Goal: Task Accomplishment & Management: Complete application form

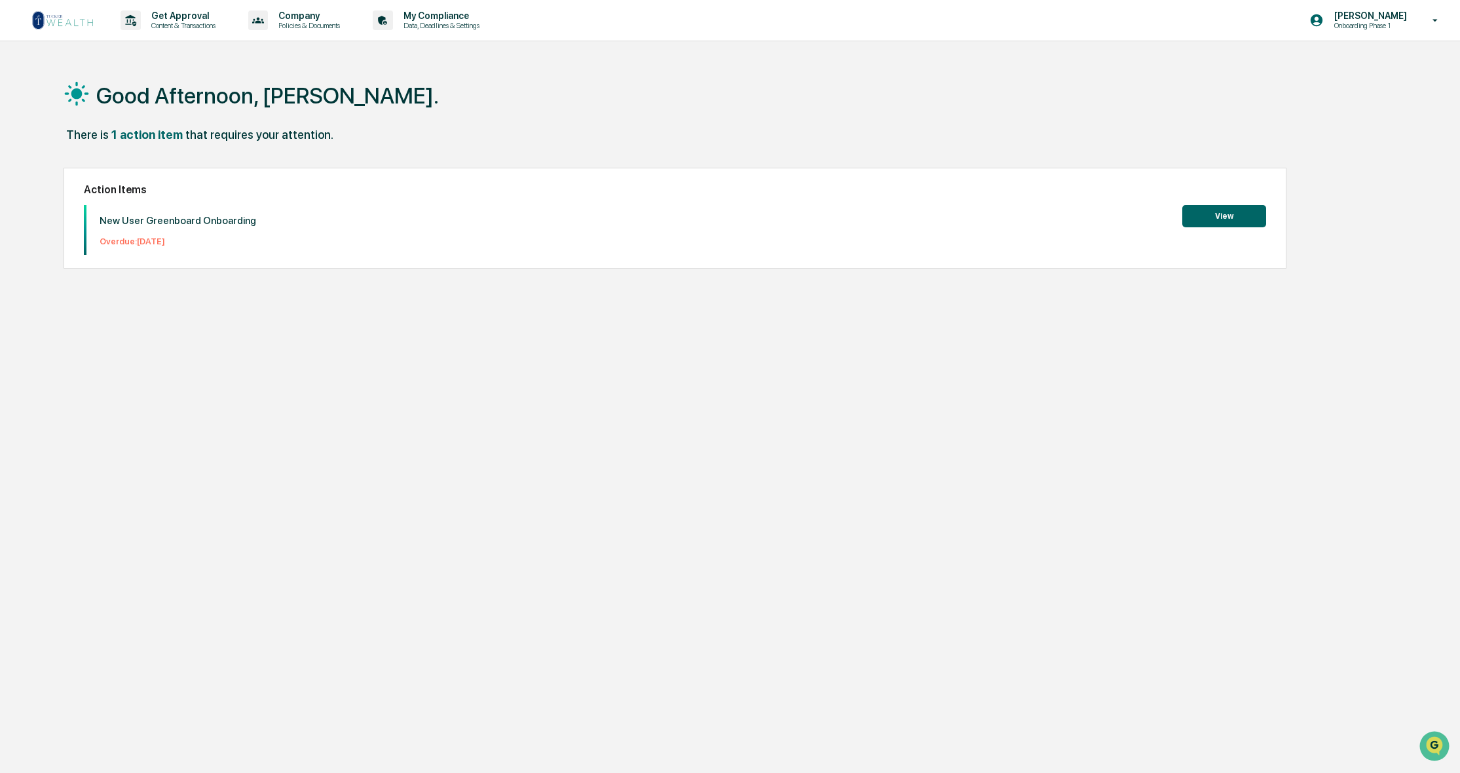
click at [1217, 216] on button "View" at bounding box center [1224, 216] width 84 height 22
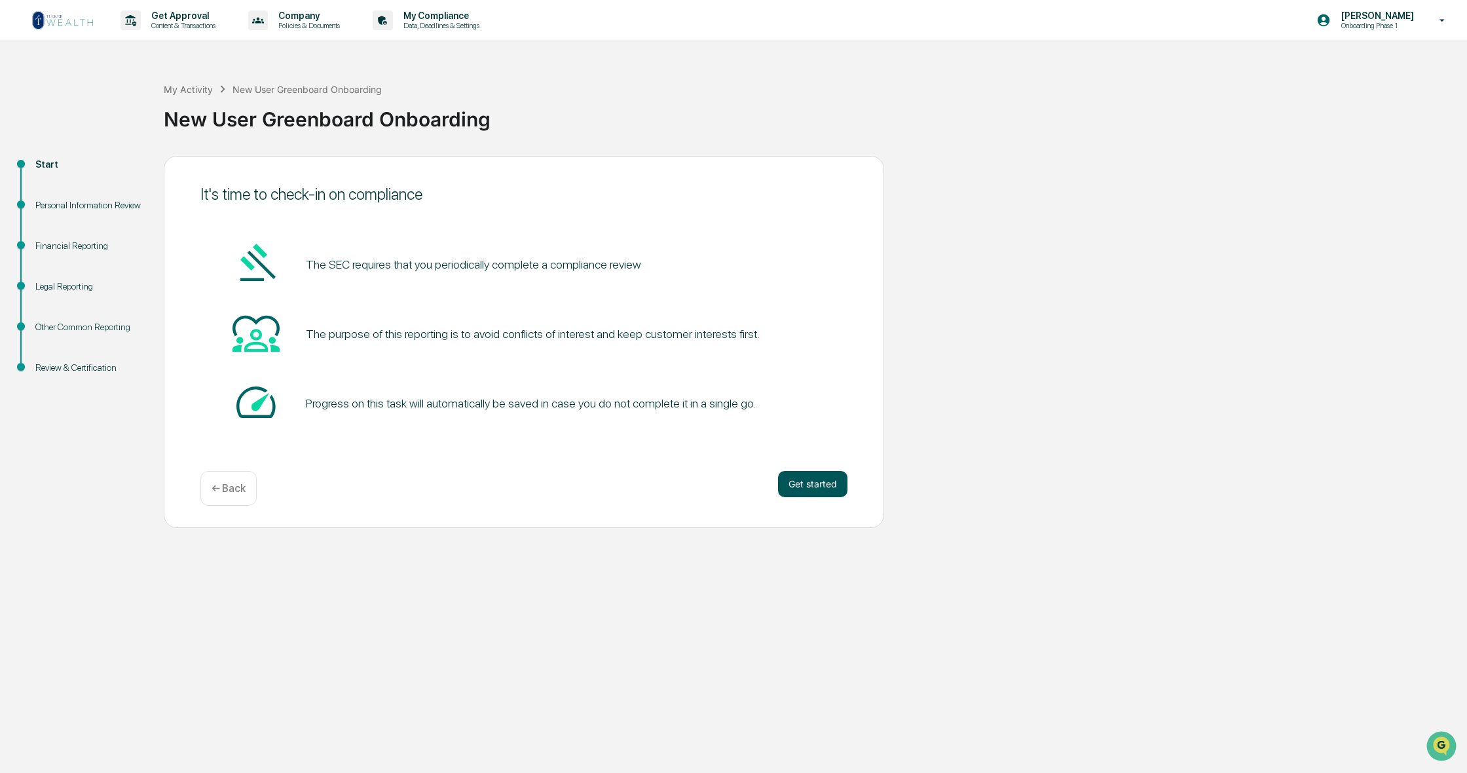
click at [803, 485] on button "Get started" at bounding box center [812, 484] width 69 height 26
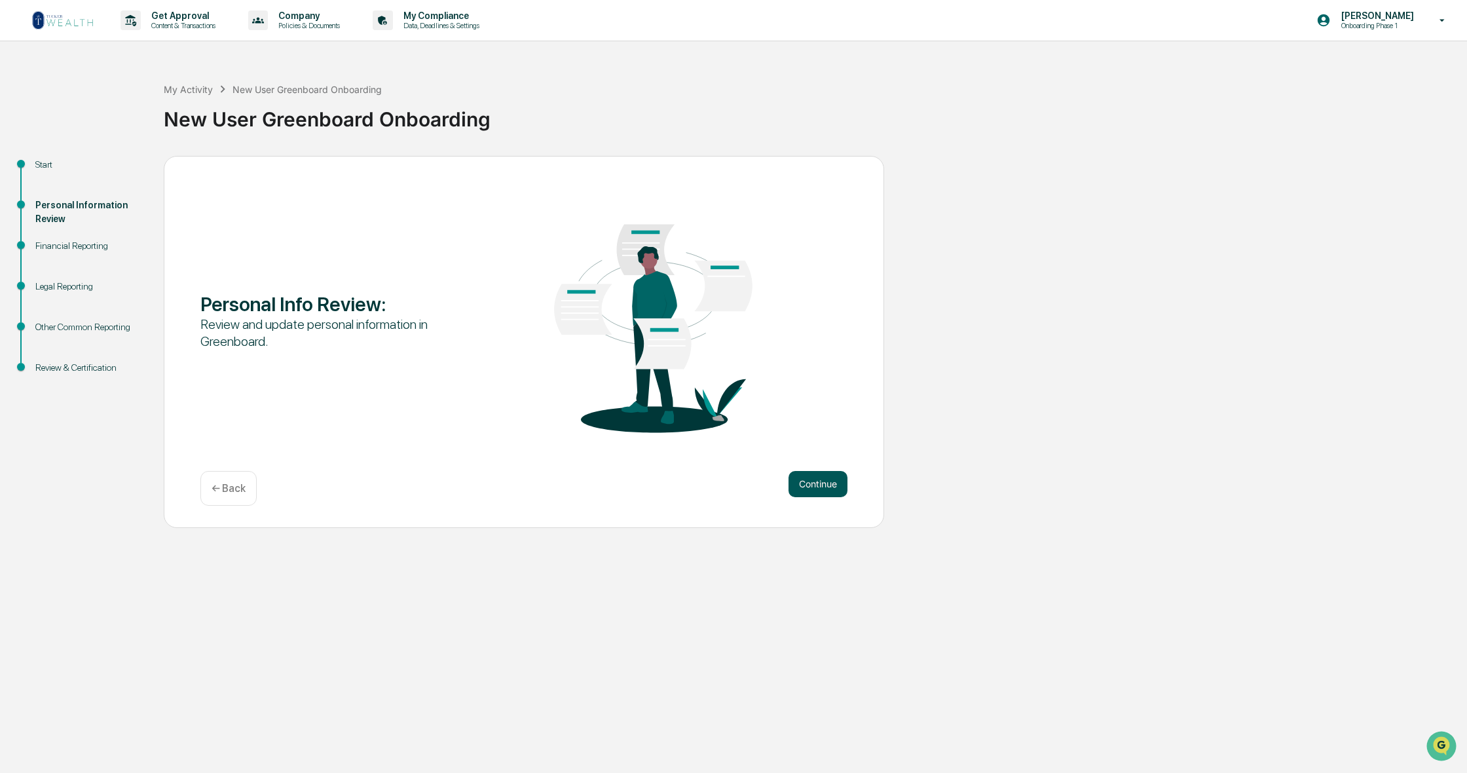
click at [819, 482] on button "Continue" at bounding box center [818, 484] width 59 height 26
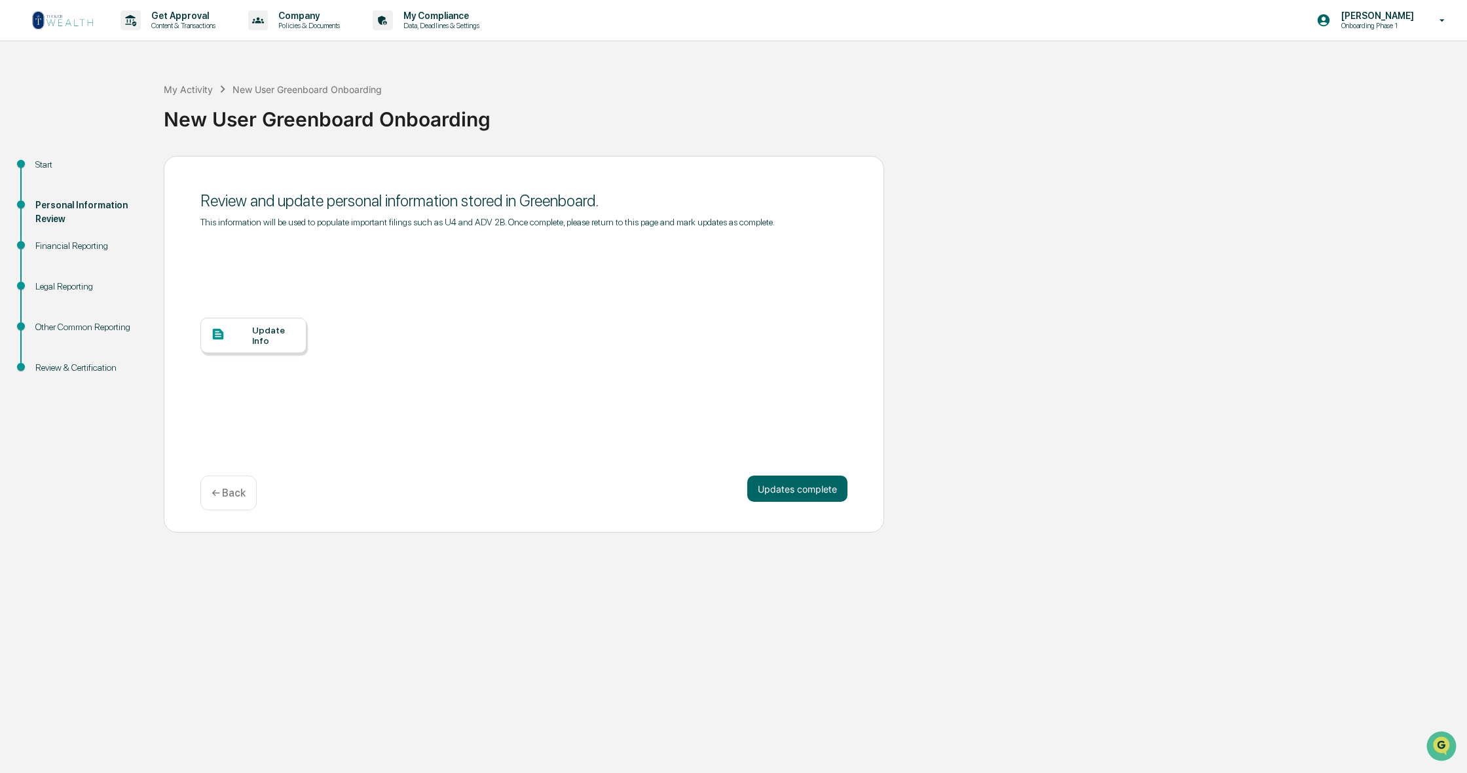
click at [274, 335] on div "Update Info" at bounding box center [274, 335] width 44 height 21
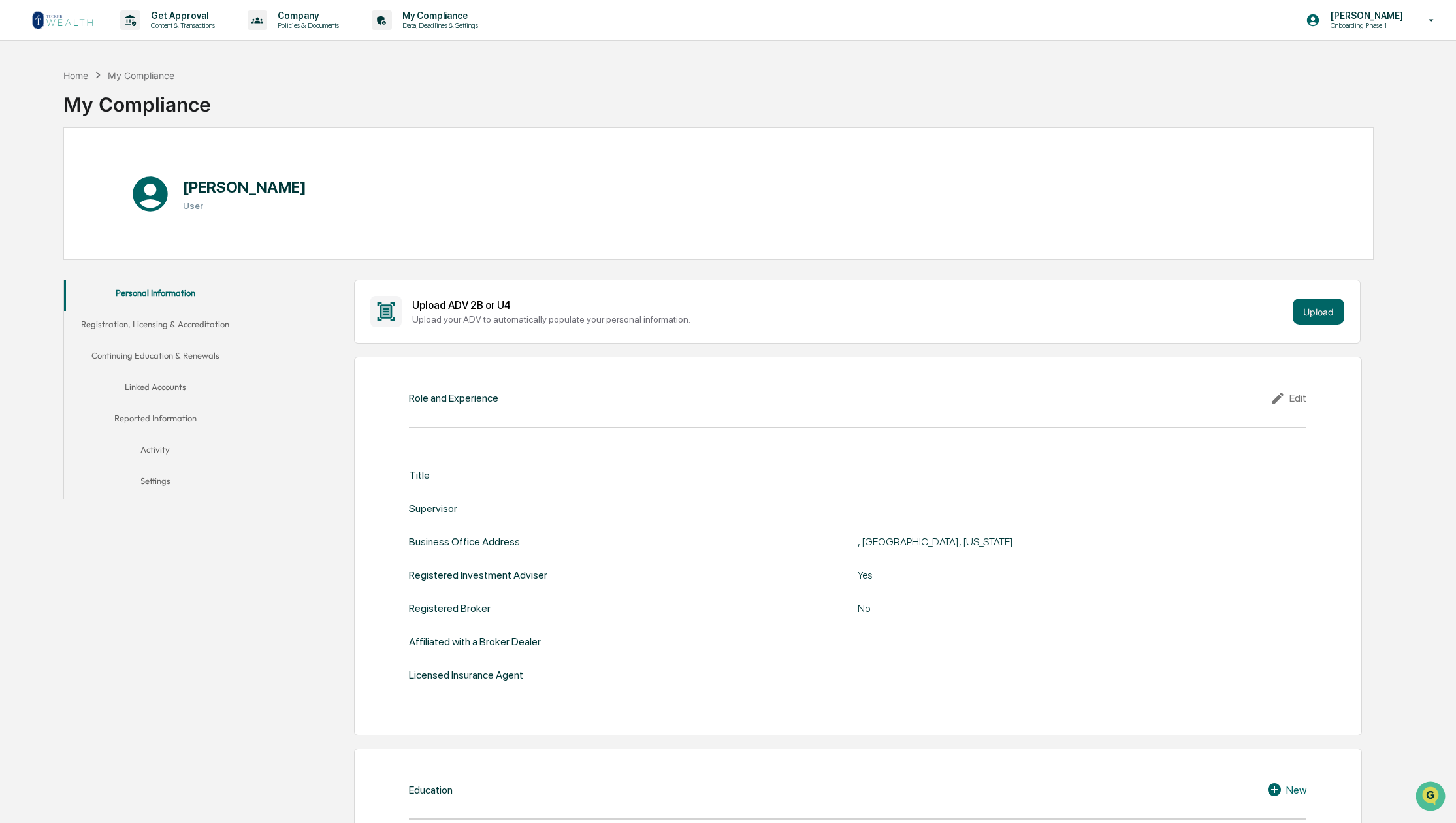
click at [465, 418] on div "Role and Experience Edit Title Supervisor Business Office Address , [GEOGRAPHIC…" at bounding box center [858, 547] width 1008 height 379
click at [454, 423] on div "Role and Experience Edit Title Supervisor Business Office Address , [GEOGRAPHIC…" at bounding box center [858, 547] width 1008 height 379
click at [457, 471] on div "Title" at bounding box center [858, 475] width 898 height 12
click at [1292, 393] on div "Edit" at bounding box center [1287, 399] width 37 height 16
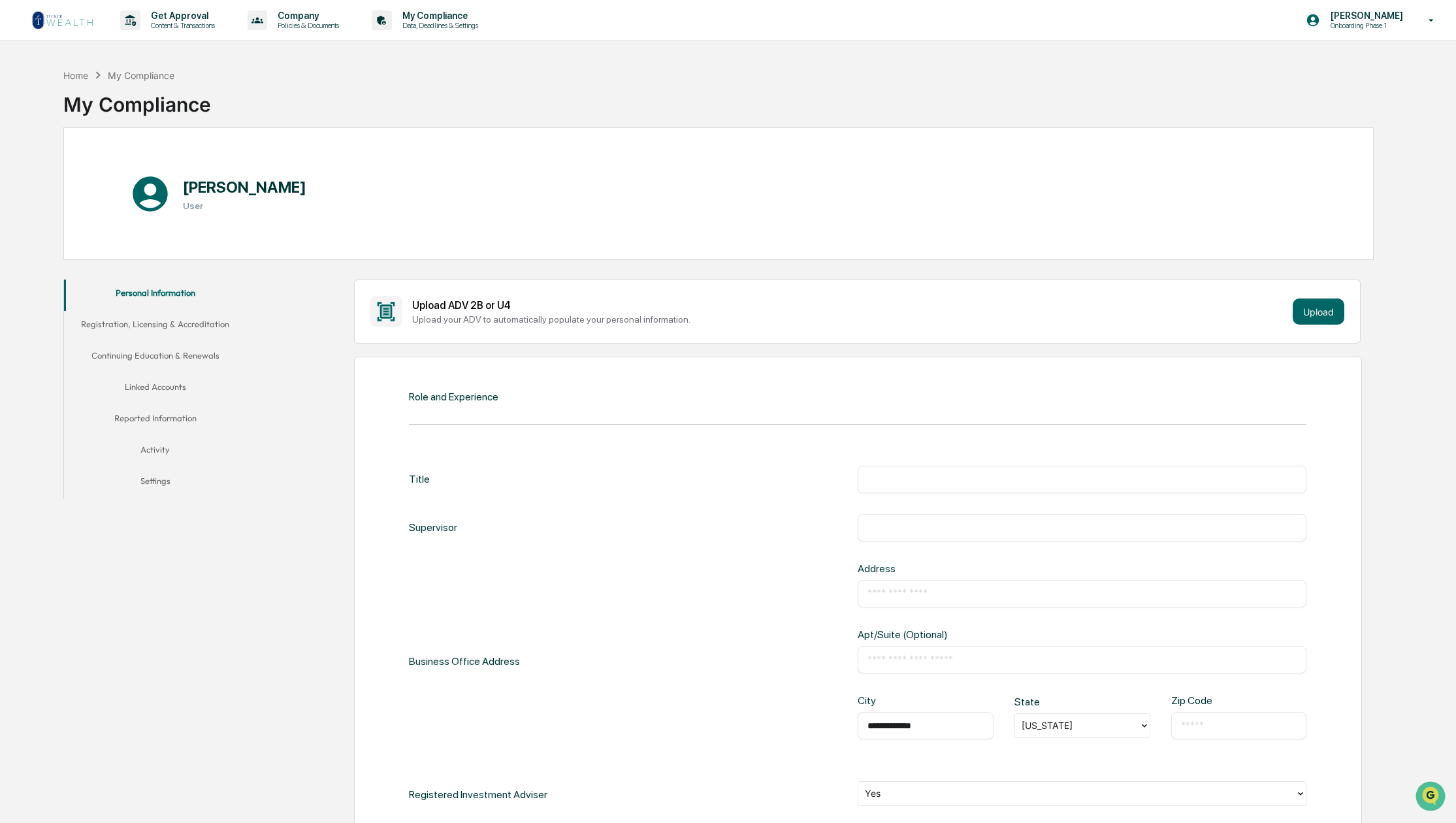
click at [899, 484] on input "text" at bounding box center [1082, 479] width 429 height 13
type input "*****"
type input "****"
type input "**********"
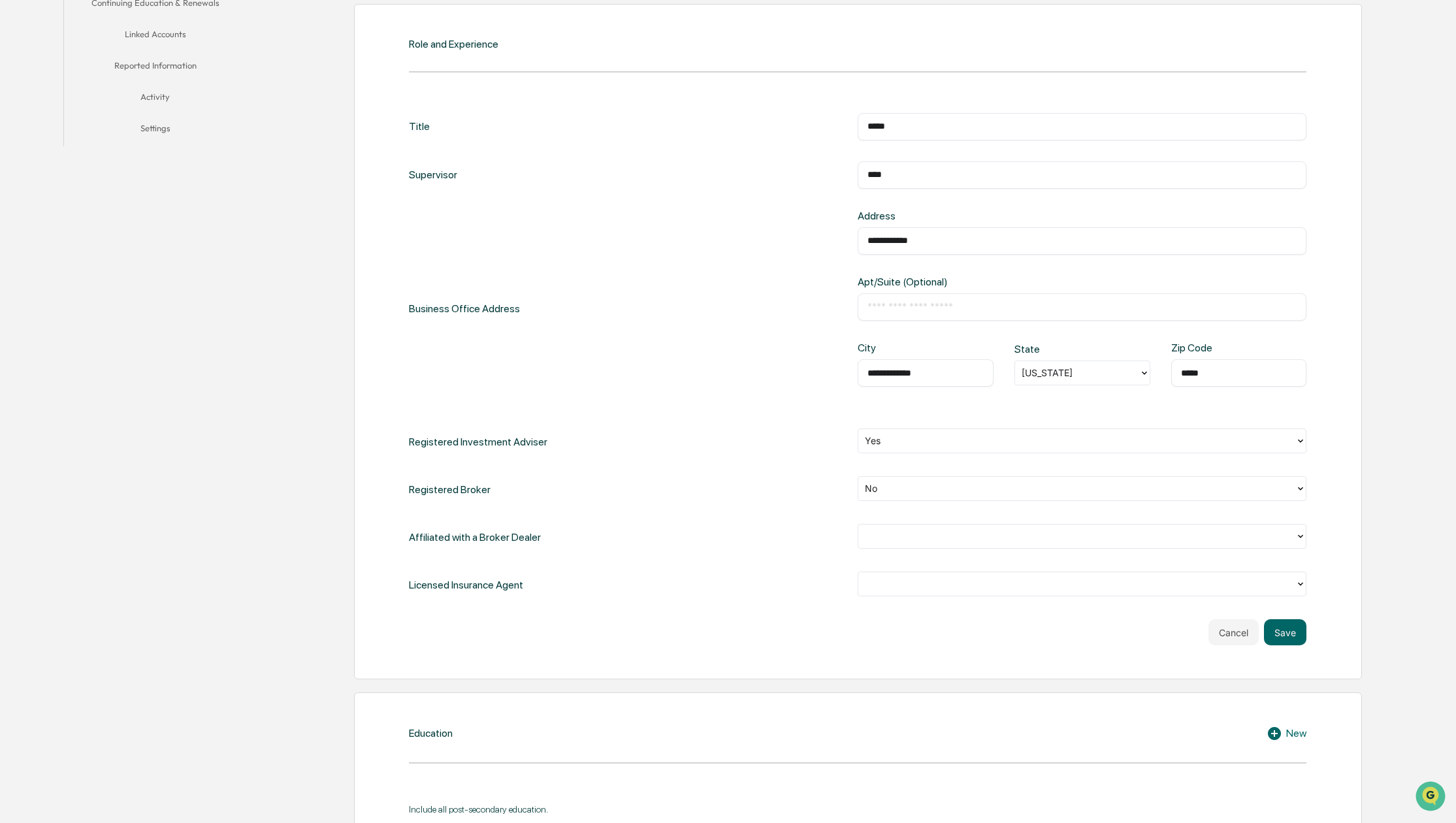
scroll to position [360, 0]
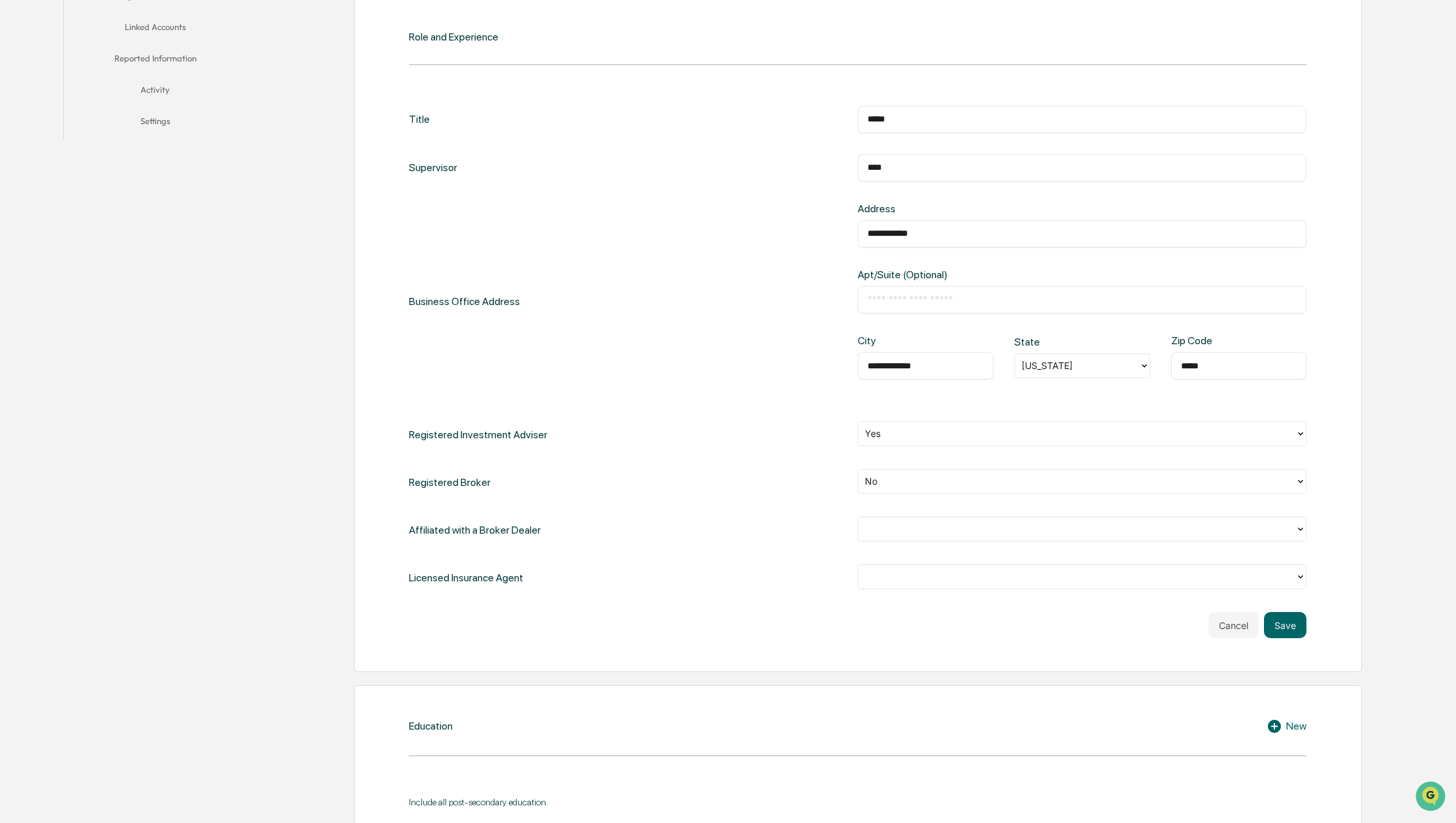
type input "*****"
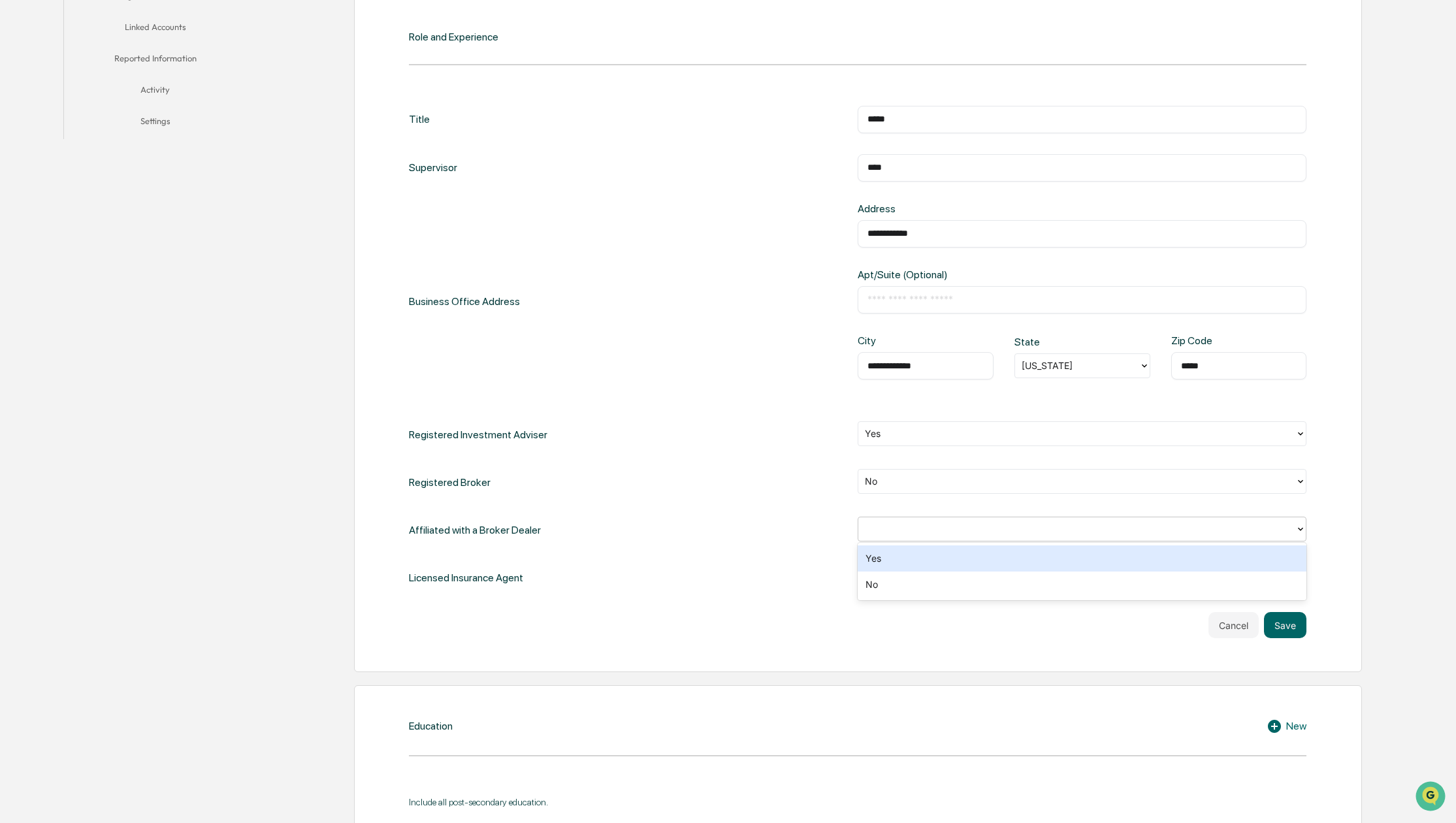
click at [889, 530] on div at bounding box center [1076, 529] width 424 height 15
click at [880, 556] on div "Yes" at bounding box center [1082, 559] width 449 height 26
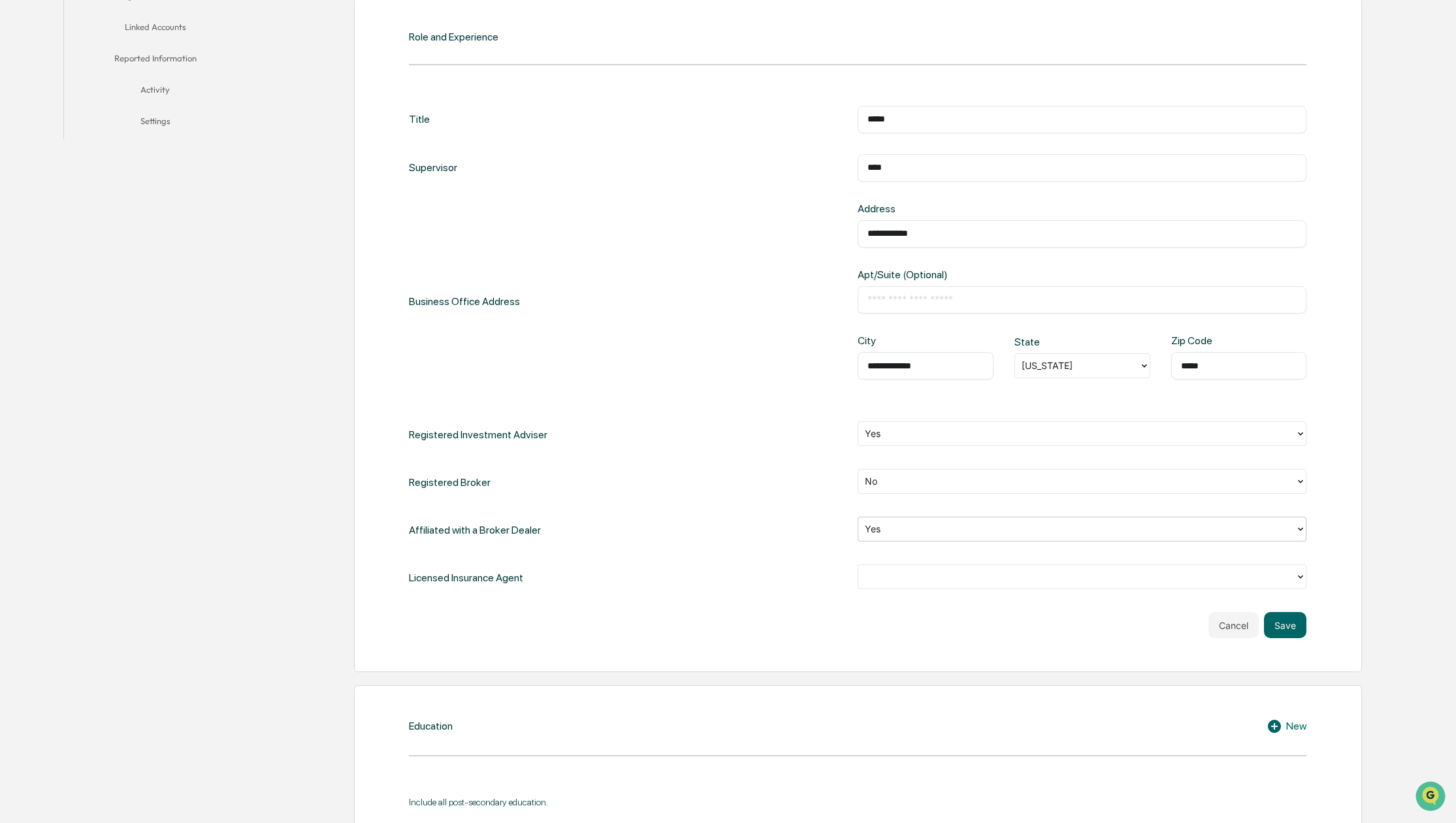
click at [884, 574] on div at bounding box center [1076, 577] width 424 height 15
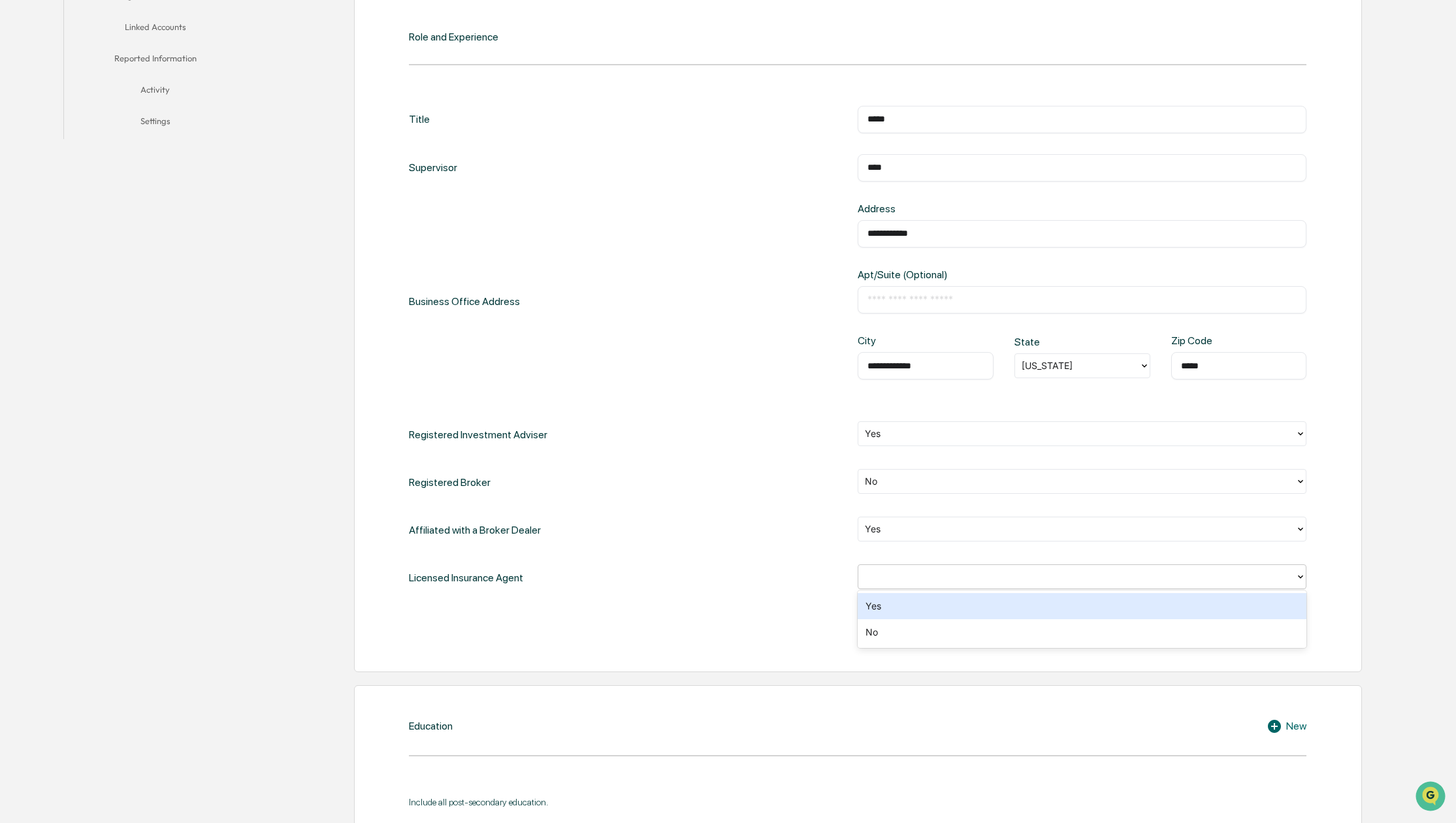
click at [883, 600] on div "Yes" at bounding box center [1082, 607] width 449 height 26
click at [1293, 624] on button "Save" at bounding box center [1285, 625] width 43 height 26
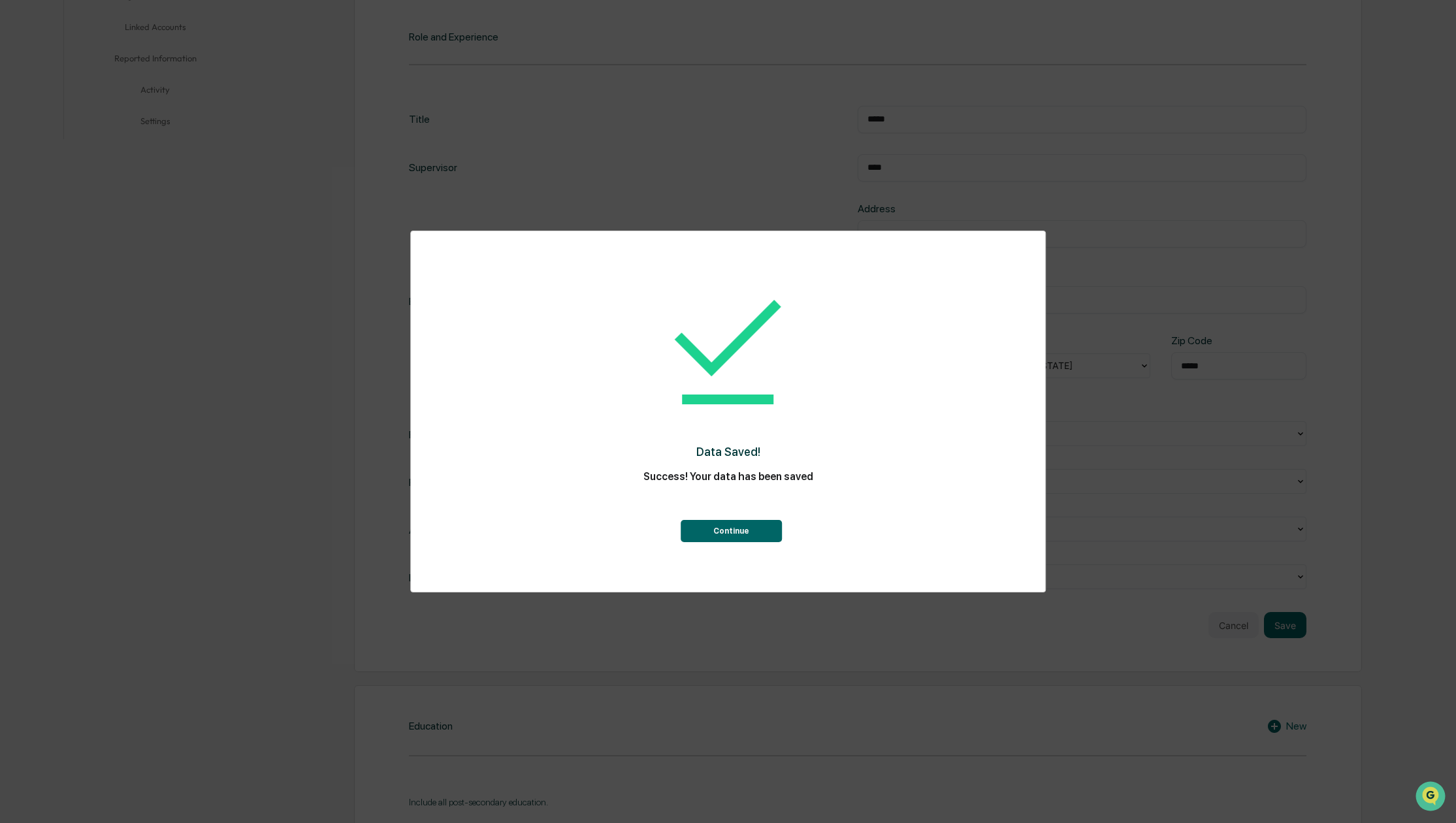
click at [755, 530] on button "Continue" at bounding box center [732, 531] width 102 height 22
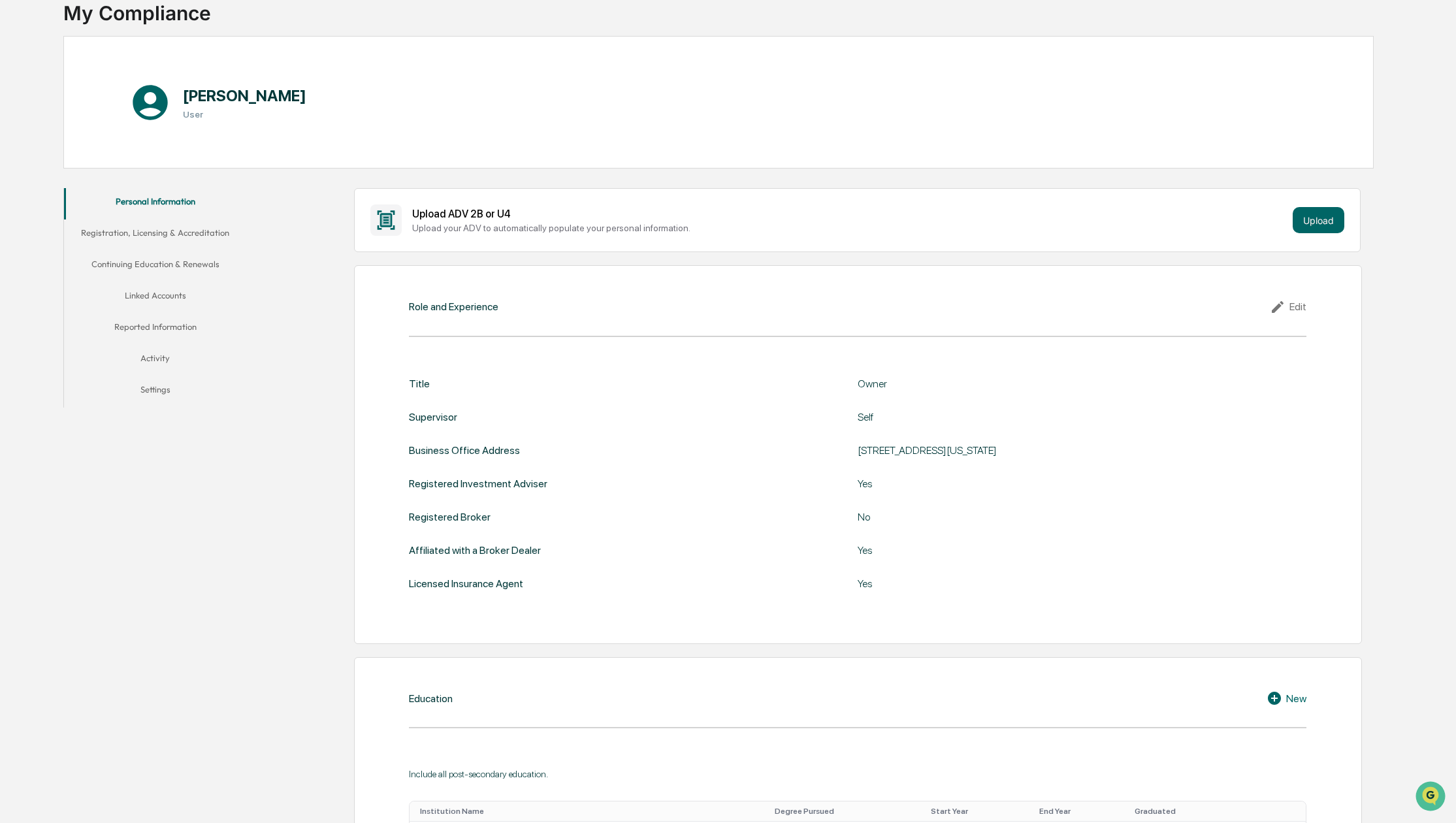
scroll to position [77, 0]
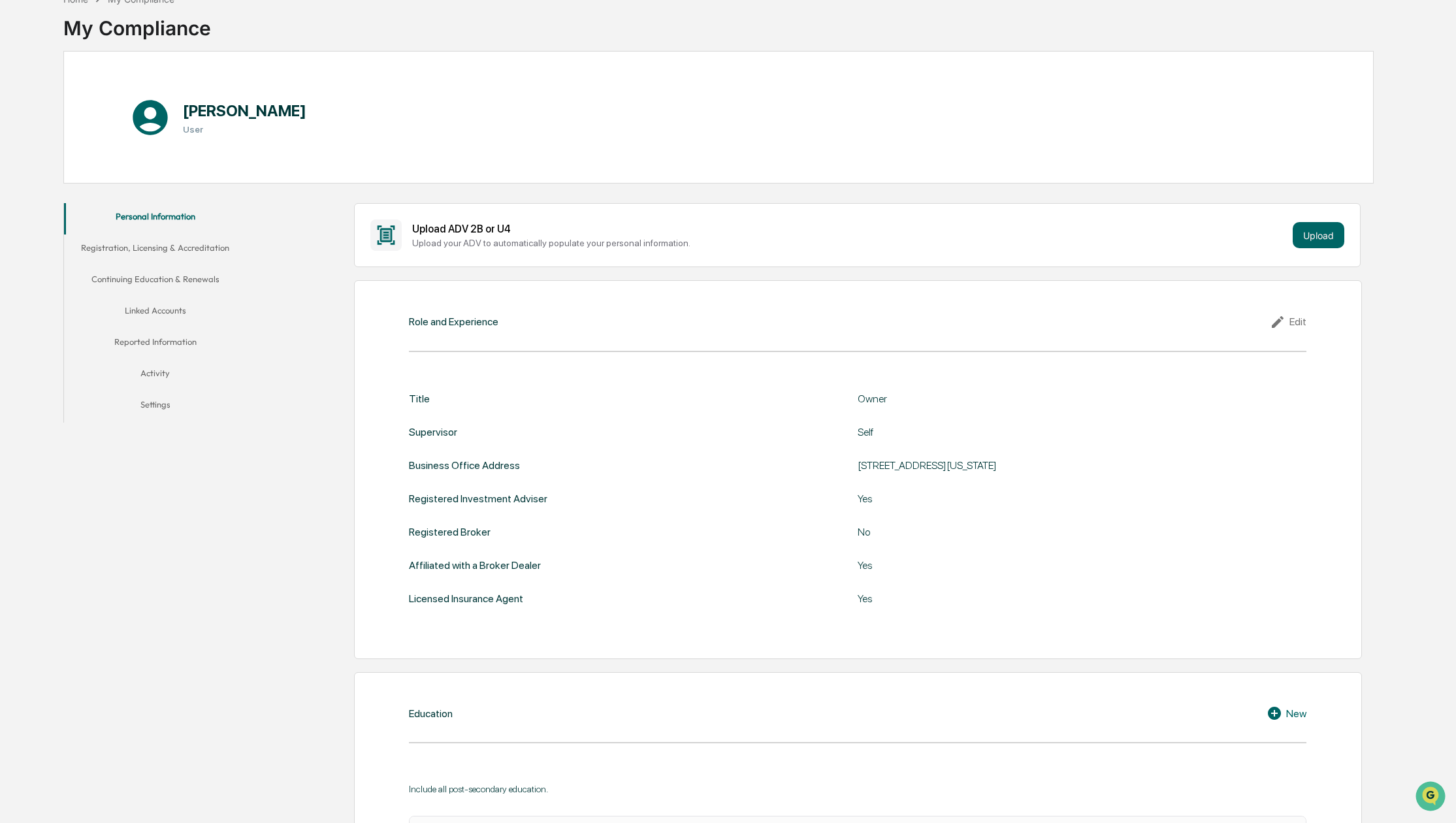
click at [1296, 322] on div "Edit" at bounding box center [1287, 322] width 37 height 16
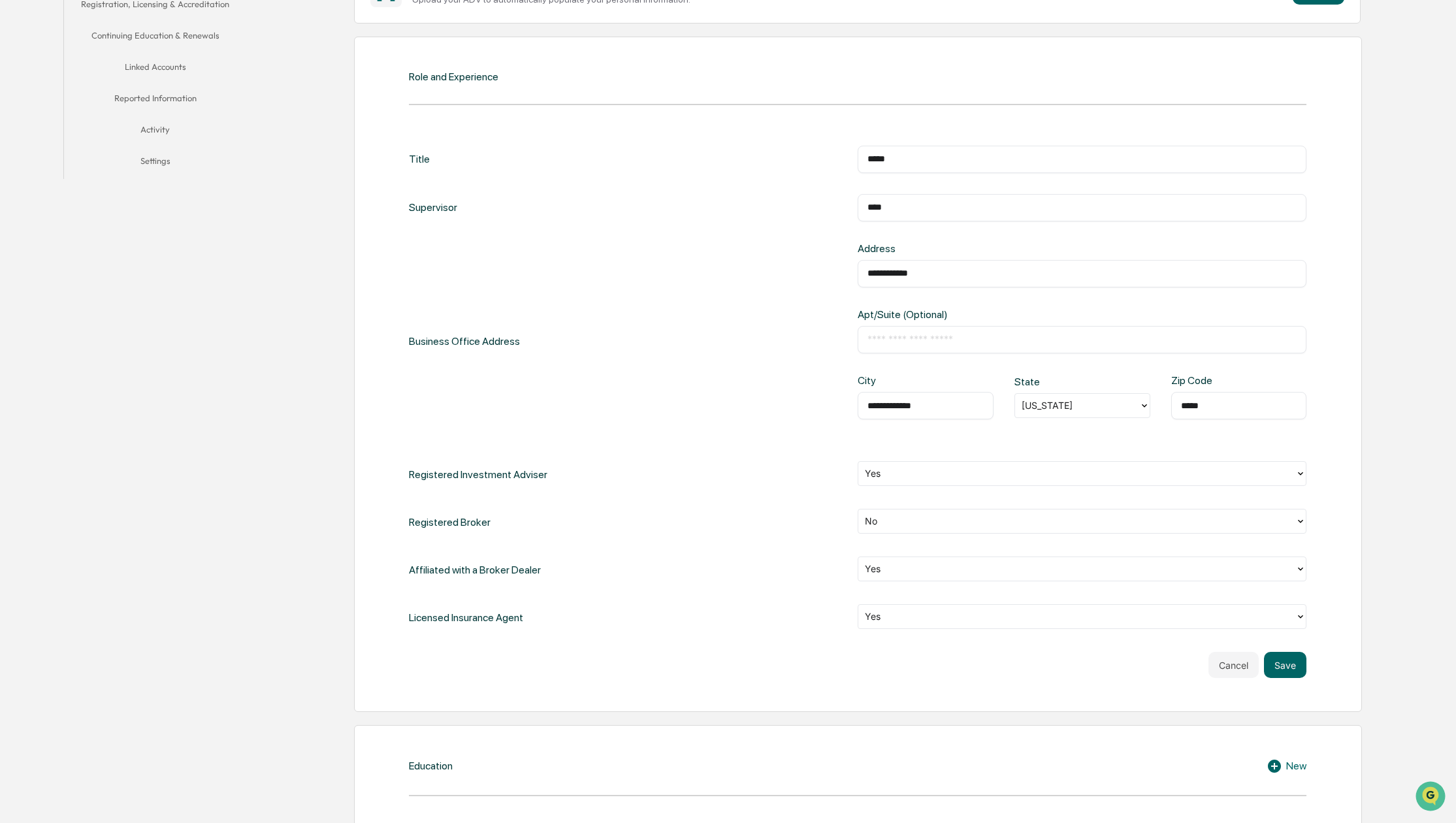
scroll to position [340, 0]
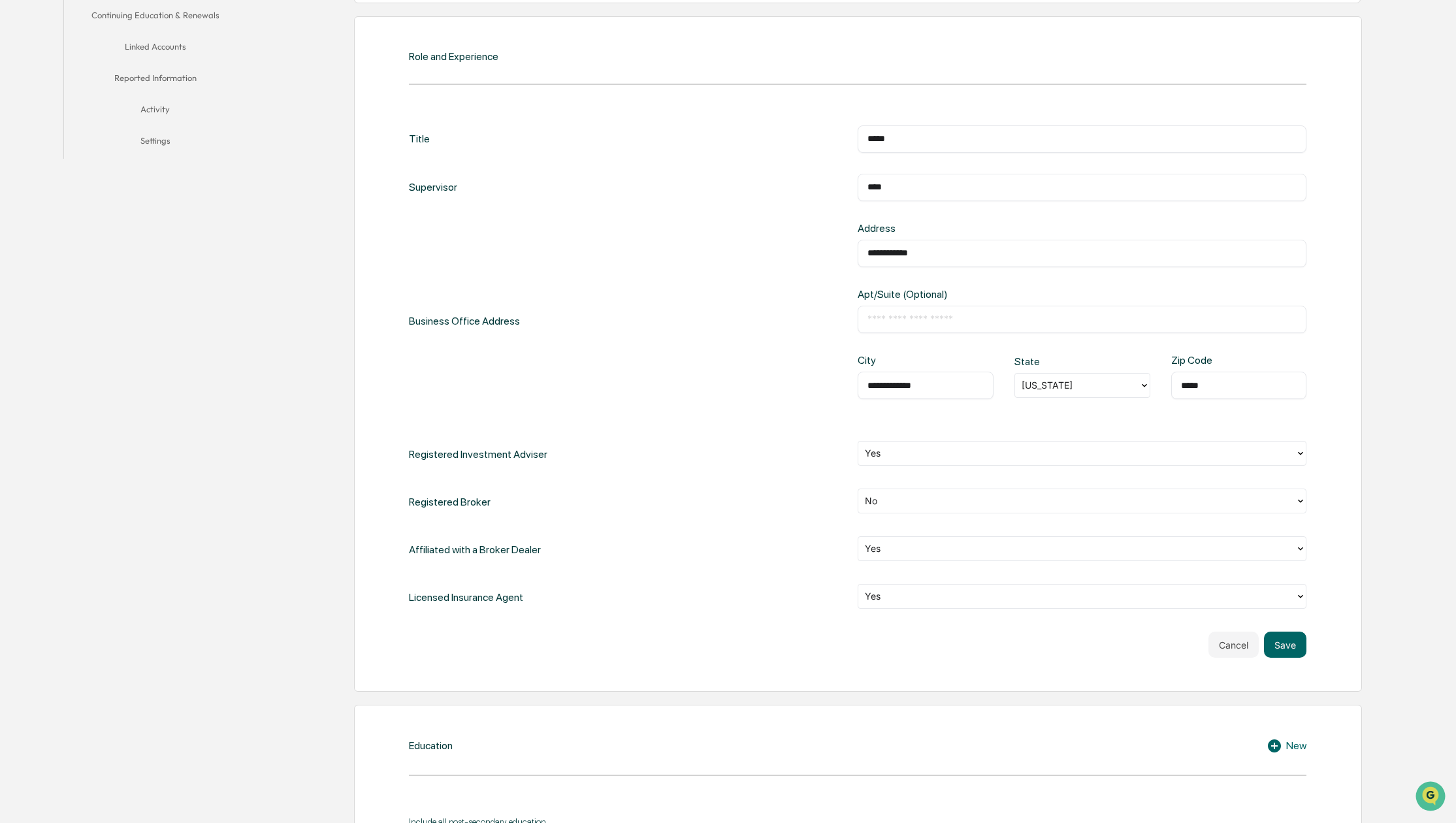
click at [895, 549] on div at bounding box center [1076, 549] width 424 height 15
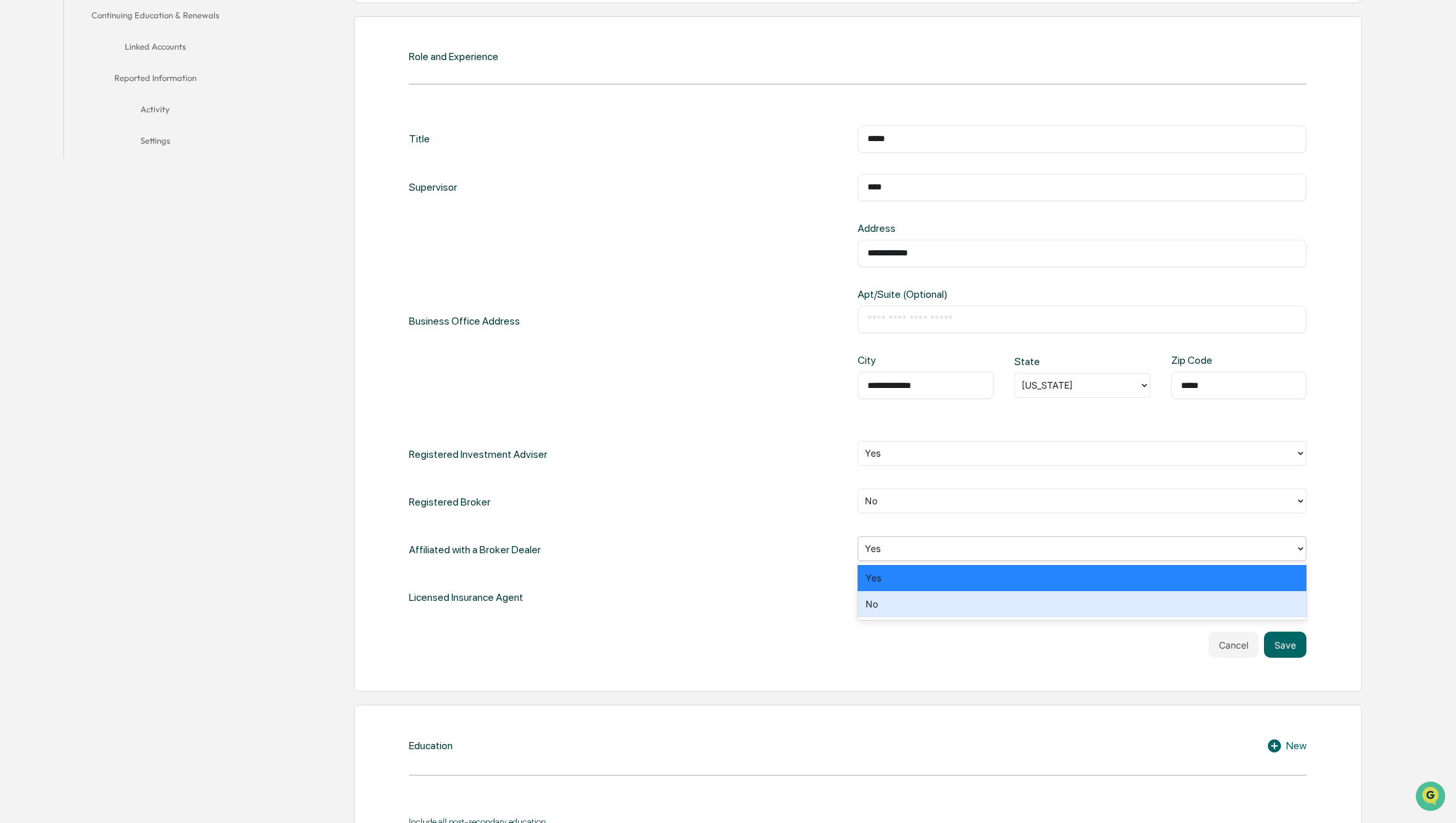
click at [890, 600] on div "No" at bounding box center [1082, 605] width 449 height 26
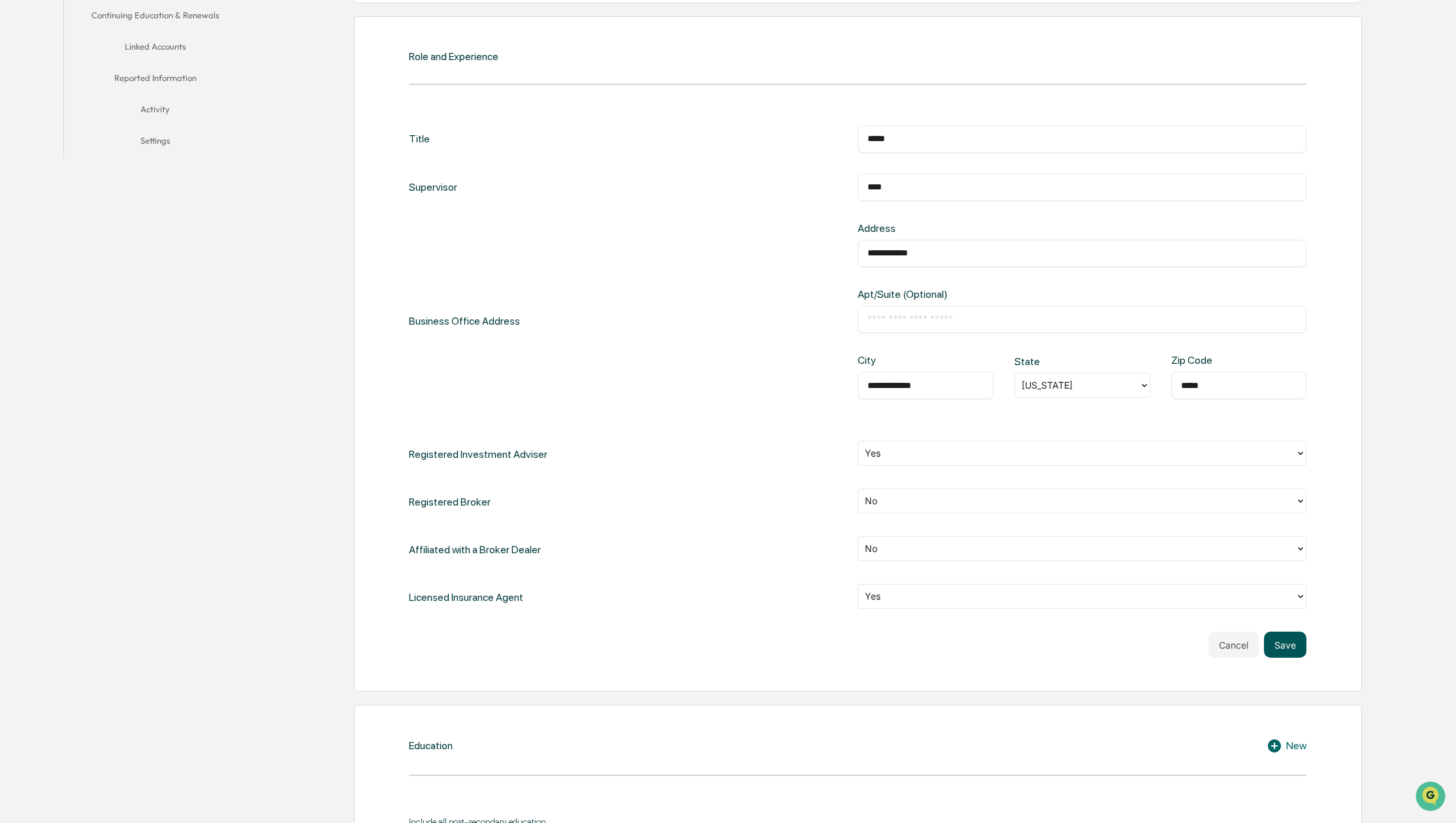
click at [1286, 645] on button "Save" at bounding box center [1285, 644] width 43 height 26
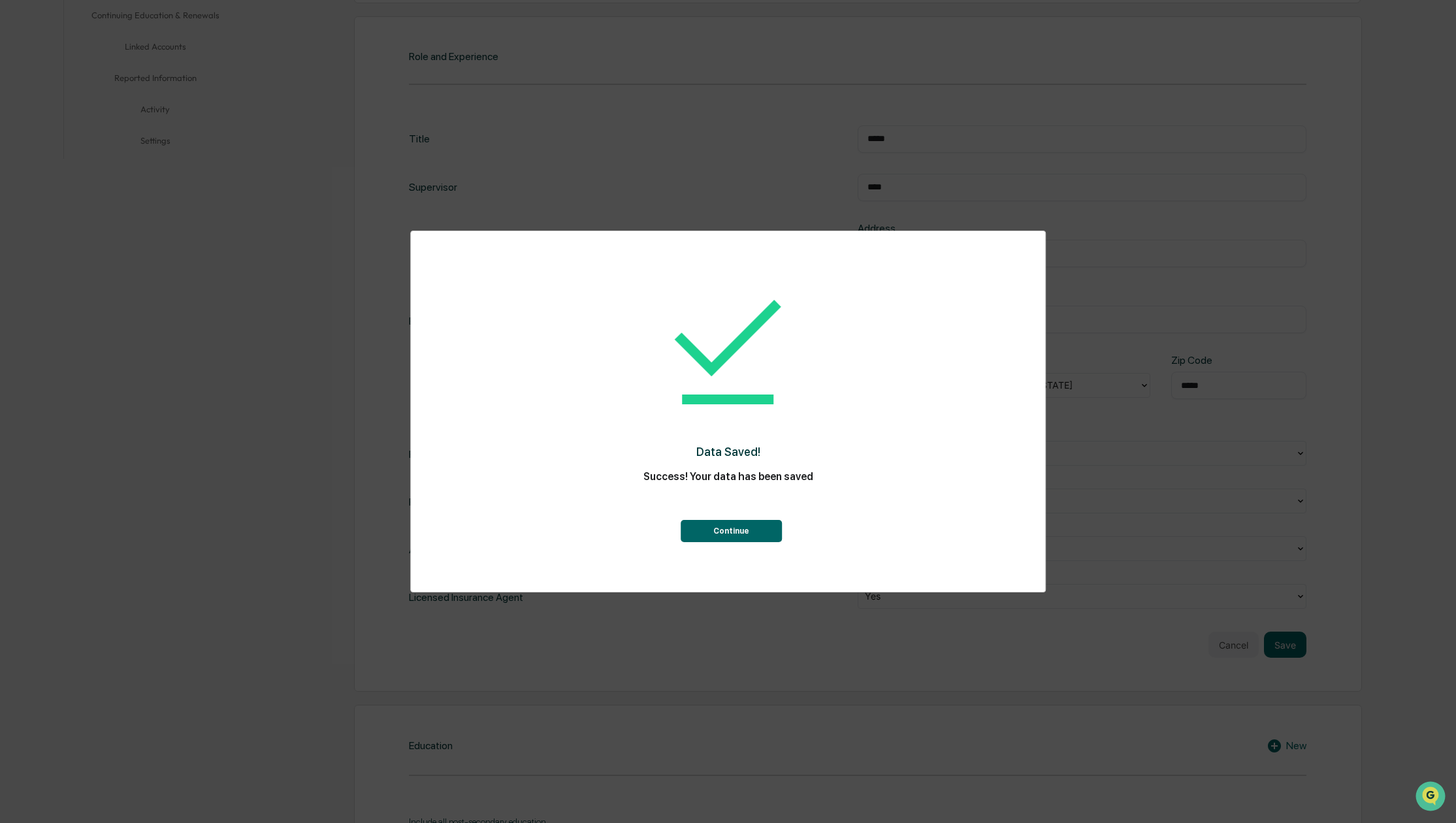
click at [740, 535] on button "Continue" at bounding box center [732, 531] width 102 height 22
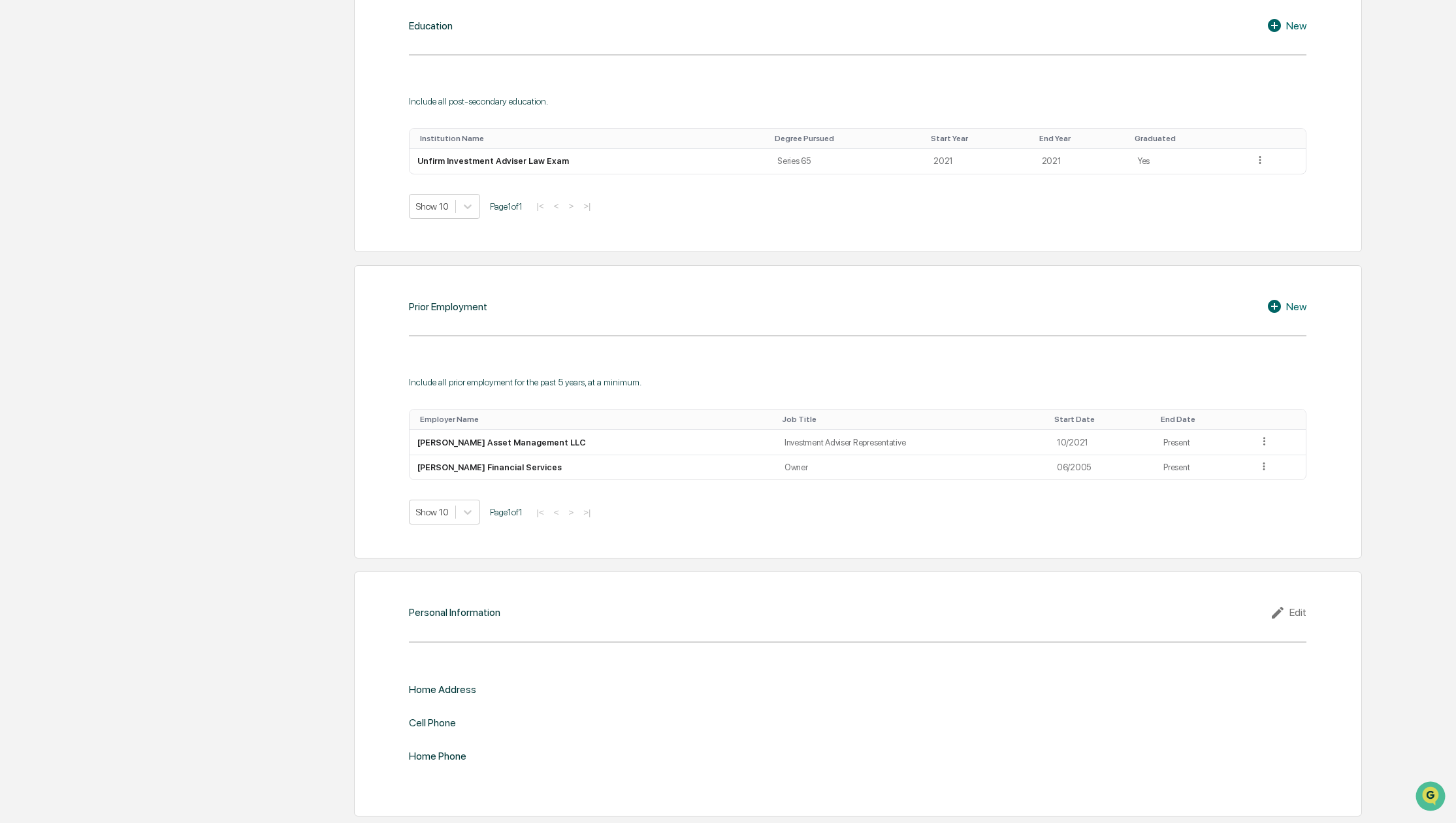
scroll to position [775, 0]
click at [1297, 606] on div "Edit" at bounding box center [1287, 614] width 37 height 16
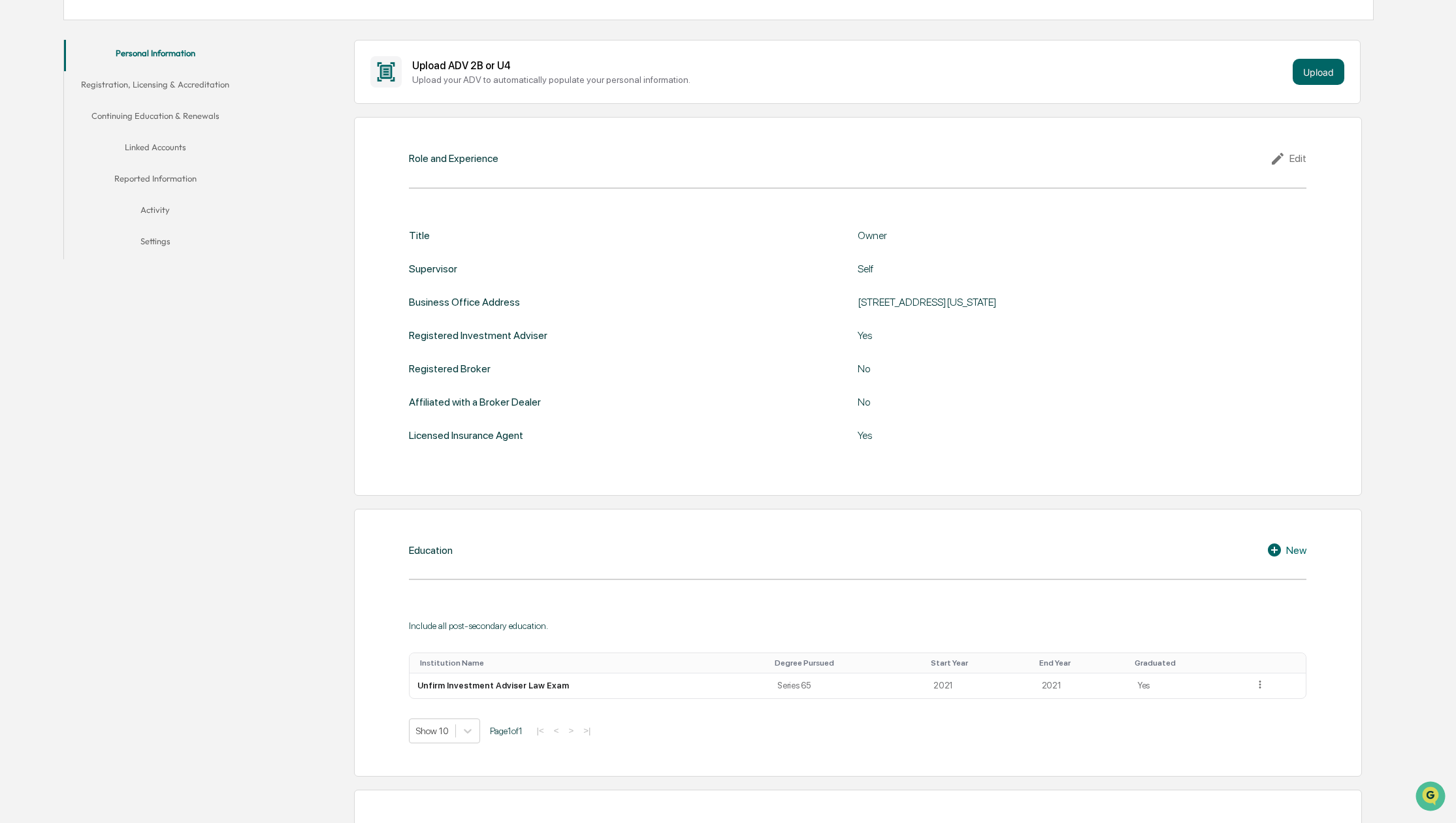
scroll to position [237, 0]
drag, startPoint x: 855, startPoint y: 302, endPoint x: 1064, endPoint y: 300, distance: 209.0
click at [1063, 301] on div "Business Office Address [STREET_ADDRESS][US_STATE]" at bounding box center [858, 304] width 898 height 12
copy div "[STREET_ADDRESS][US_STATE]"
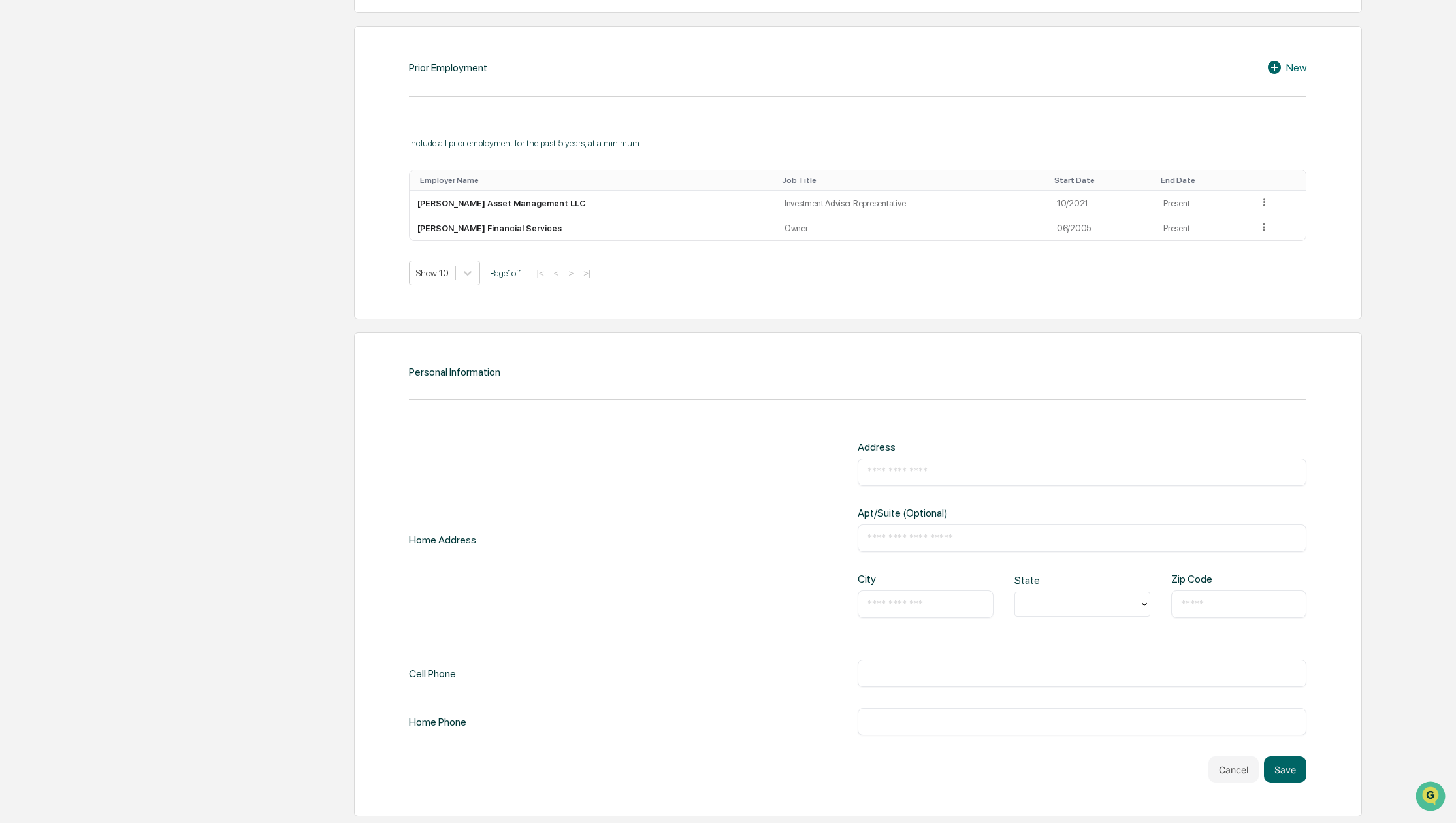
scroll to position [1015, 0]
paste input "**********"
type input "**********"
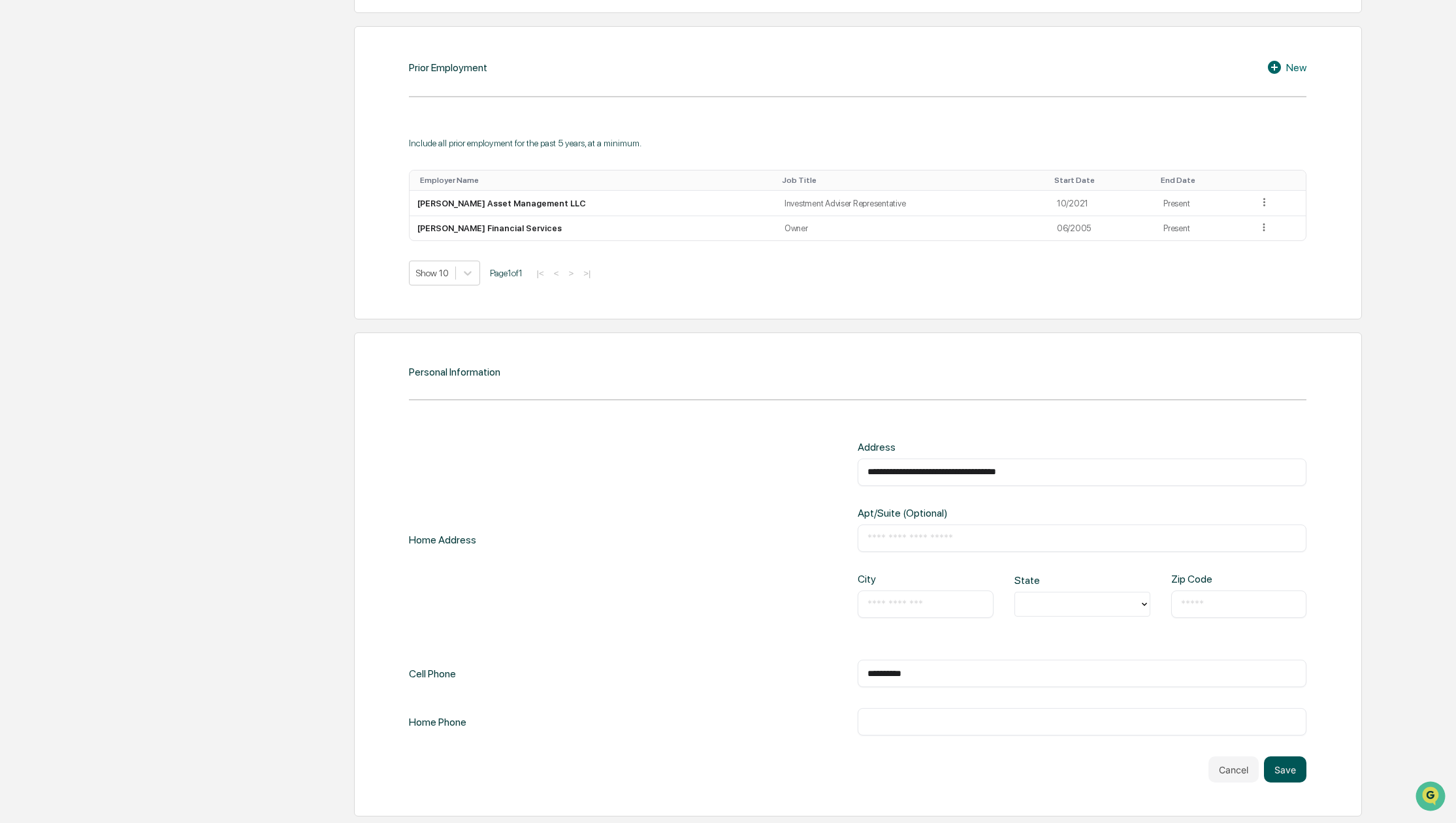
click at [1290, 757] on button "Save" at bounding box center [1285, 770] width 43 height 26
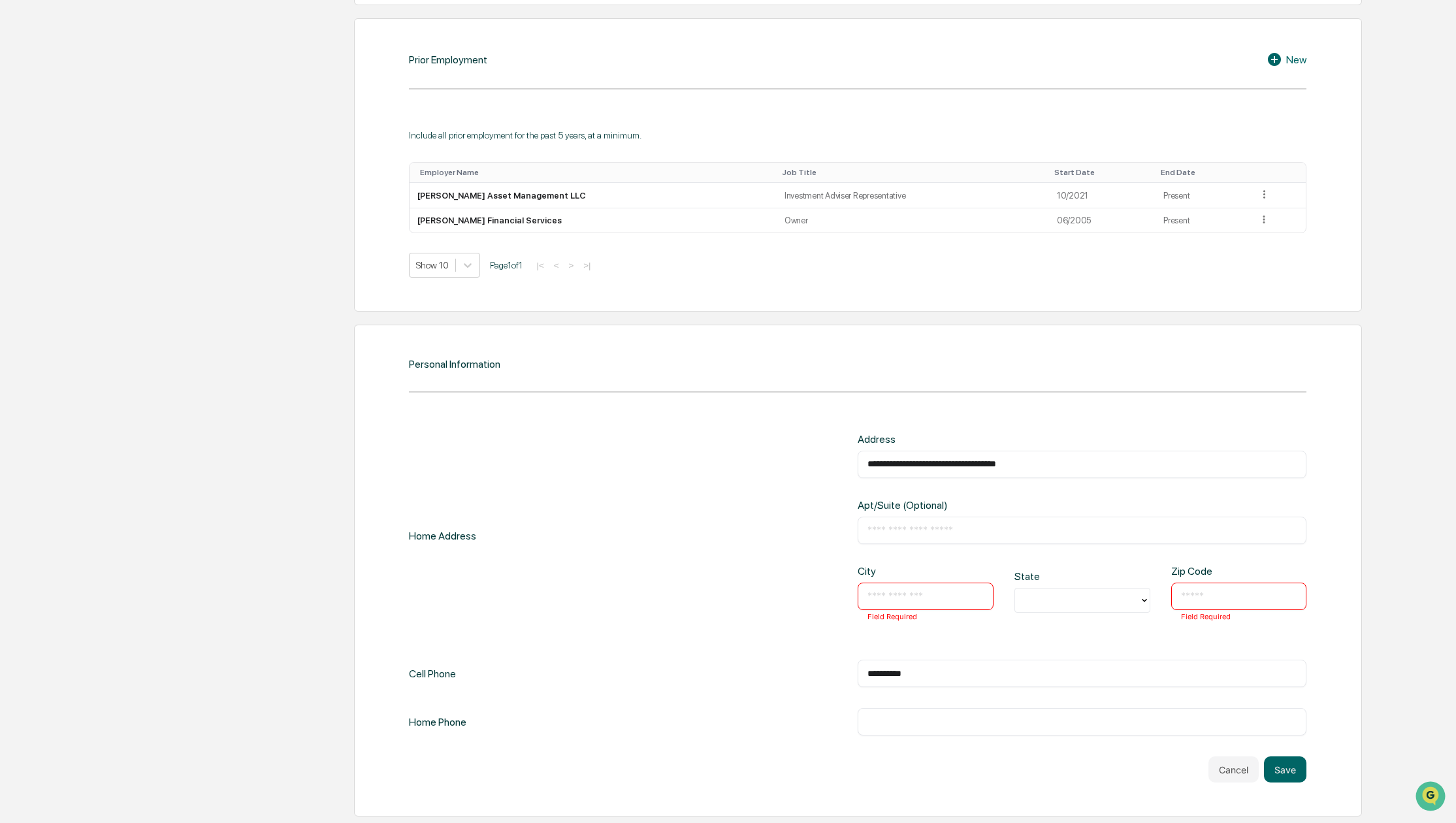
drag, startPoint x: 927, startPoint y: 462, endPoint x: 991, endPoint y: 462, distance: 64.0
click at [991, 462] on input "**********" at bounding box center [1082, 464] width 429 height 13
type input "**********"
paste input "**********"
type input "**********"
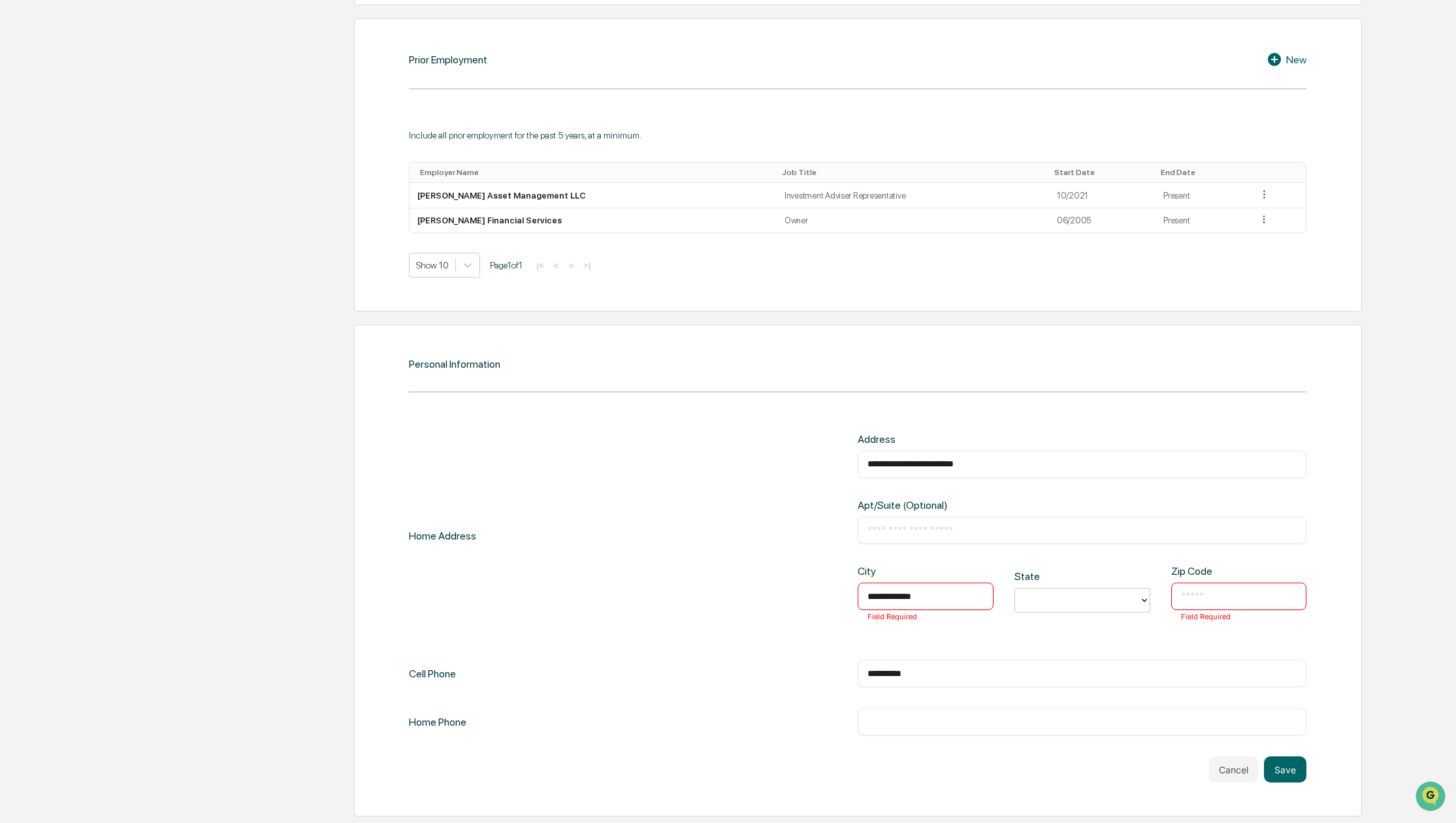
type input "*"
click at [1075, 601] on div at bounding box center [1077, 601] width 111 height 15
type input "**"
click at [1063, 627] on div "UT" at bounding box center [1082, 625] width 136 height 26
type input "*****"
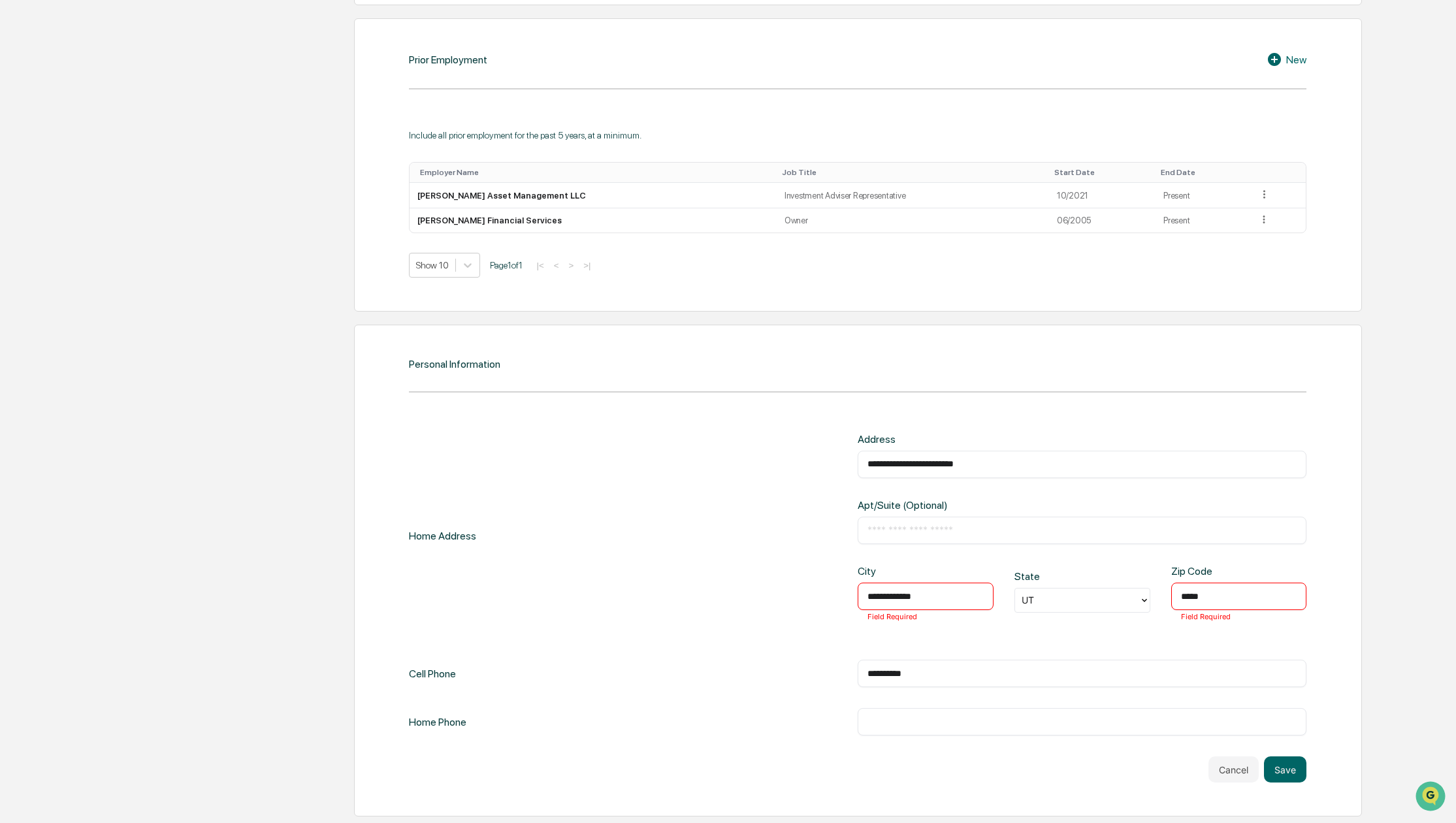
drag, startPoint x: 1002, startPoint y: 461, endPoint x: 925, endPoint y: 461, distance: 77.0
click at [925, 461] on input "**********" at bounding box center [1082, 464] width 429 height 13
type input "**********"
click at [762, 652] on div "**********" at bounding box center [858, 585] width 898 height 303
click at [1282, 765] on button "Save" at bounding box center [1285, 770] width 43 height 26
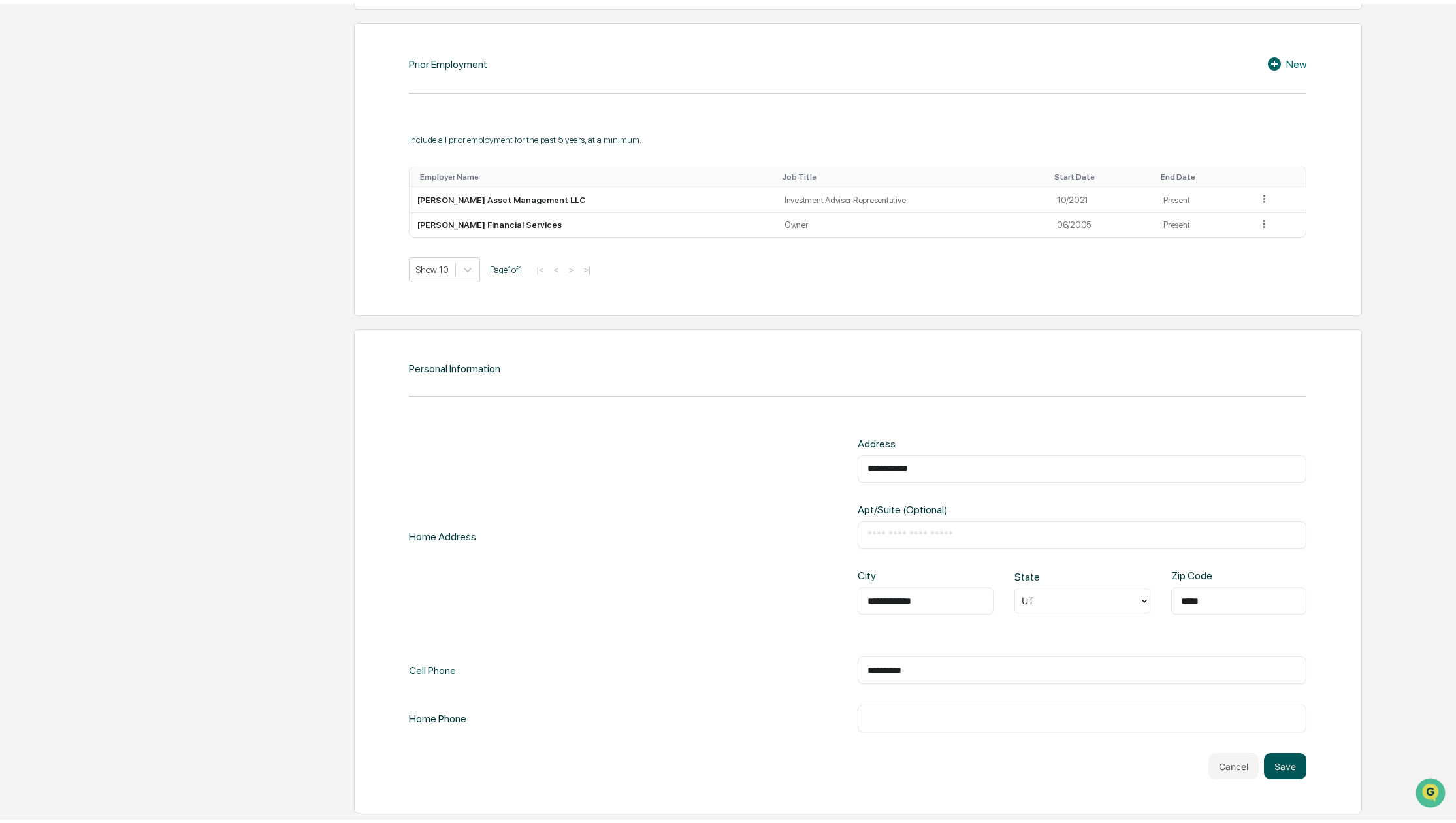
scroll to position [929, 0]
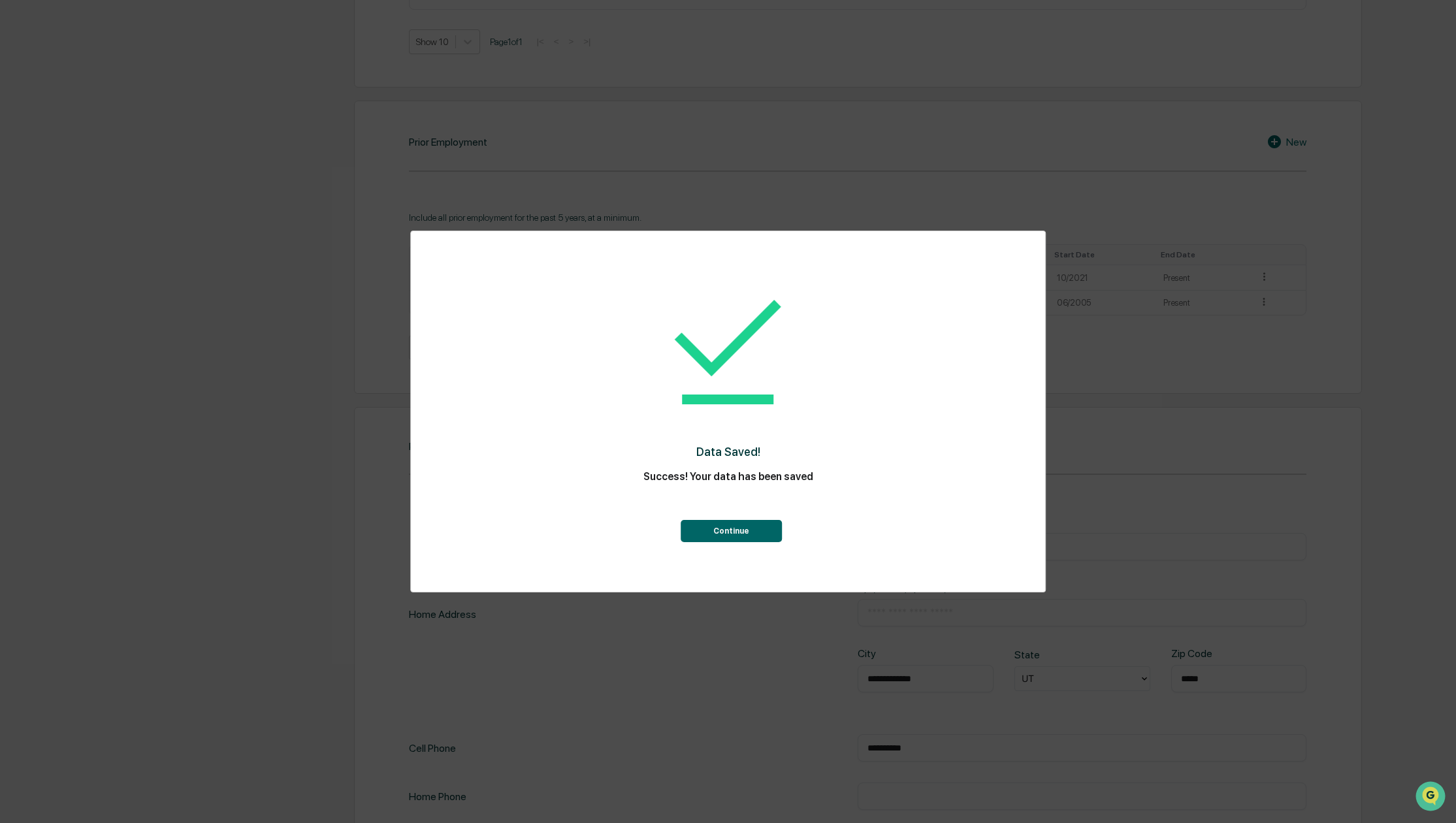
click at [710, 534] on button "Continue" at bounding box center [732, 531] width 102 height 22
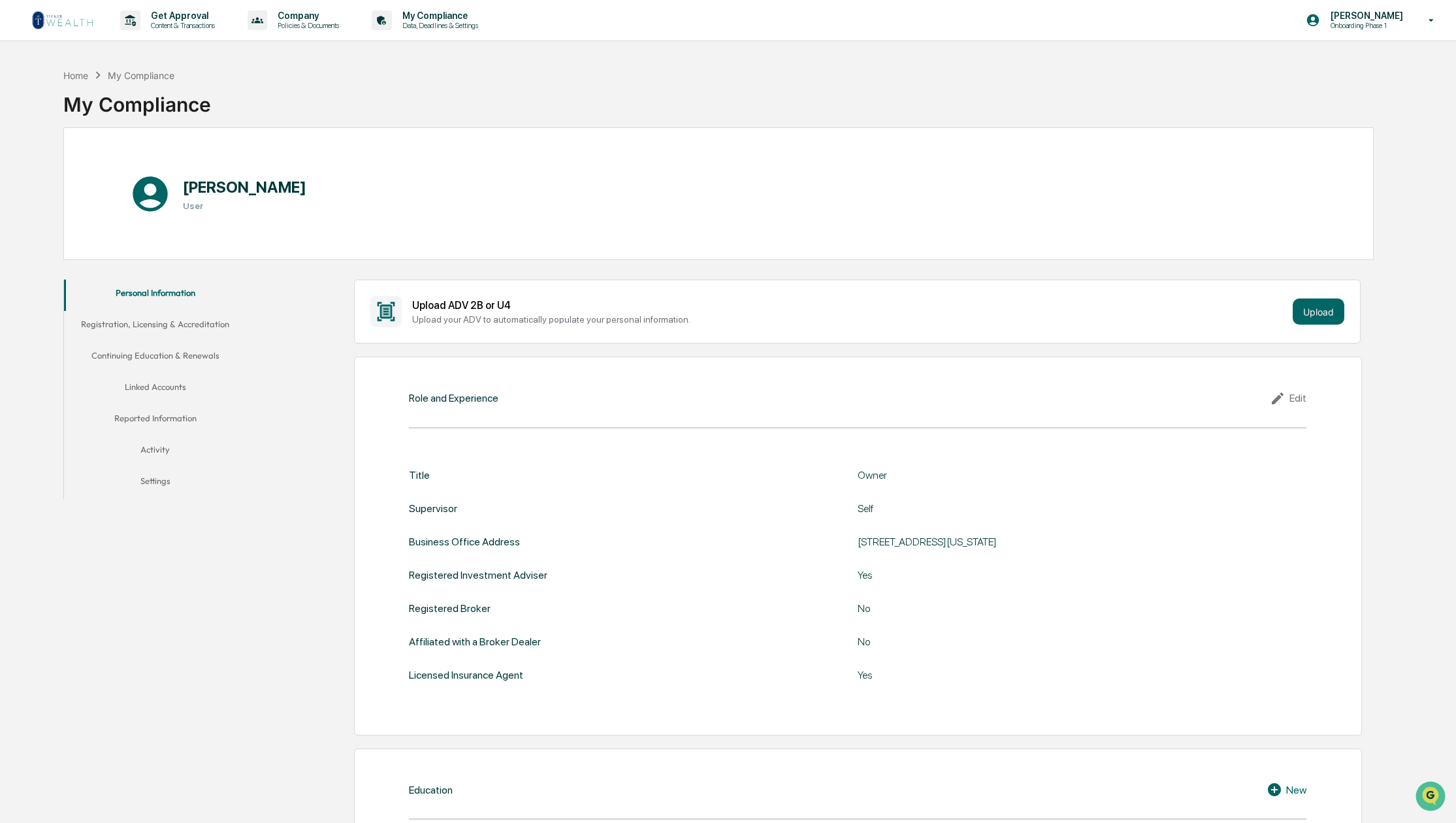
scroll to position [0, 0]
click at [196, 328] on button "Registration, Licensing & Accreditation" at bounding box center [155, 326] width 182 height 31
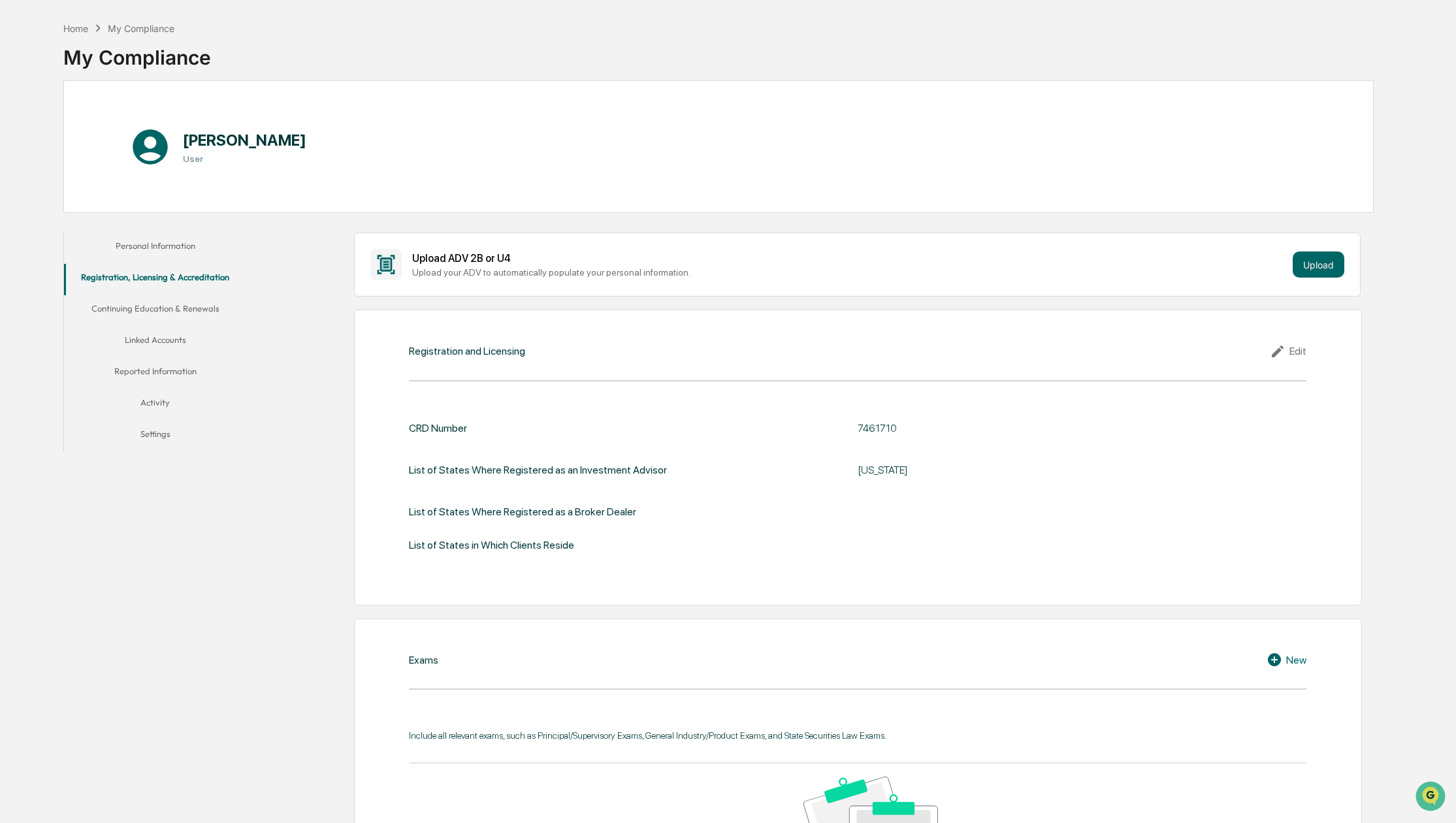
scroll to position [52, 0]
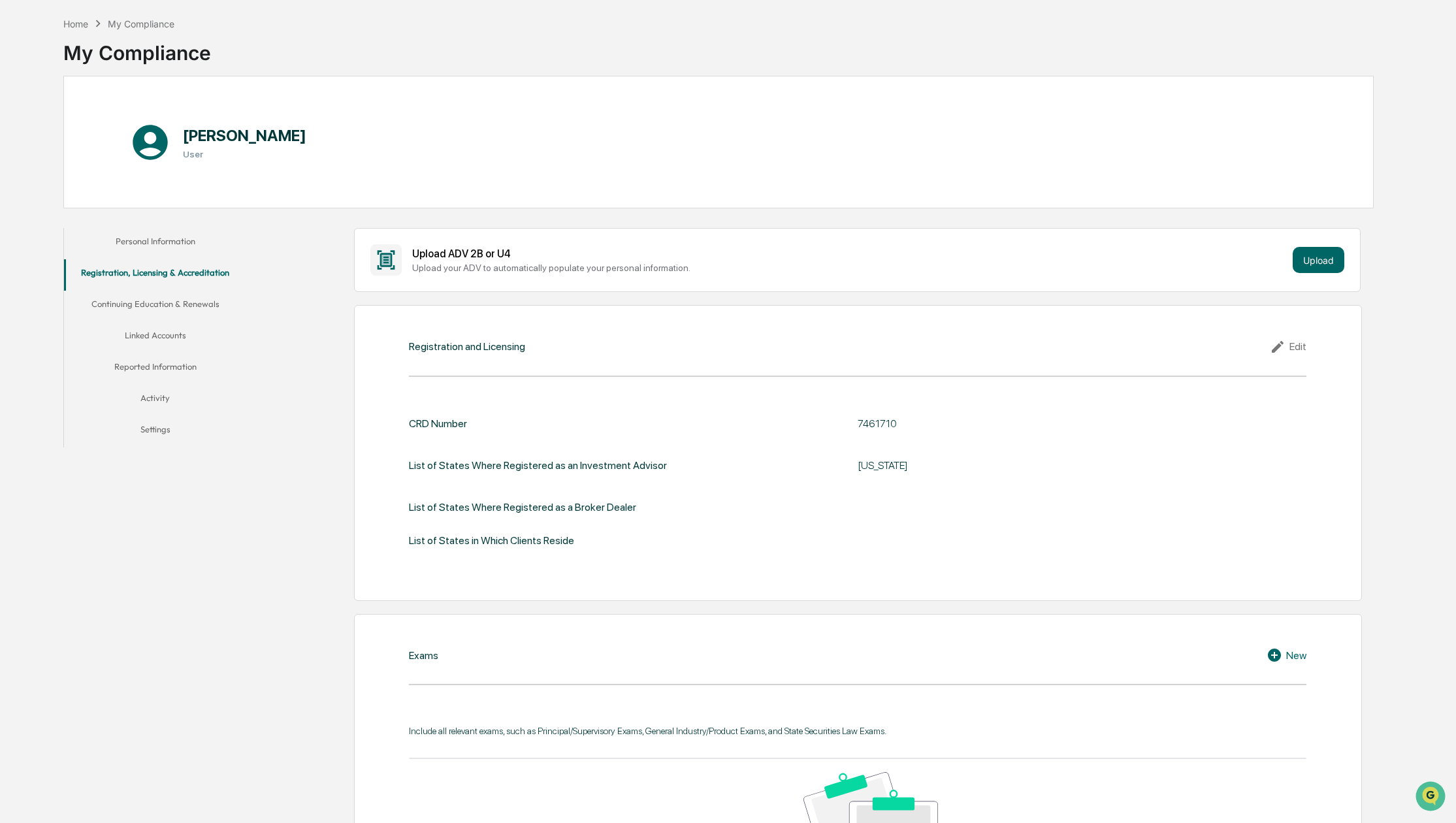
click at [448, 539] on div "List of States in Which Clients Reside" at bounding box center [492, 541] width 166 height 12
click at [1297, 348] on div "Edit" at bounding box center [1287, 347] width 37 height 16
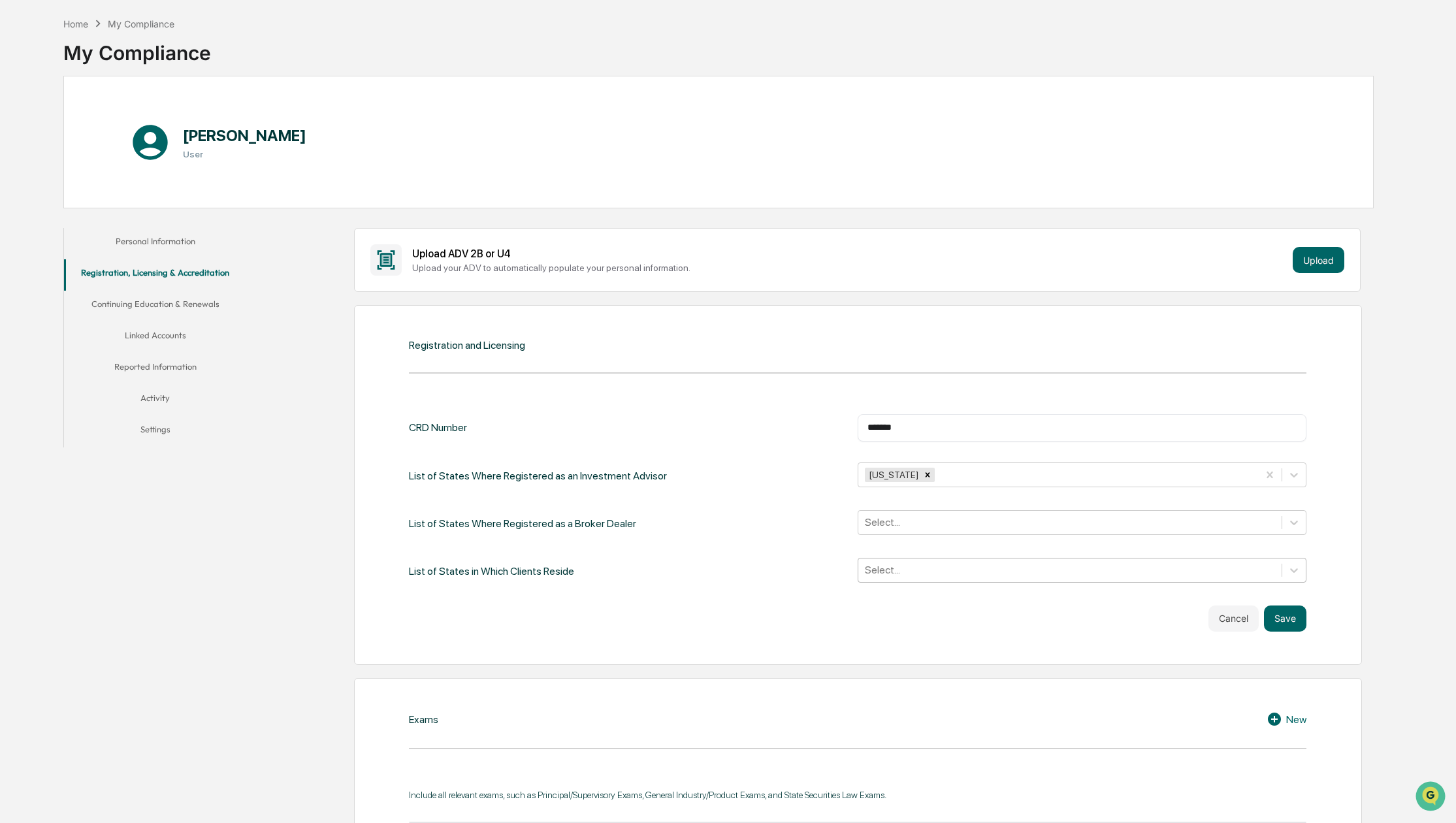
click at [946, 565] on div at bounding box center [1069, 570] width 410 height 15
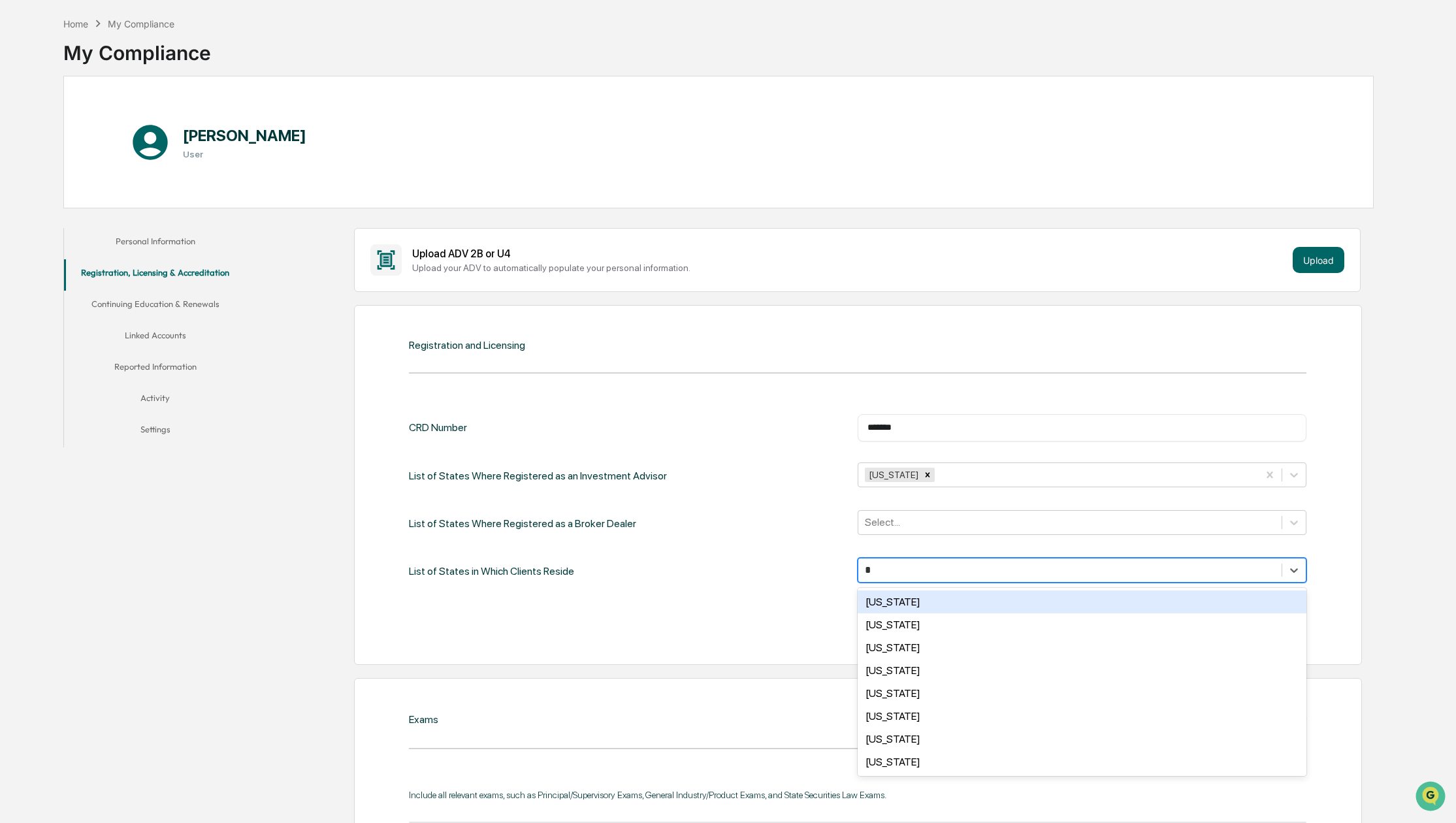
type input "**"
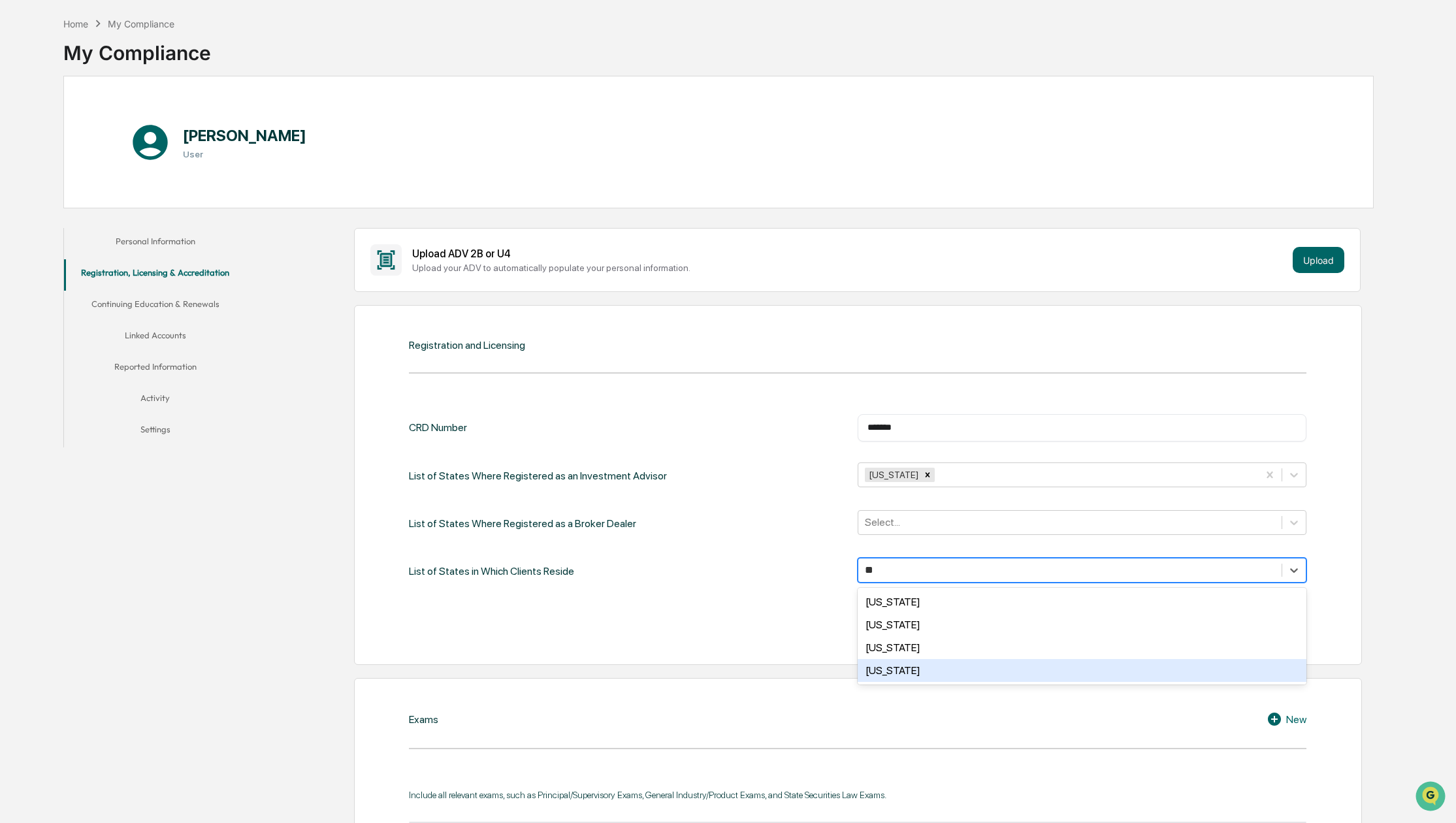
click at [890, 673] on div "[US_STATE]" at bounding box center [1082, 670] width 449 height 23
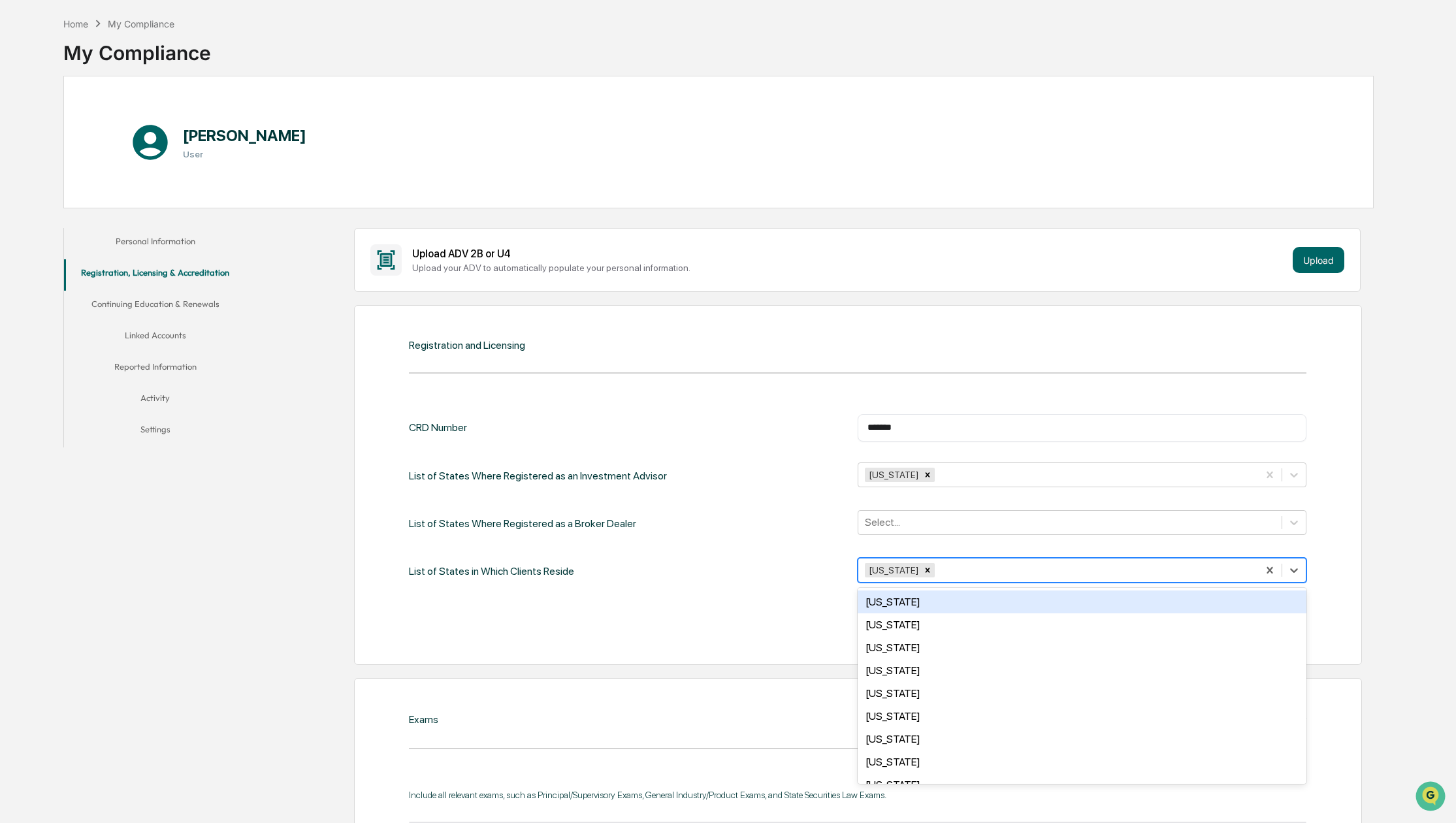
click at [754, 616] on div "Cancel Save" at bounding box center [858, 618] width 898 height 26
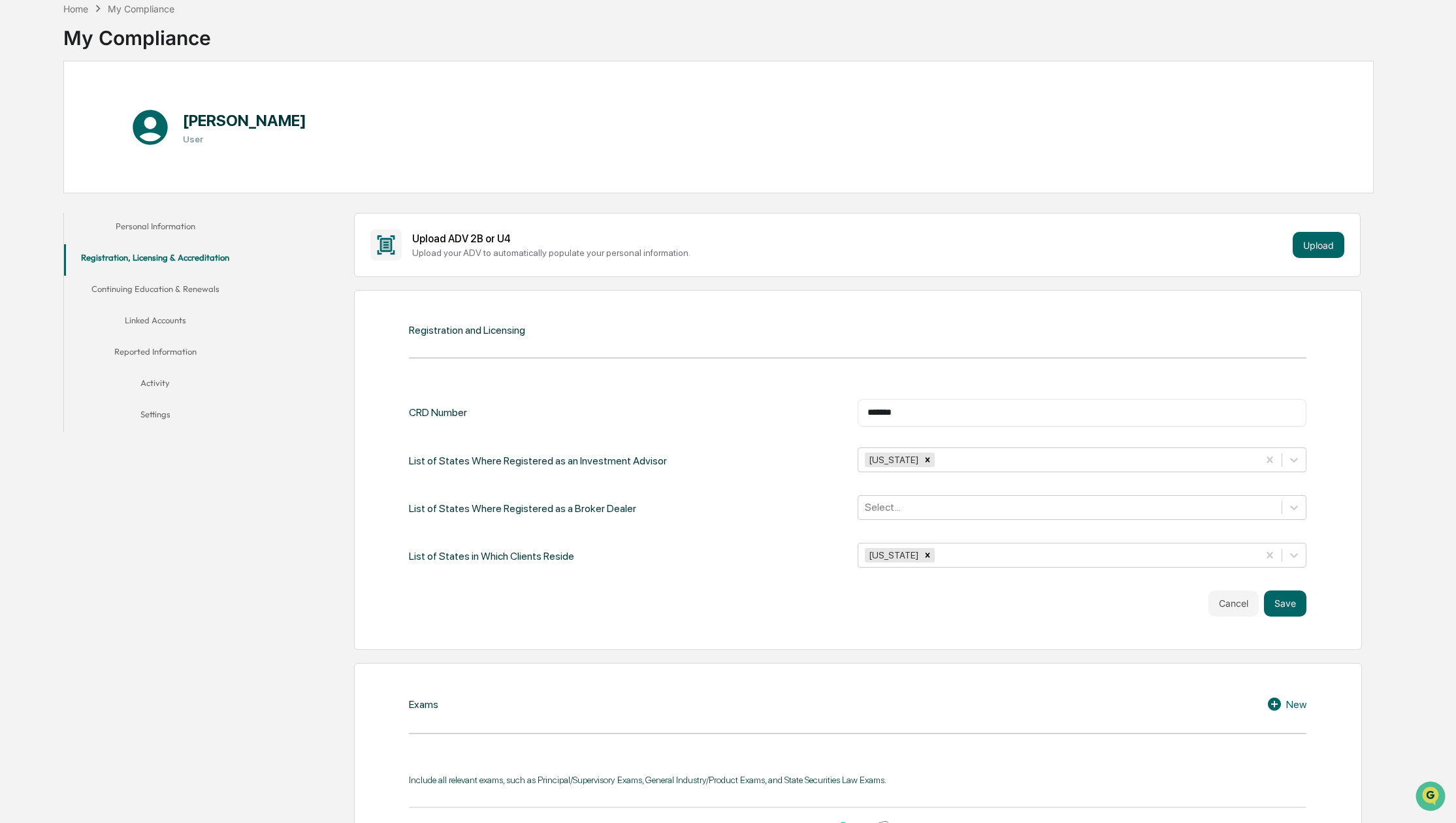
scroll to position [73, 0]
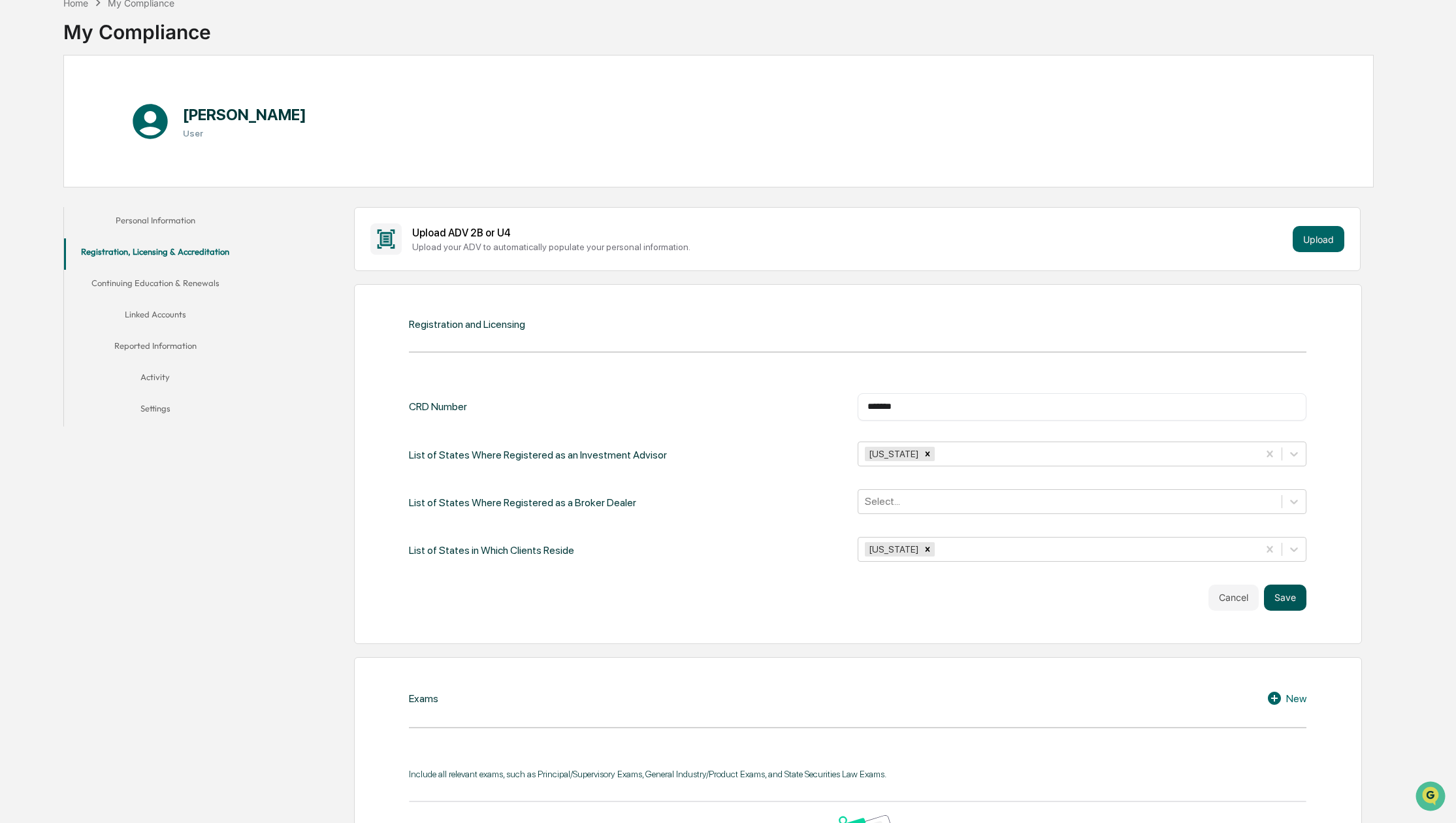
click at [1291, 598] on button "Save" at bounding box center [1285, 598] width 43 height 26
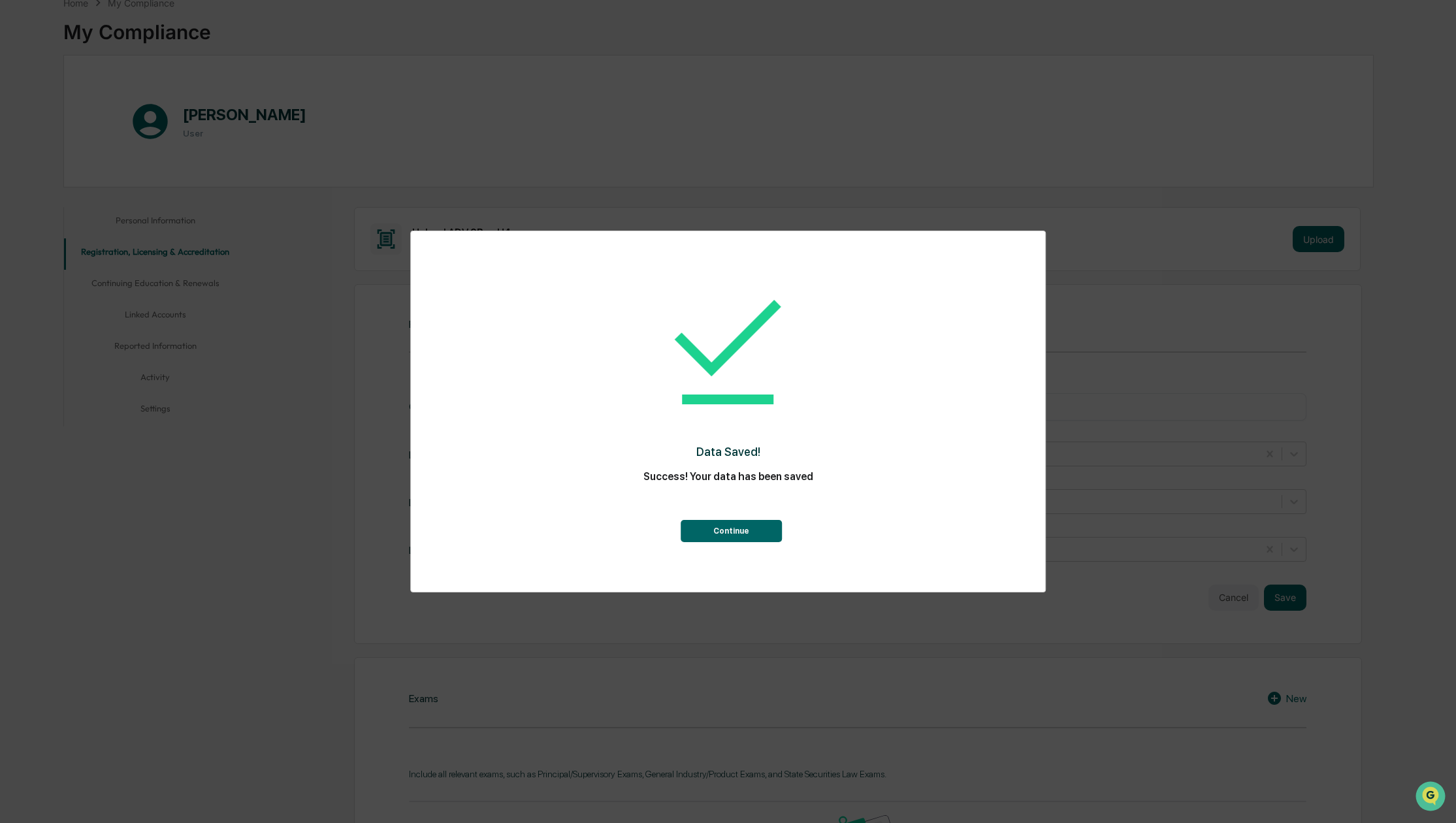
click at [768, 534] on button "Continue" at bounding box center [732, 531] width 102 height 22
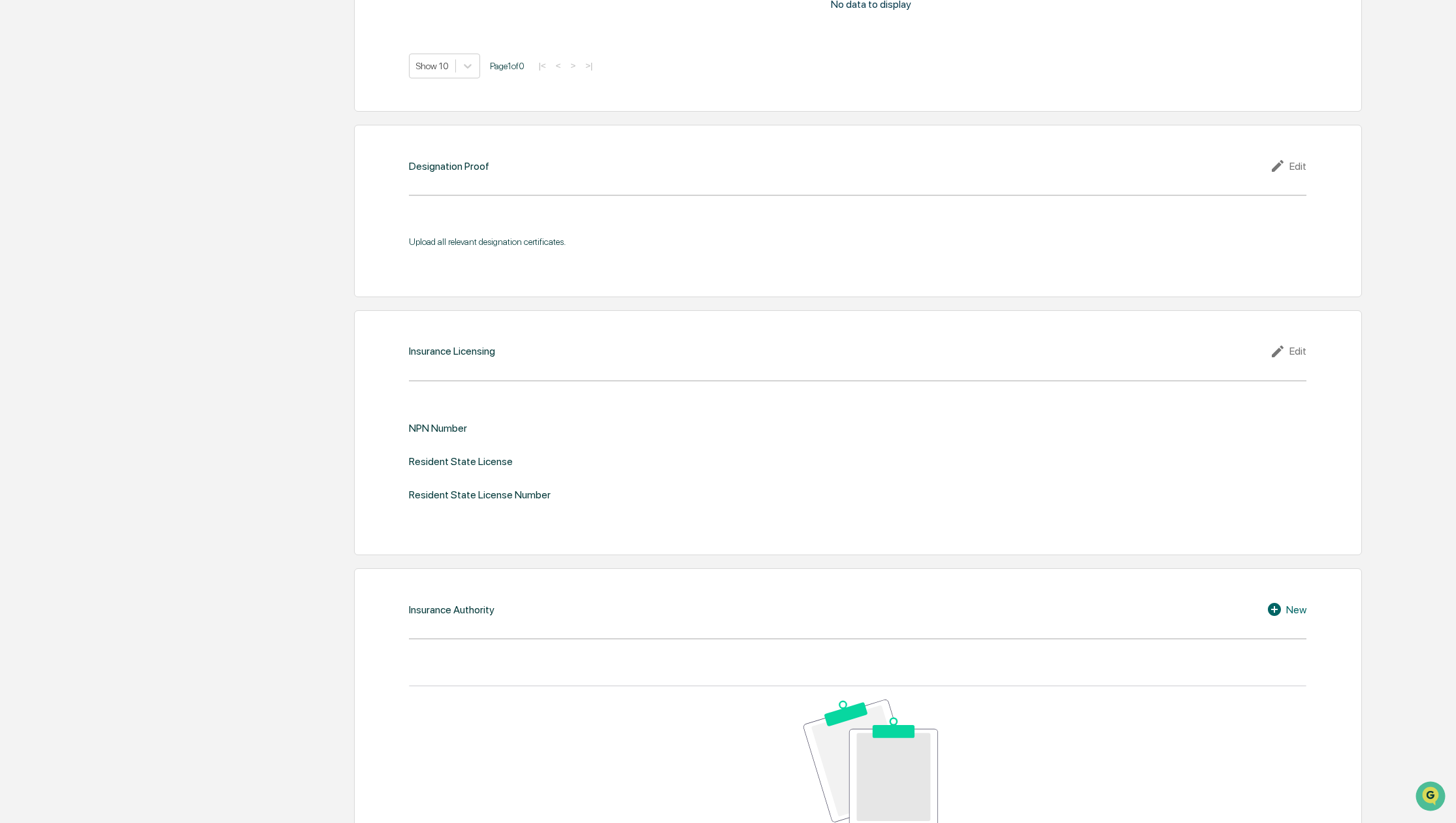
scroll to position [1399, 0]
click at [1299, 359] on div "Edit" at bounding box center [1287, 351] width 37 height 16
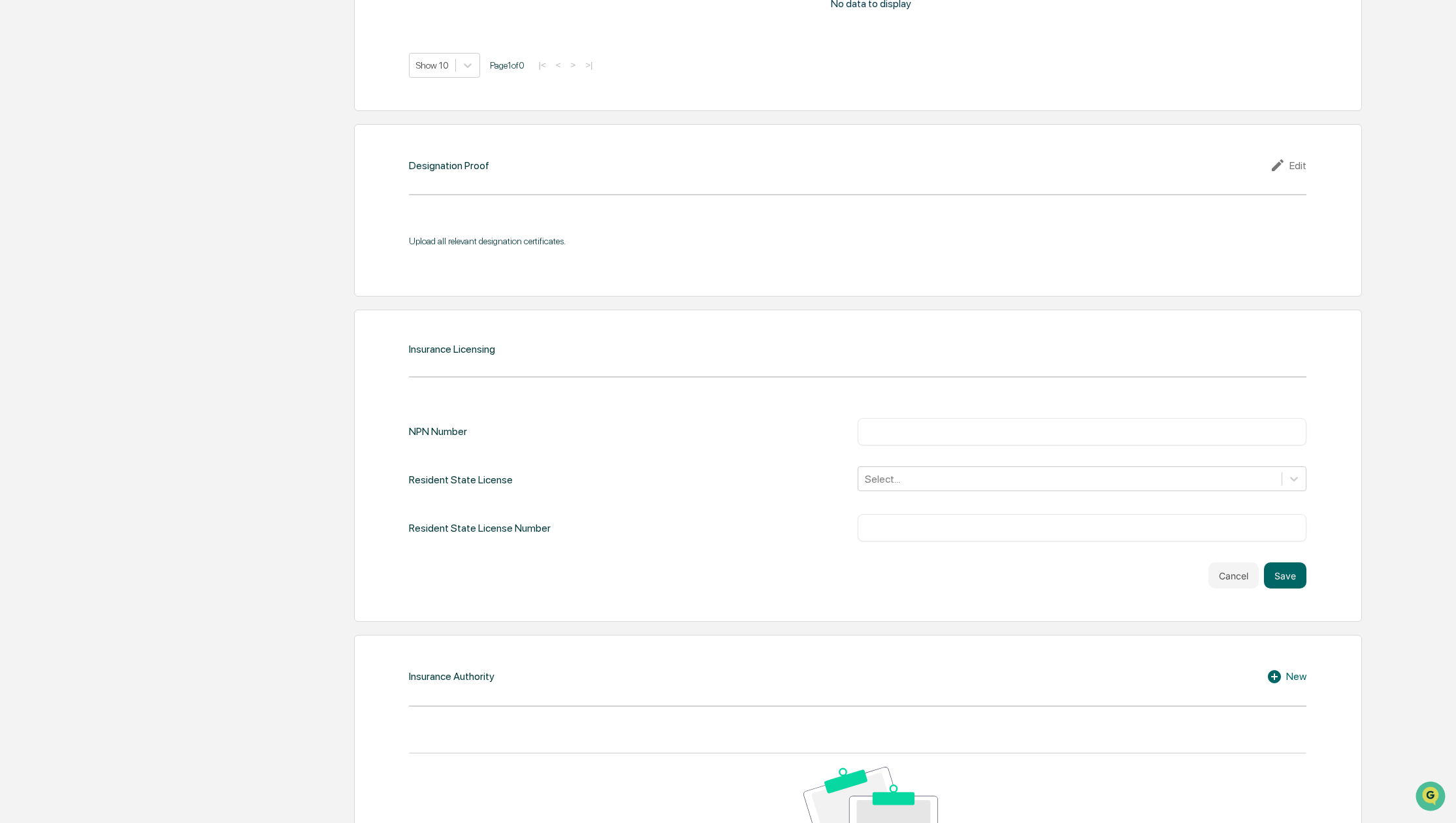
click at [967, 439] on input "text" at bounding box center [1082, 431] width 429 height 13
type input "*******"
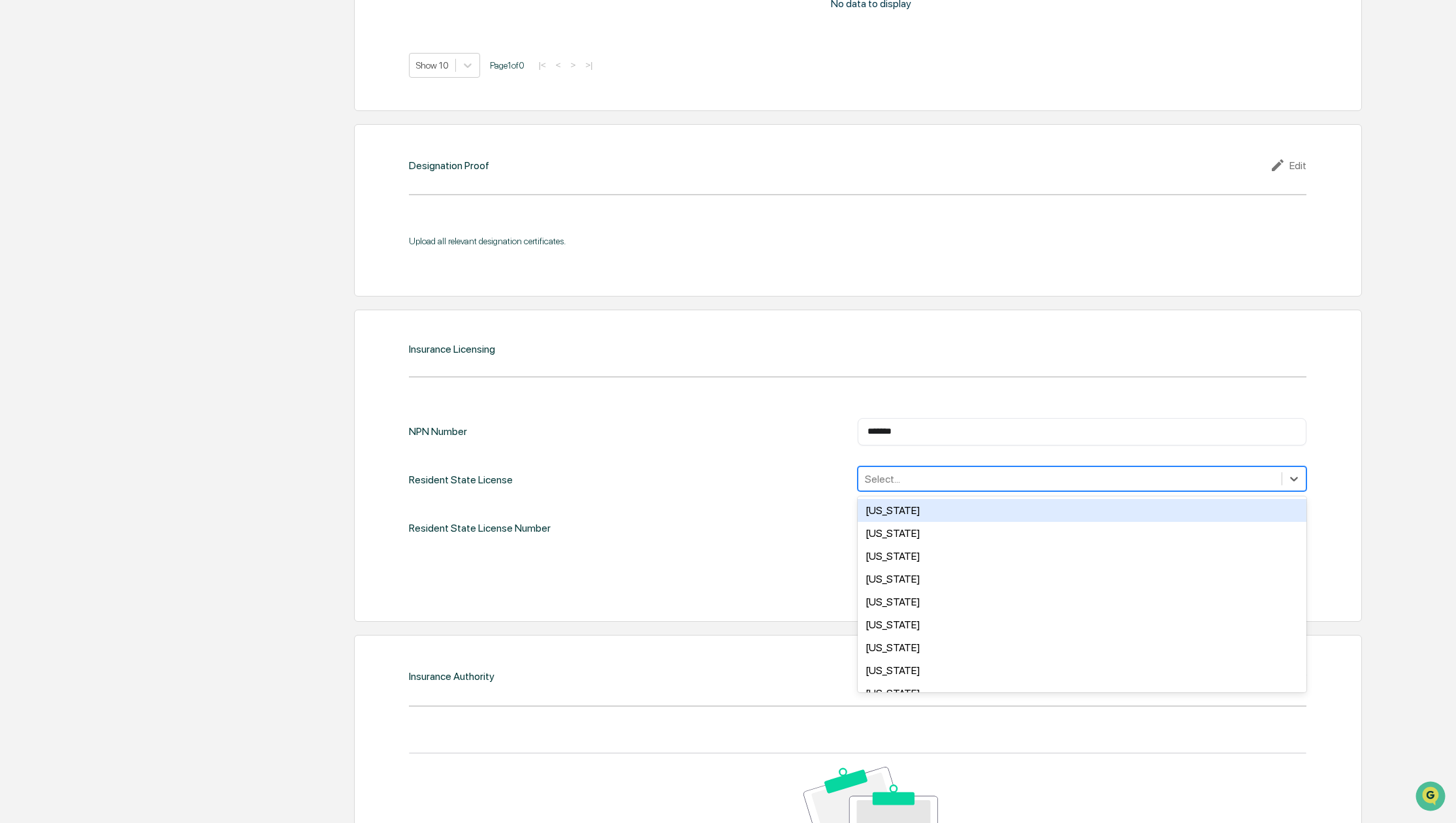
click at [958, 487] on div at bounding box center [1069, 479] width 410 height 15
type input "**"
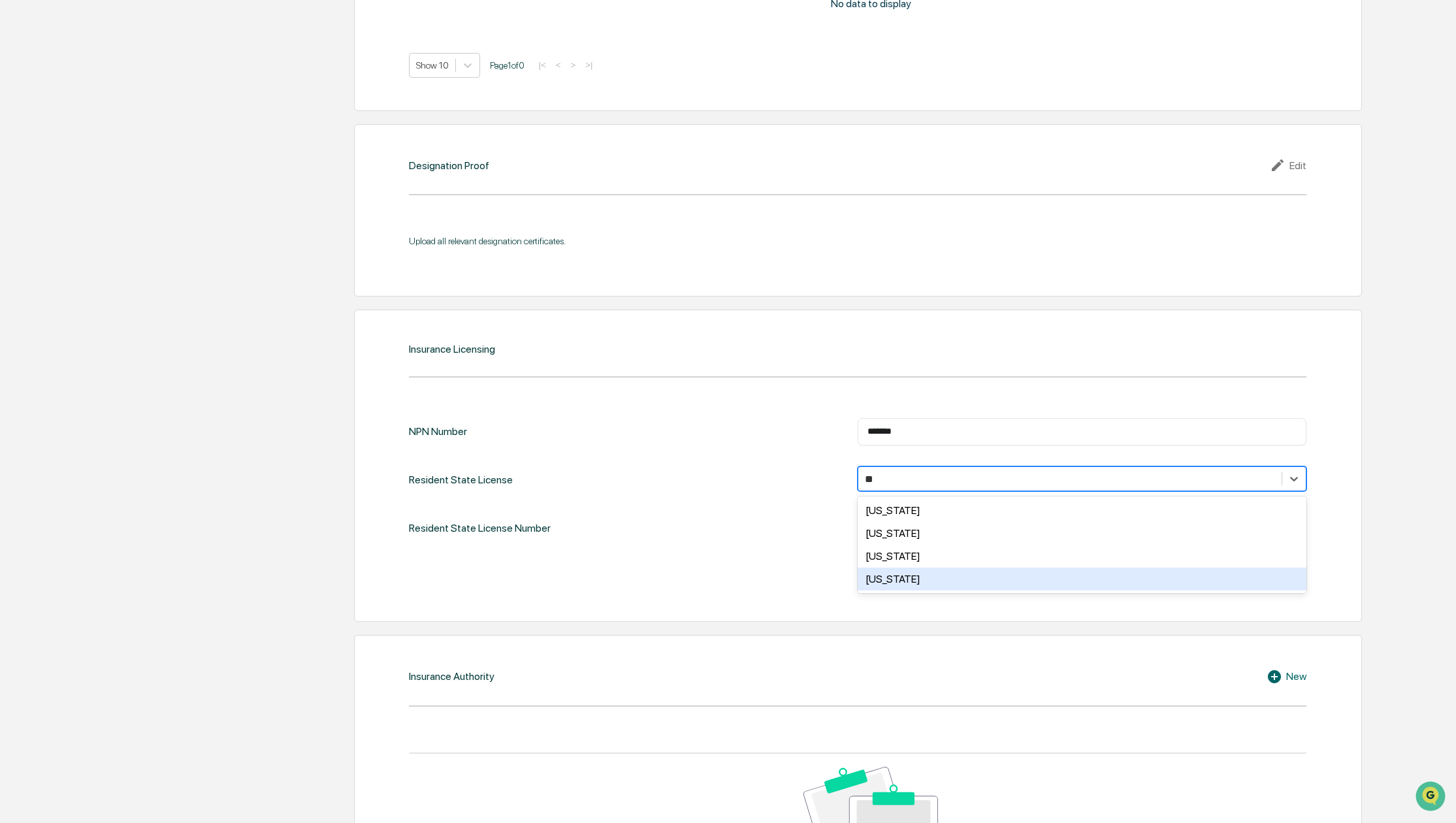
click at [895, 591] on div "[US_STATE]" at bounding box center [1082, 579] width 449 height 23
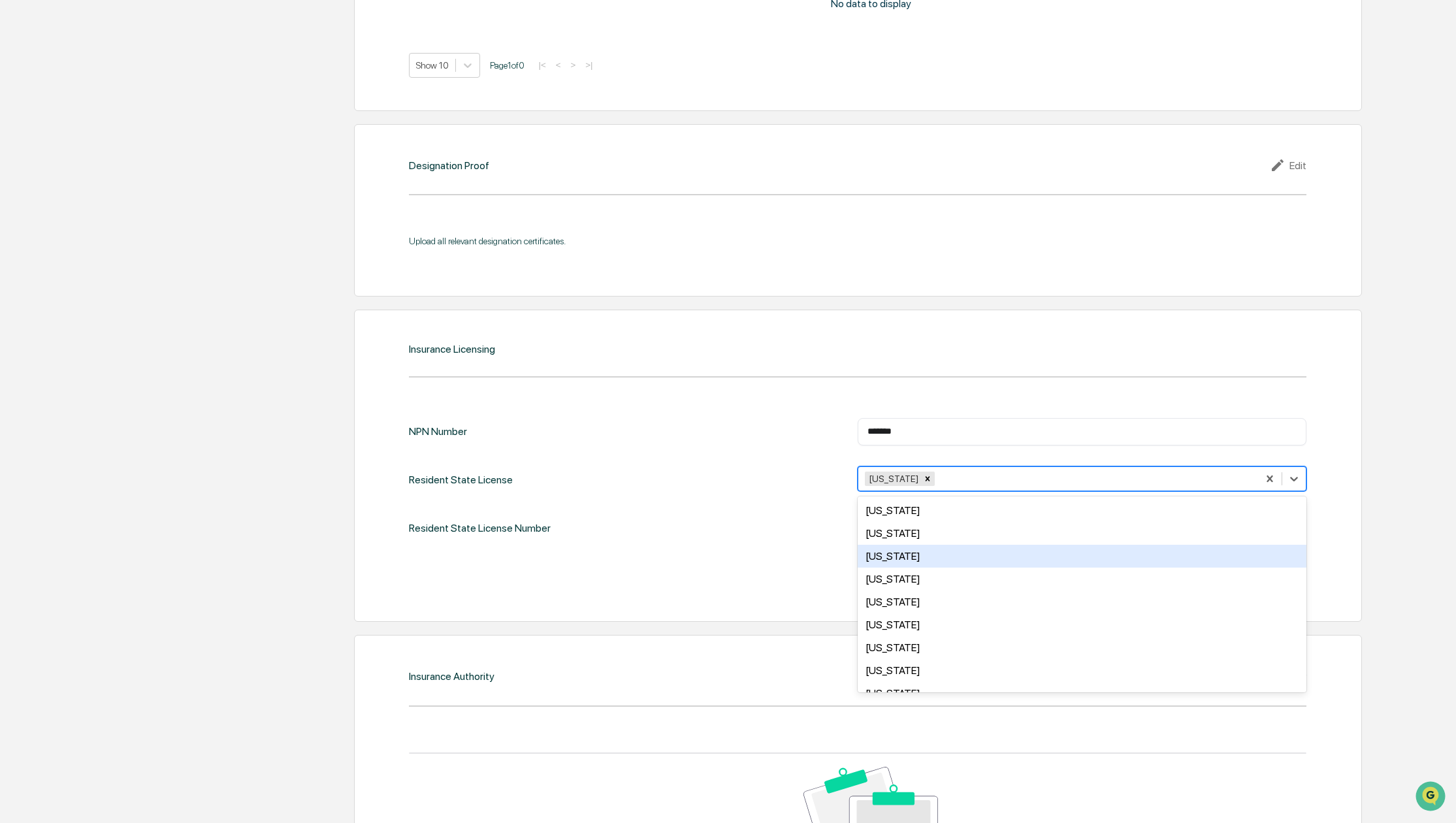
click at [740, 589] on div "Cancel Save" at bounding box center [858, 576] width 898 height 26
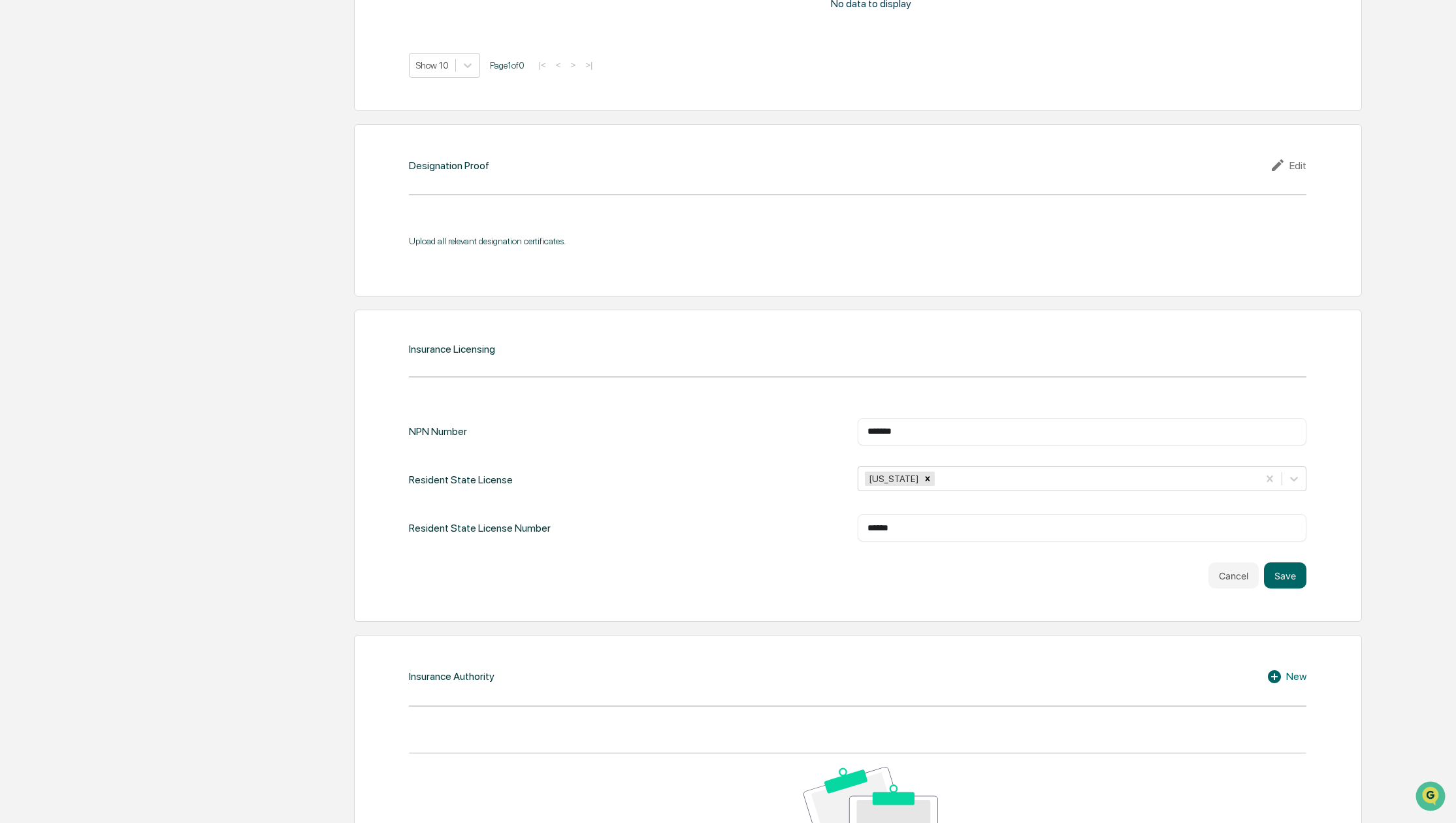
type input "******"
click at [861, 589] on div "Cancel Save" at bounding box center [858, 576] width 898 height 26
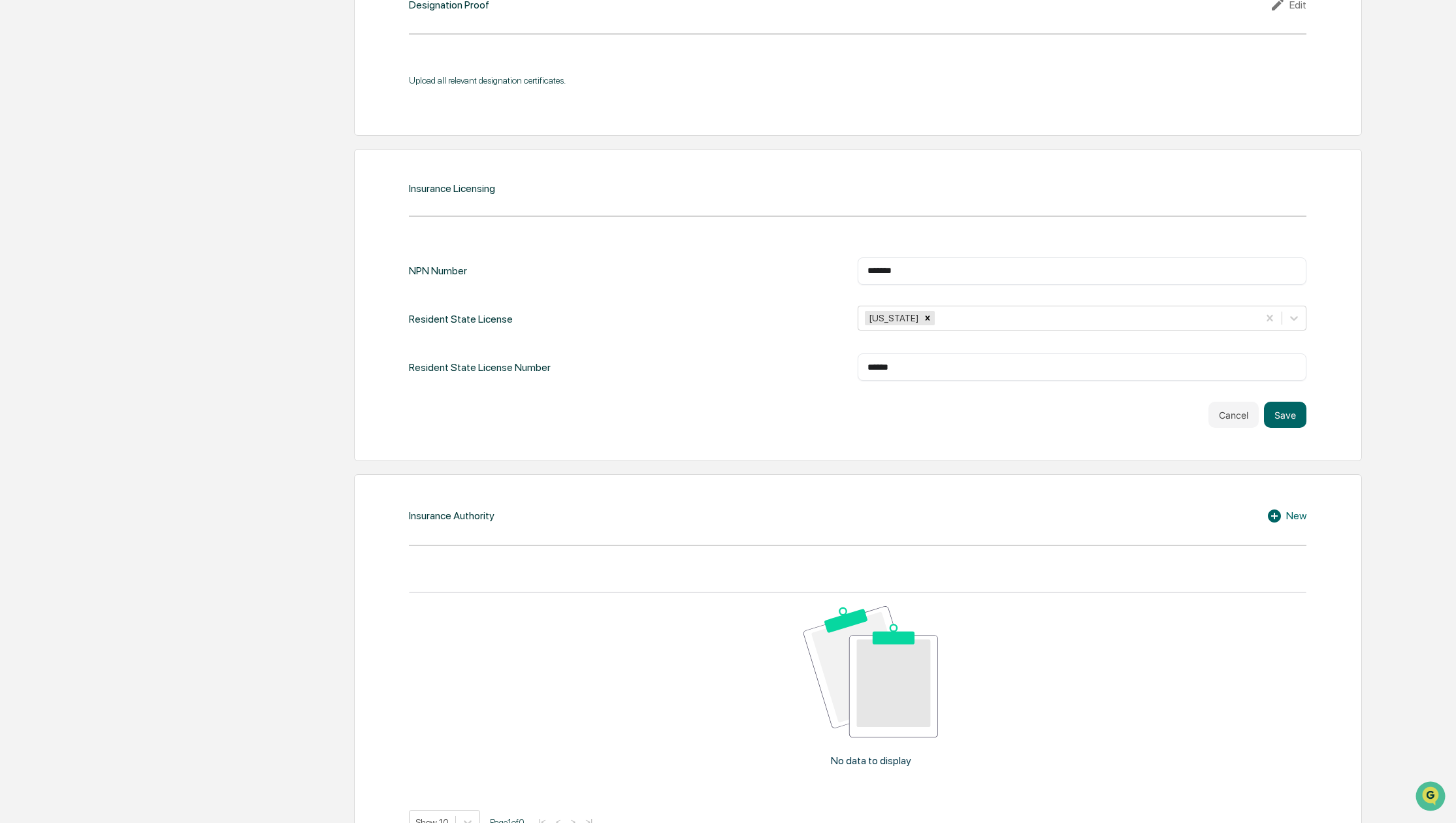
scroll to position [1566, 0]
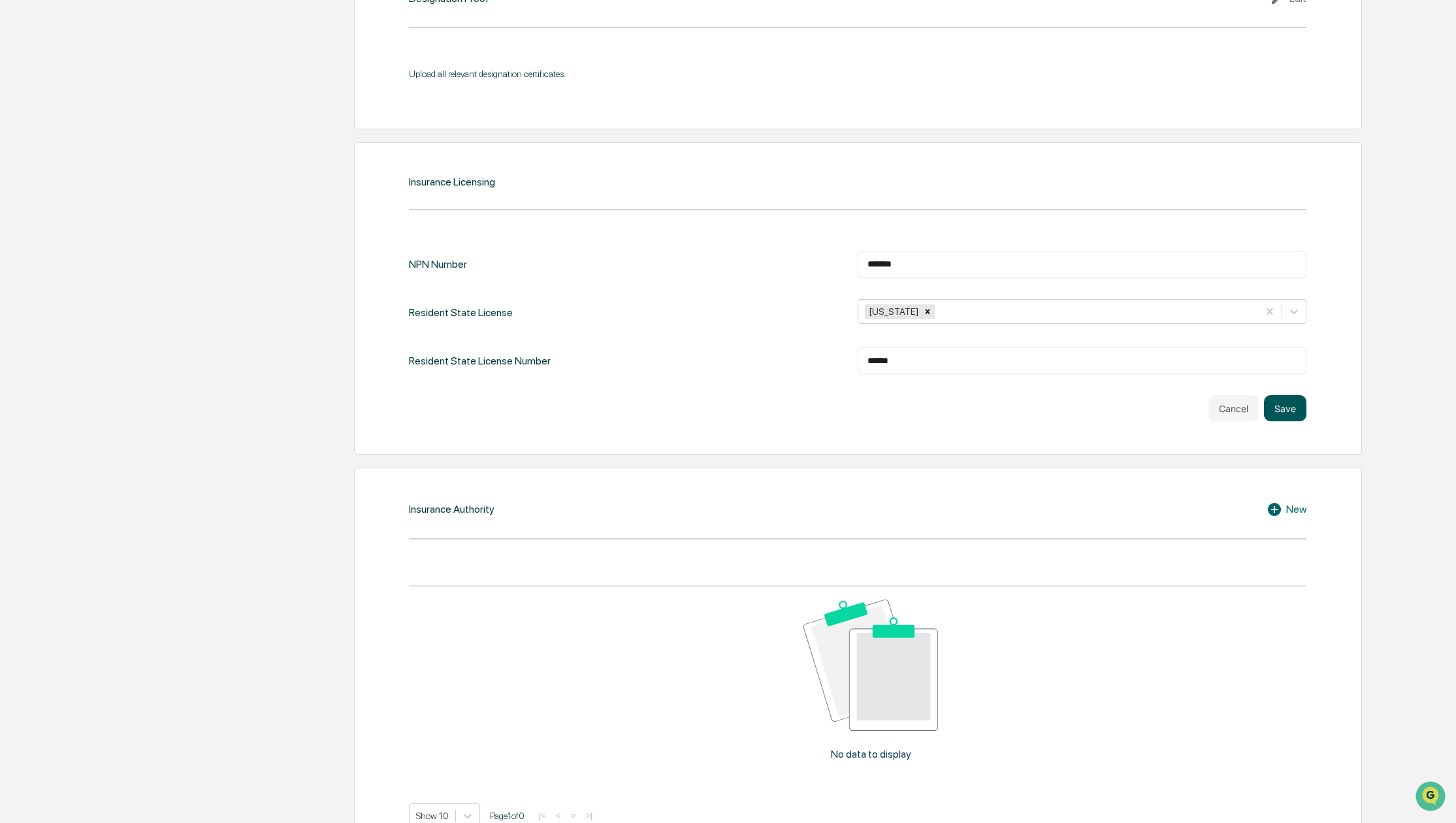
click at [1279, 422] on button "Save" at bounding box center [1285, 408] width 43 height 26
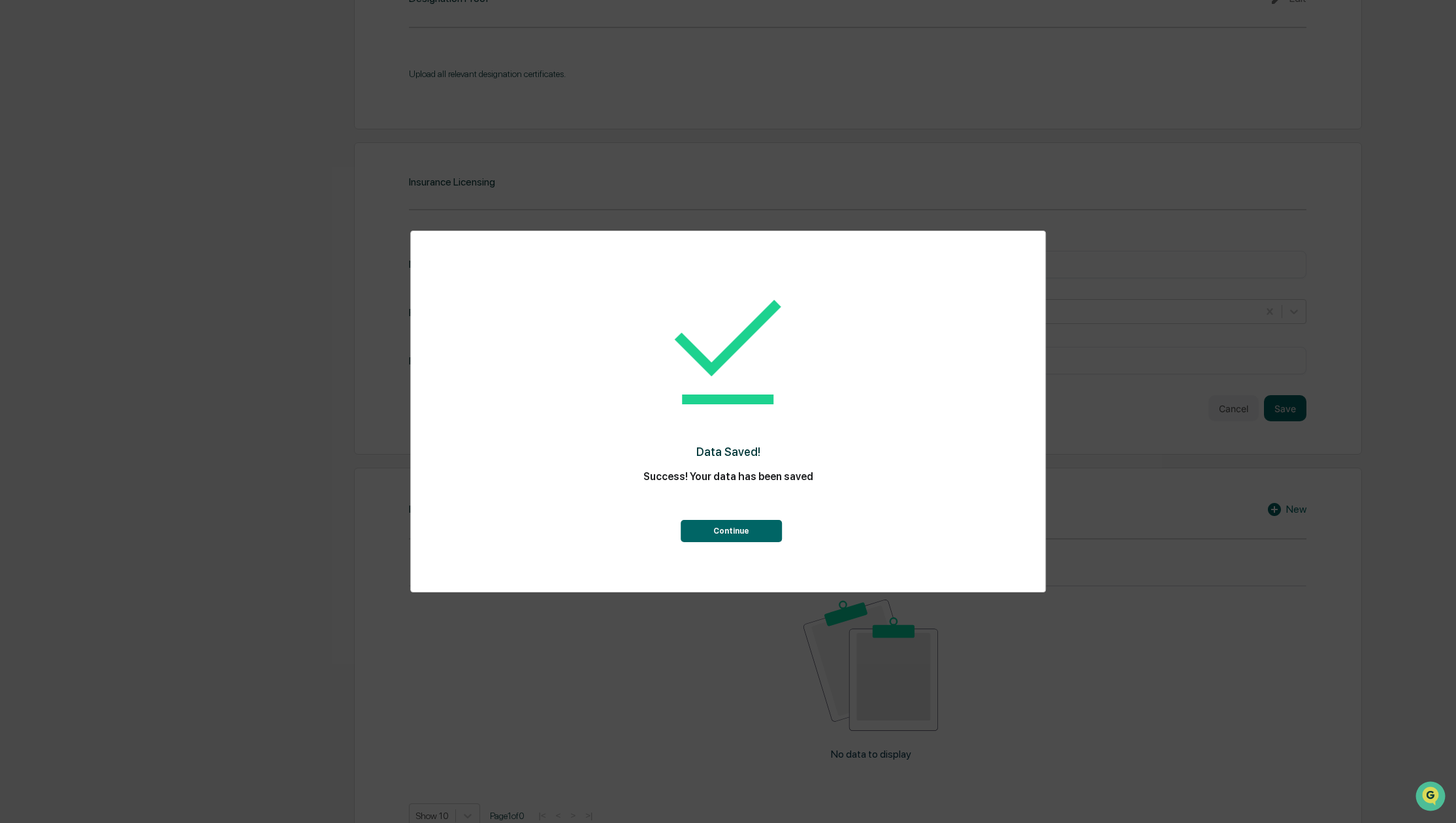
click at [764, 533] on button "Continue" at bounding box center [732, 531] width 102 height 22
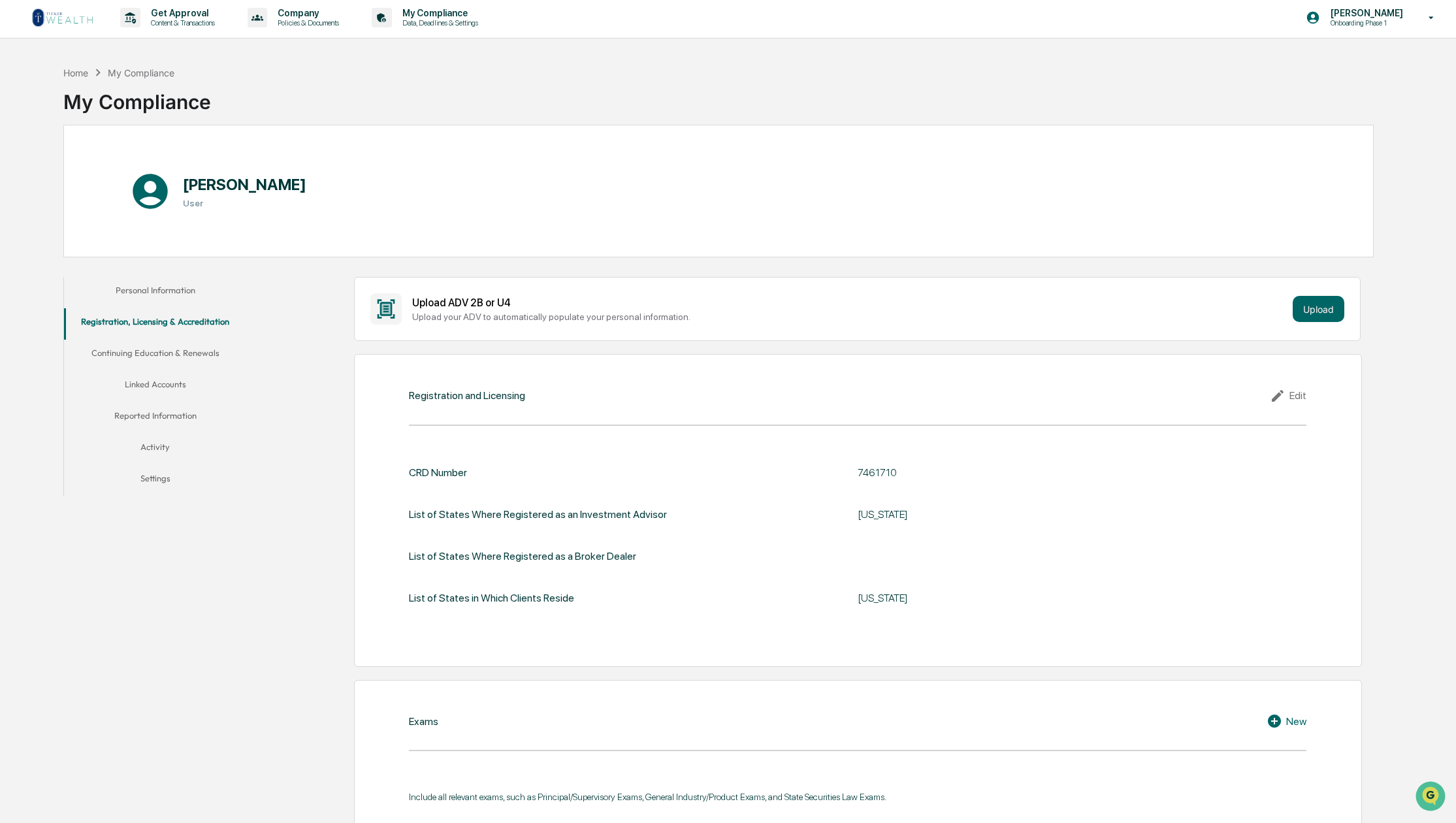
scroll to position [1, 0]
click at [199, 355] on button "Continuing Education & Renewals" at bounding box center [155, 356] width 182 height 31
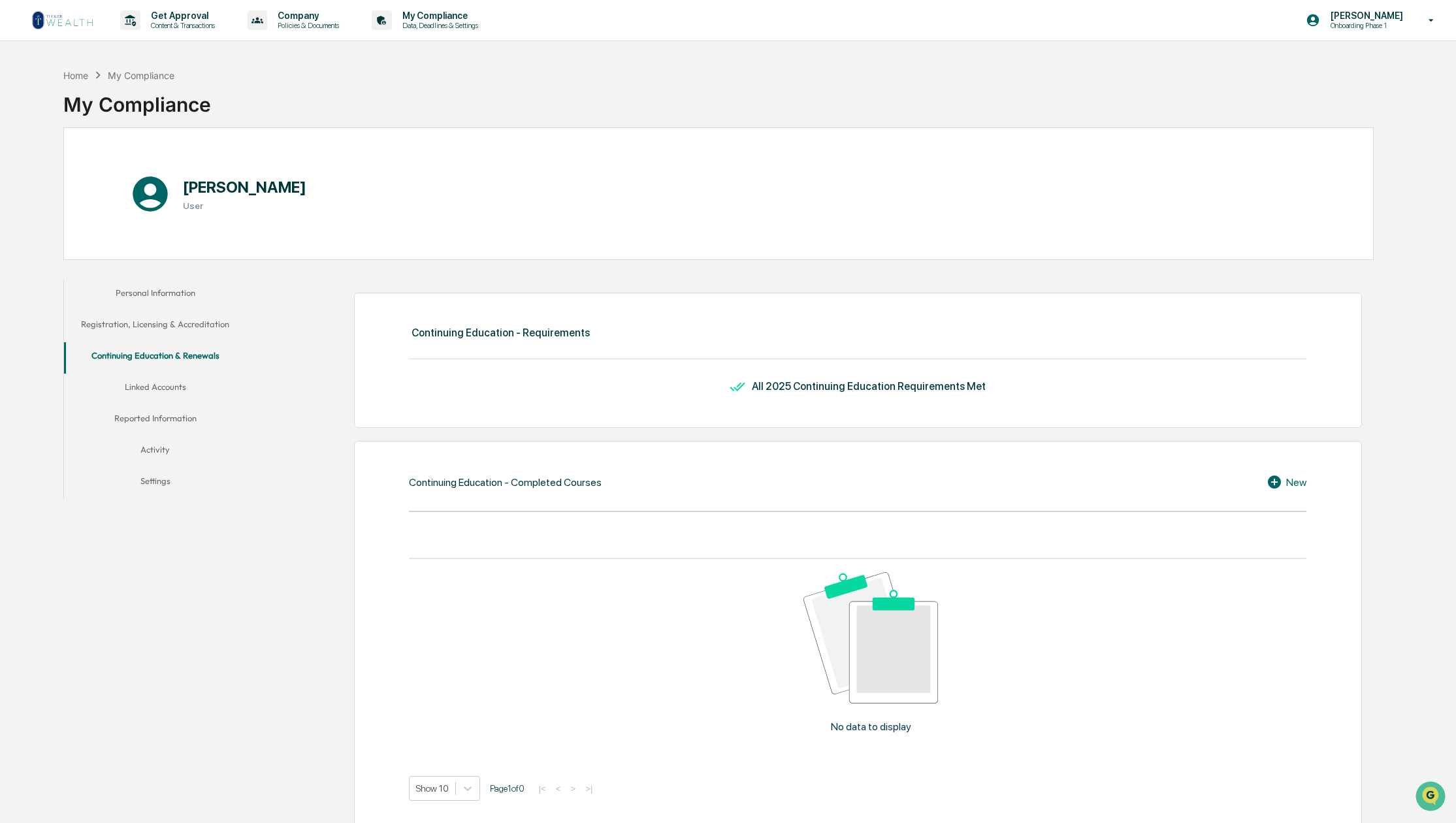
click at [162, 384] on button "Linked Accounts" at bounding box center [155, 389] width 182 height 31
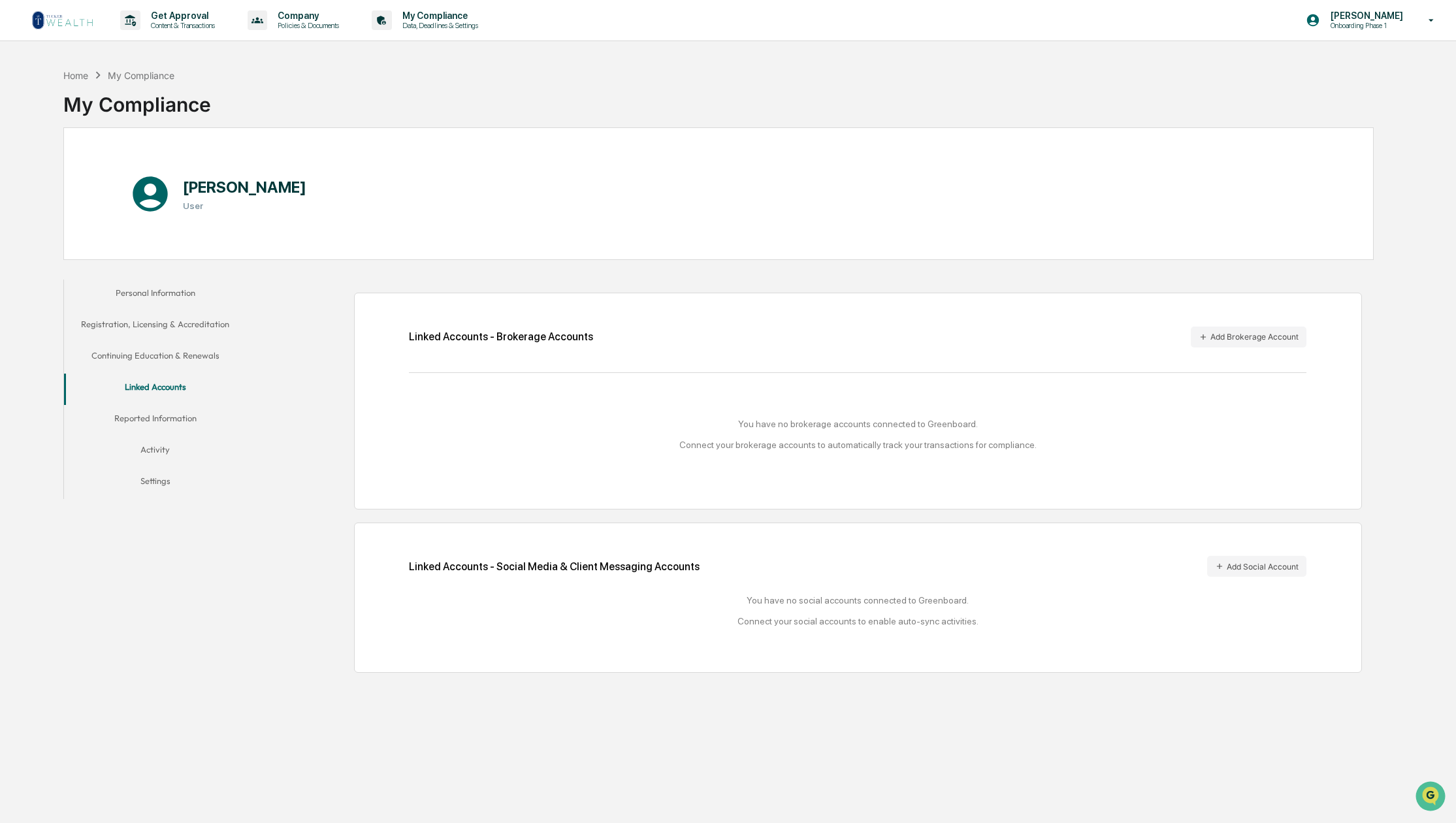
click at [170, 417] on button "Reported Information" at bounding box center [155, 420] width 182 height 31
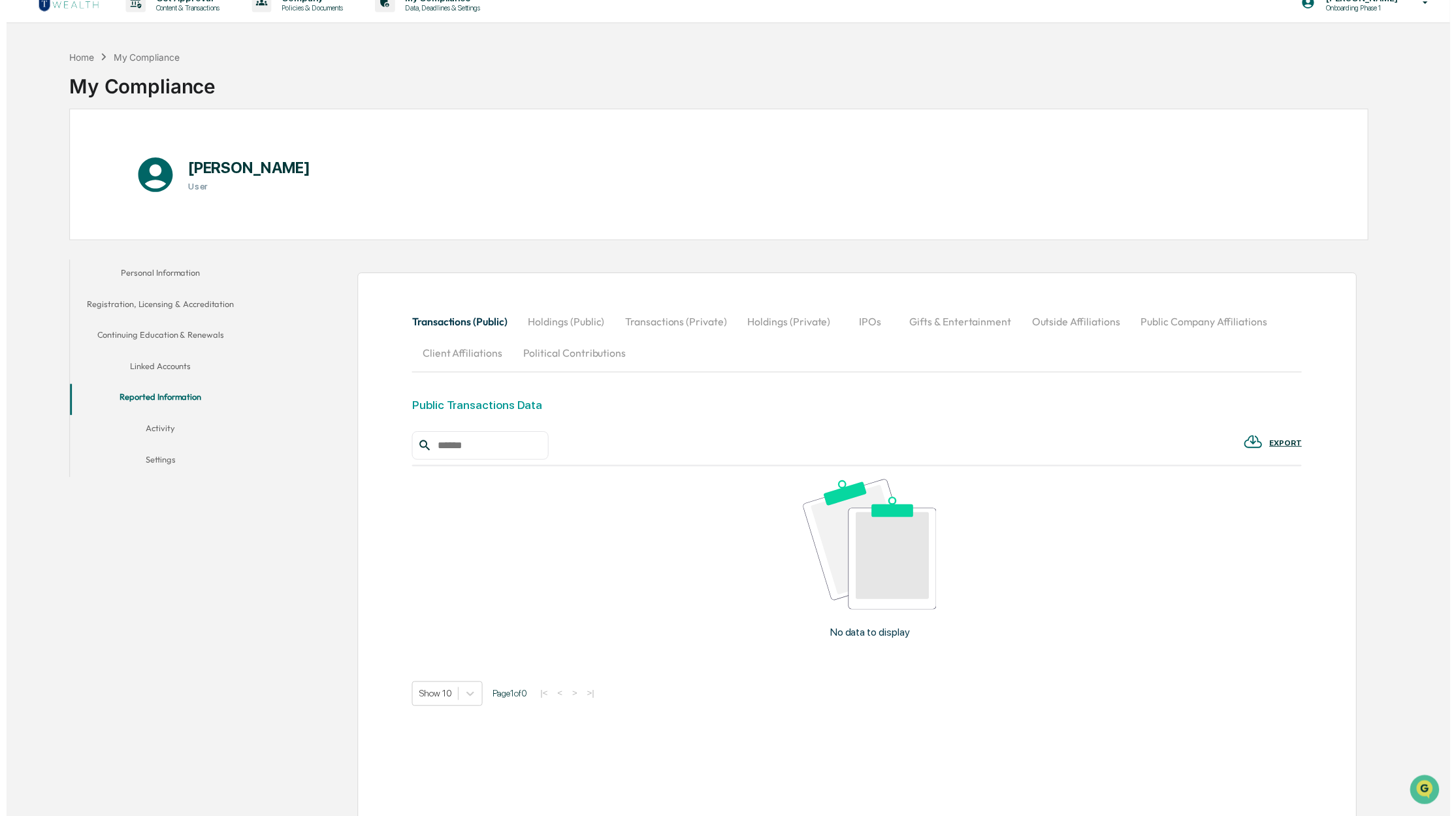
scroll to position [24, 0]
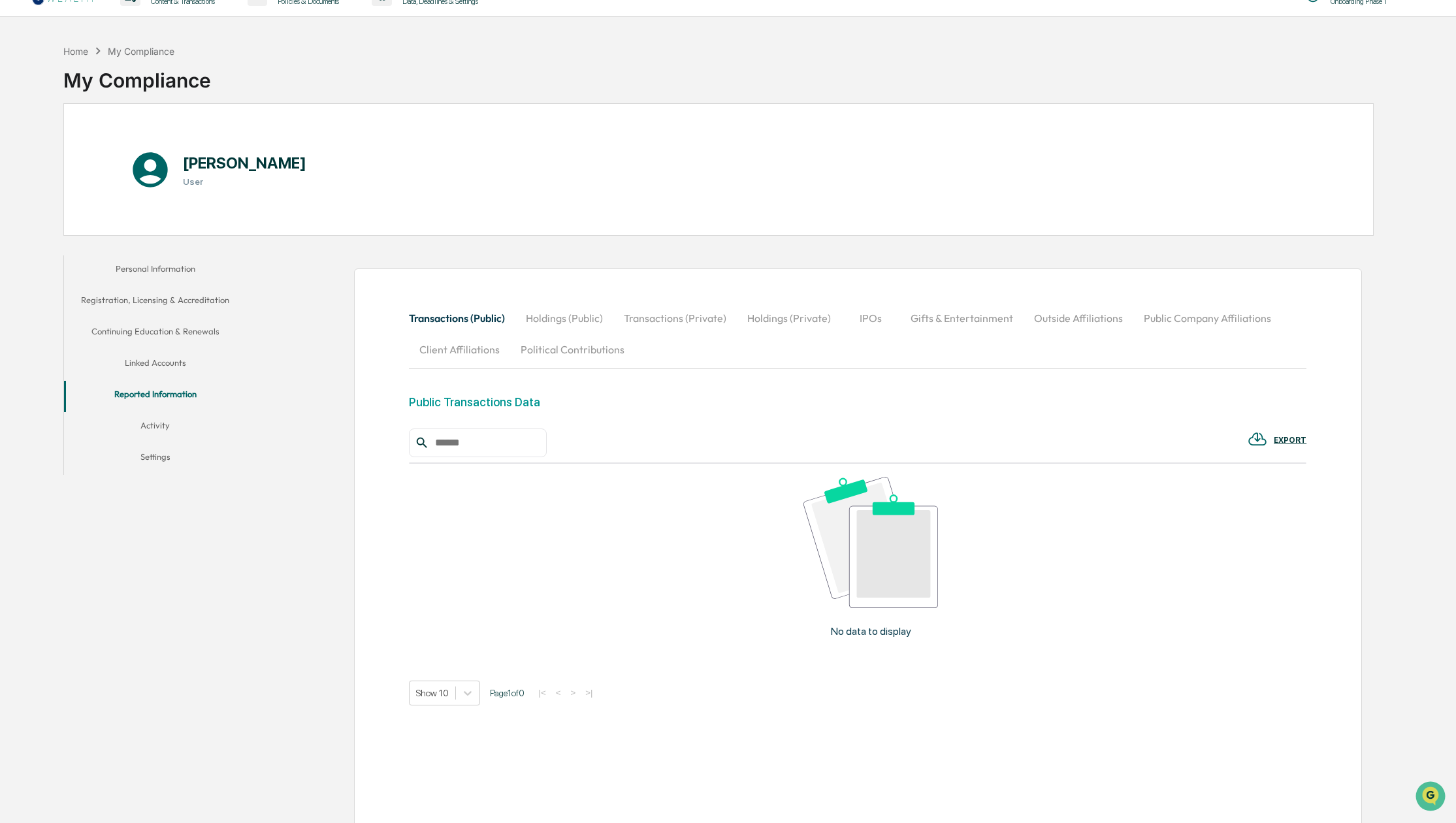
click at [157, 426] on button "Activity" at bounding box center [155, 427] width 182 height 31
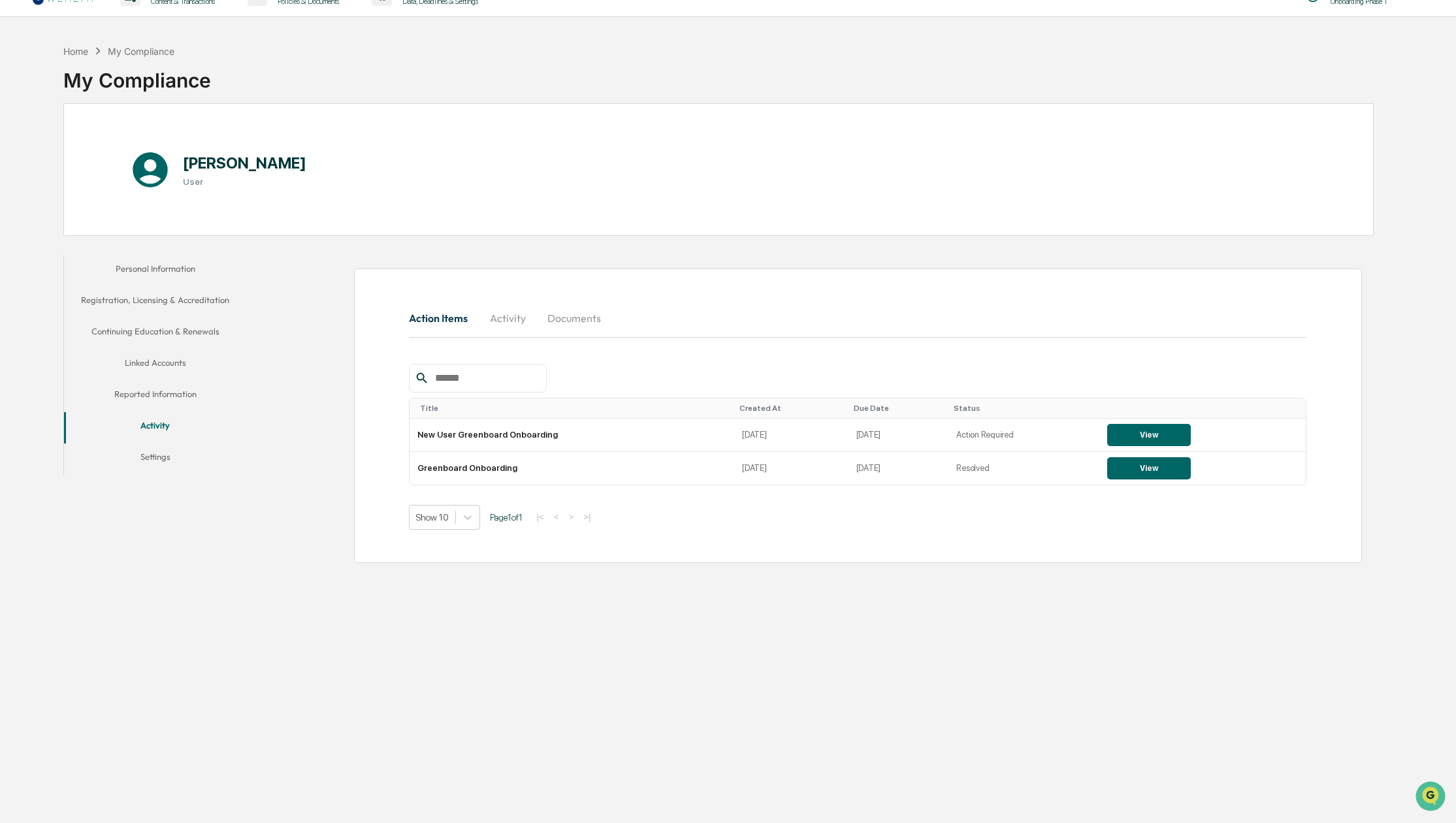
click at [166, 459] on button "Settings" at bounding box center [155, 459] width 182 height 31
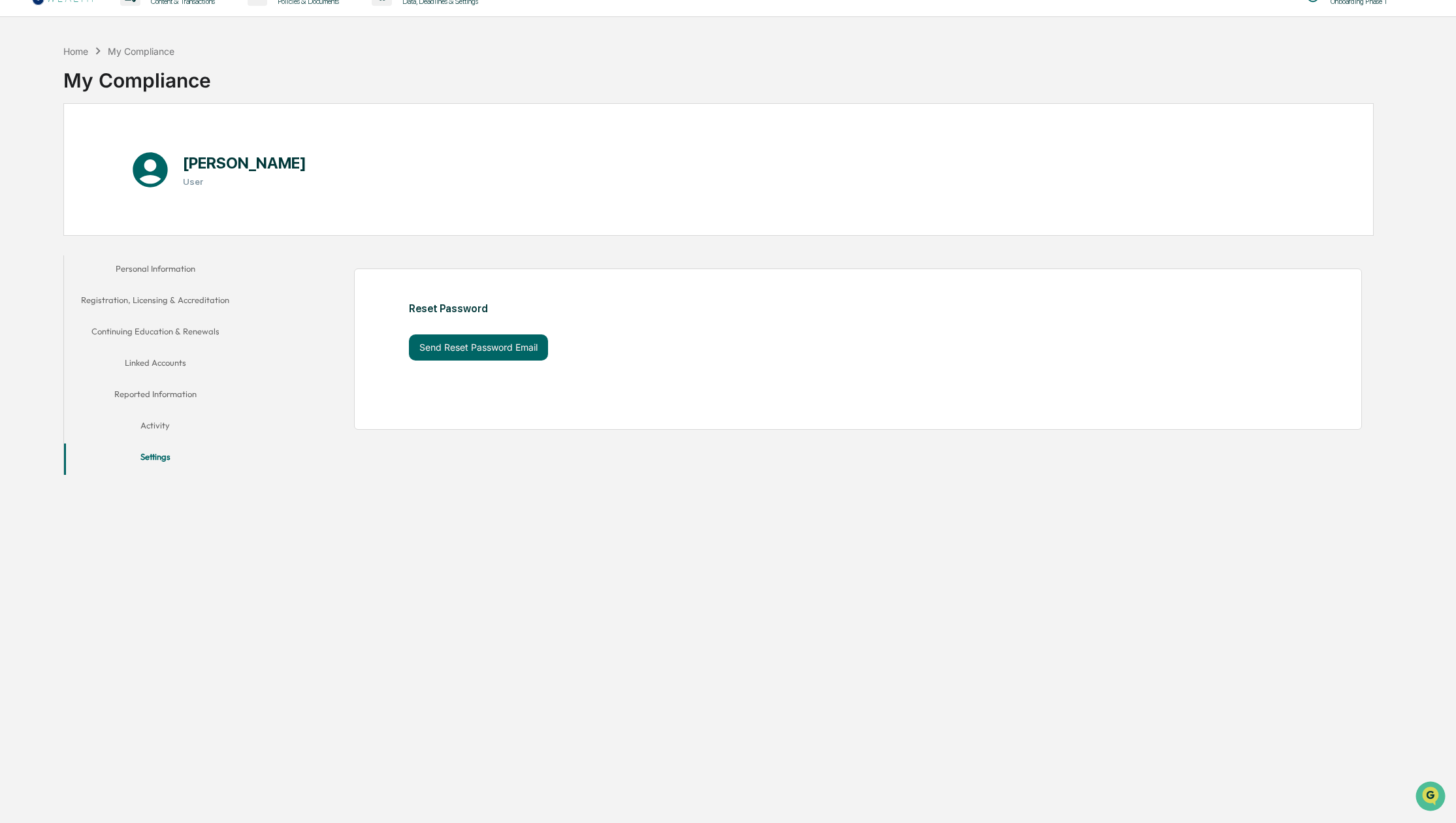
click at [165, 423] on button "Activity" at bounding box center [155, 427] width 182 height 31
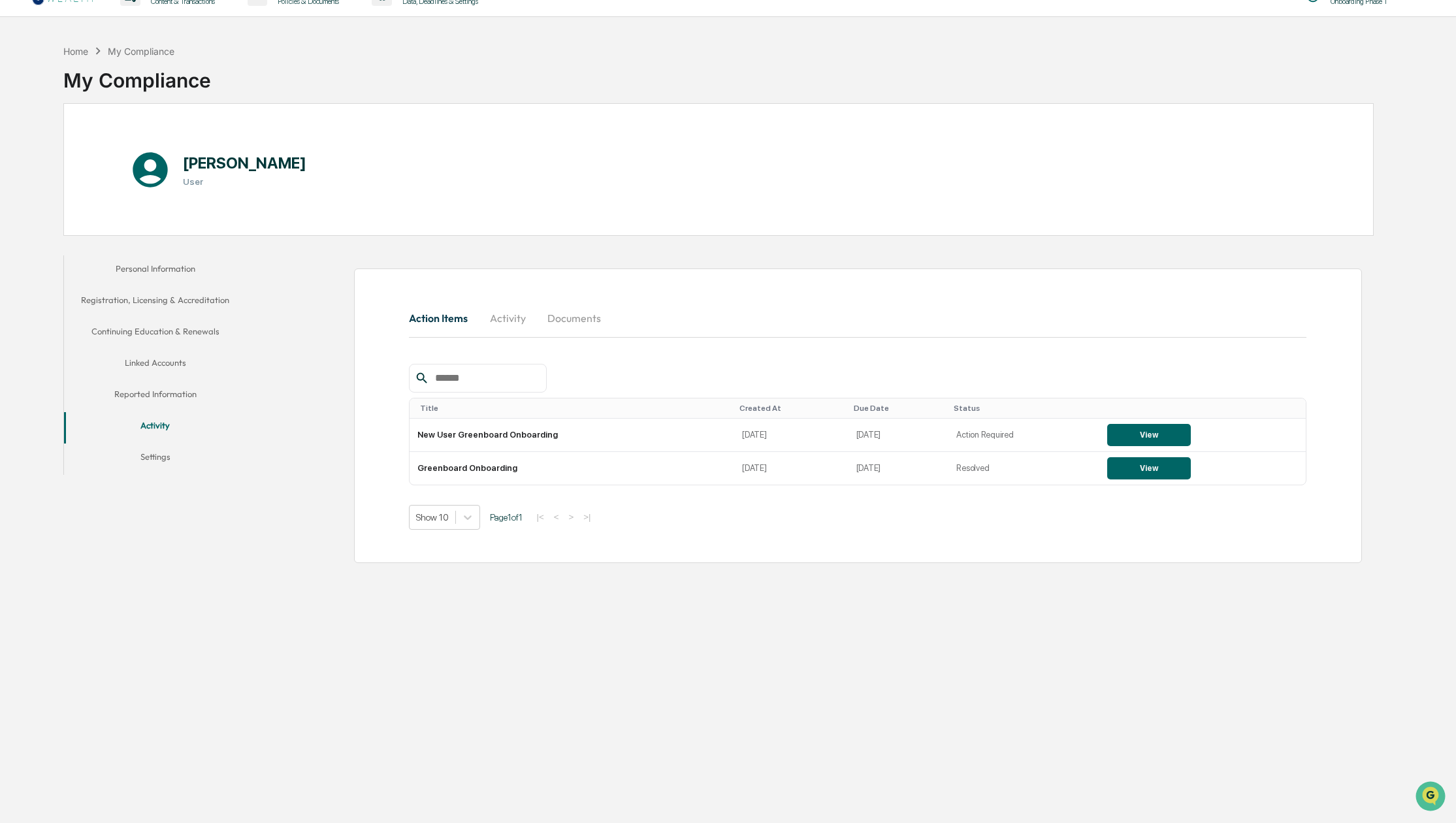
click at [510, 318] on button "Activity" at bounding box center [507, 317] width 59 height 31
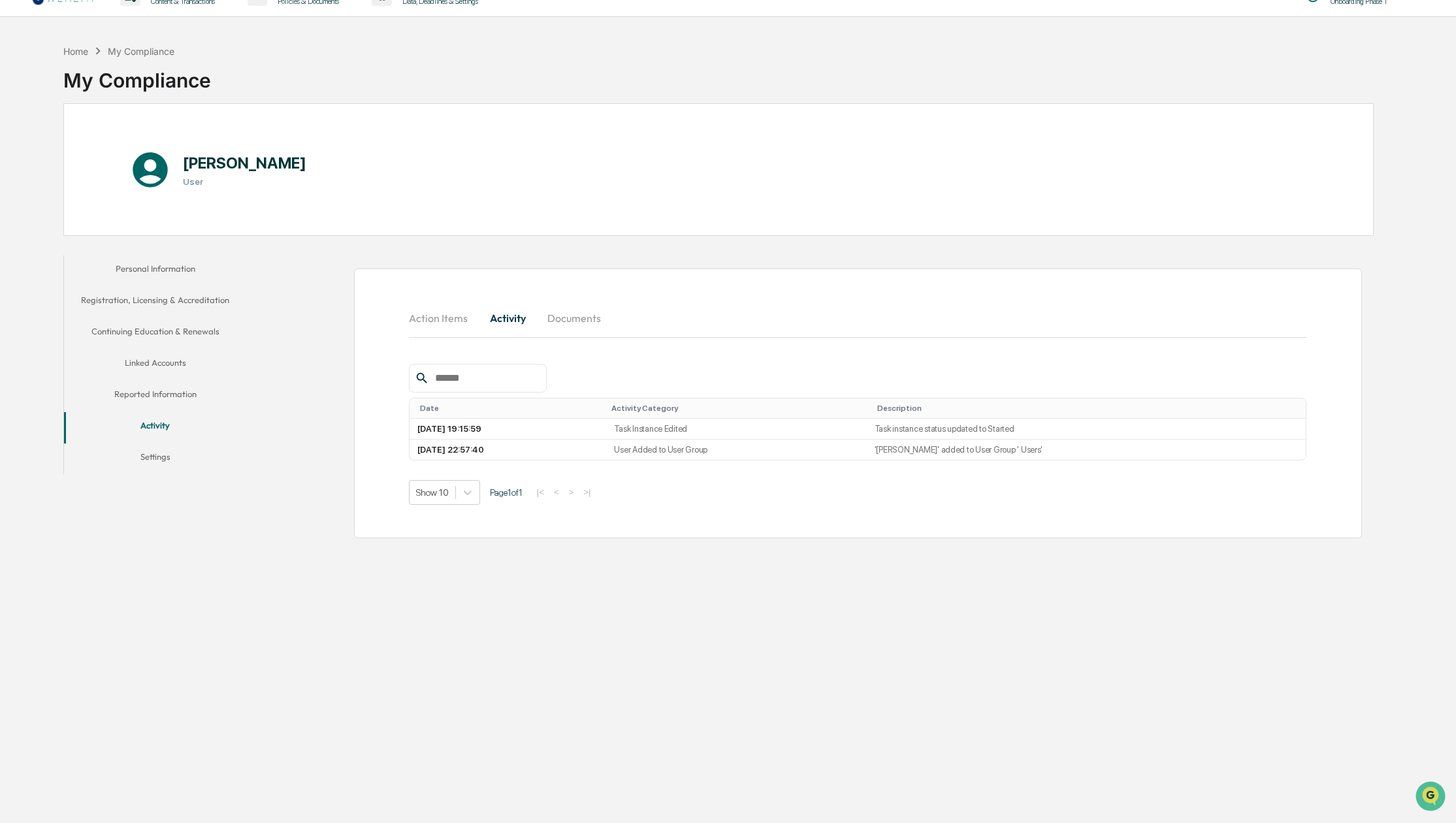
click at [571, 317] on button "Documents" at bounding box center [573, 317] width 75 height 31
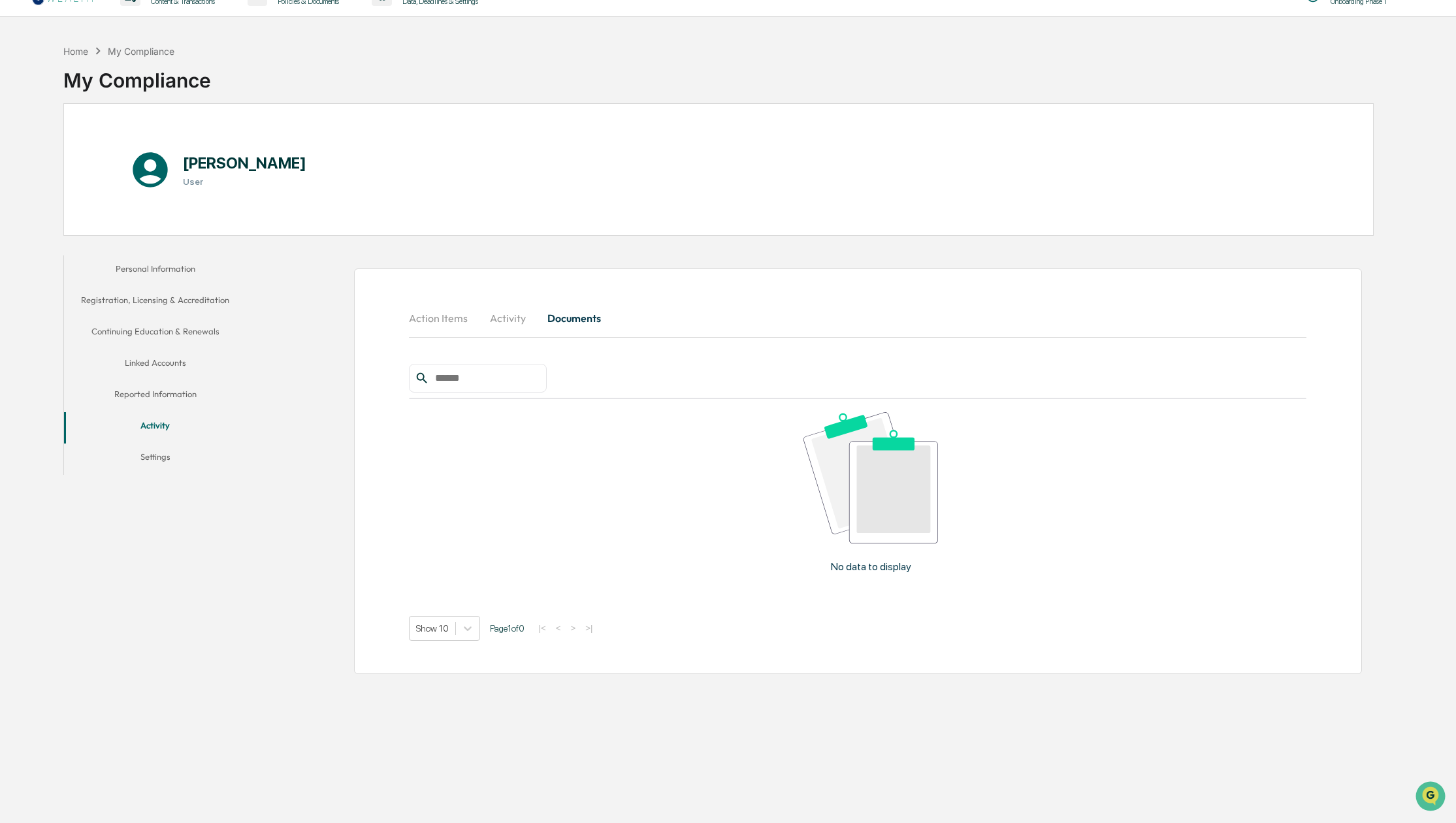
click at [501, 317] on button "Activity" at bounding box center [507, 317] width 59 height 31
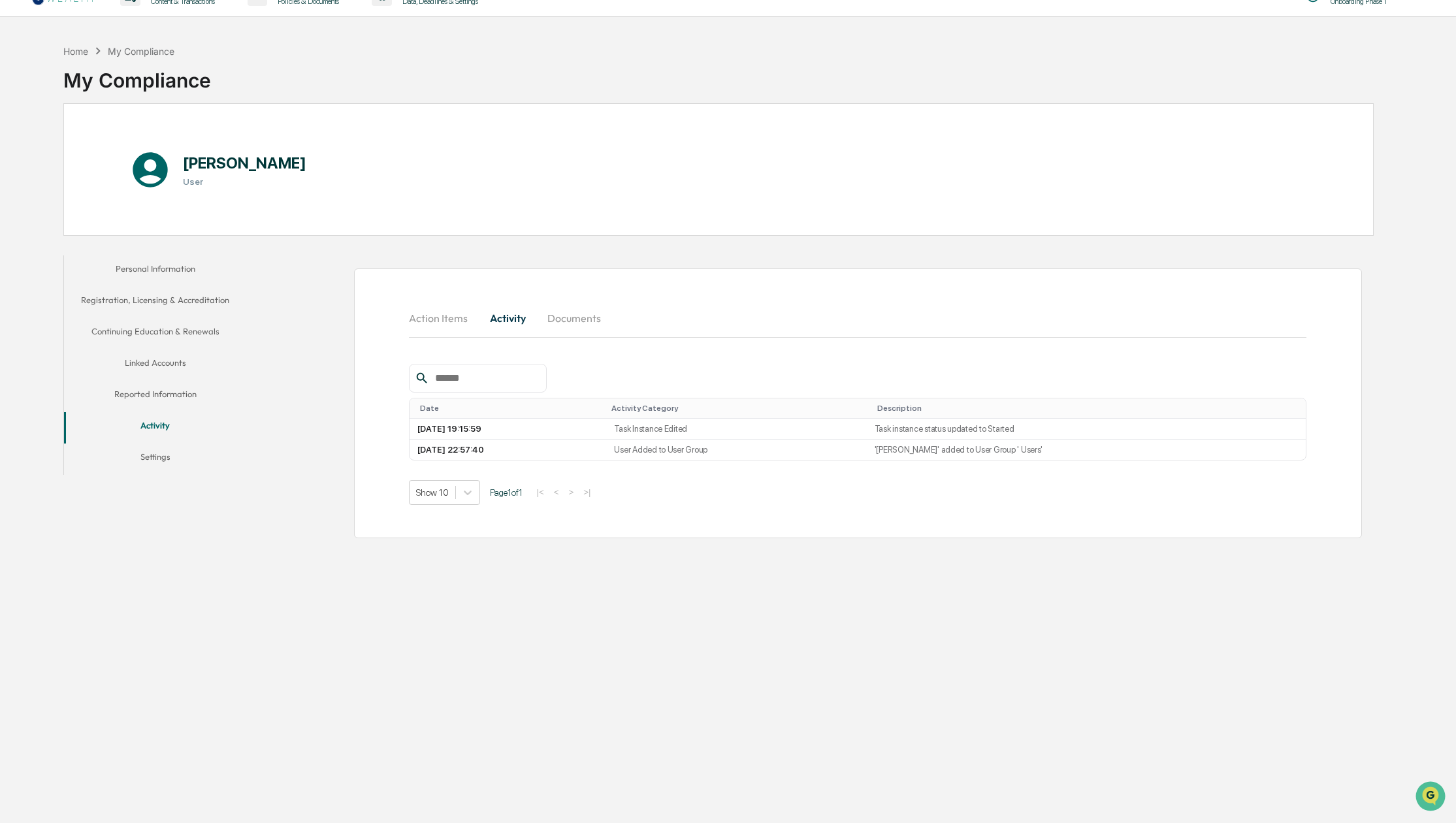
click at [450, 319] on button "Action Items" at bounding box center [443, 317] width 69 height 31
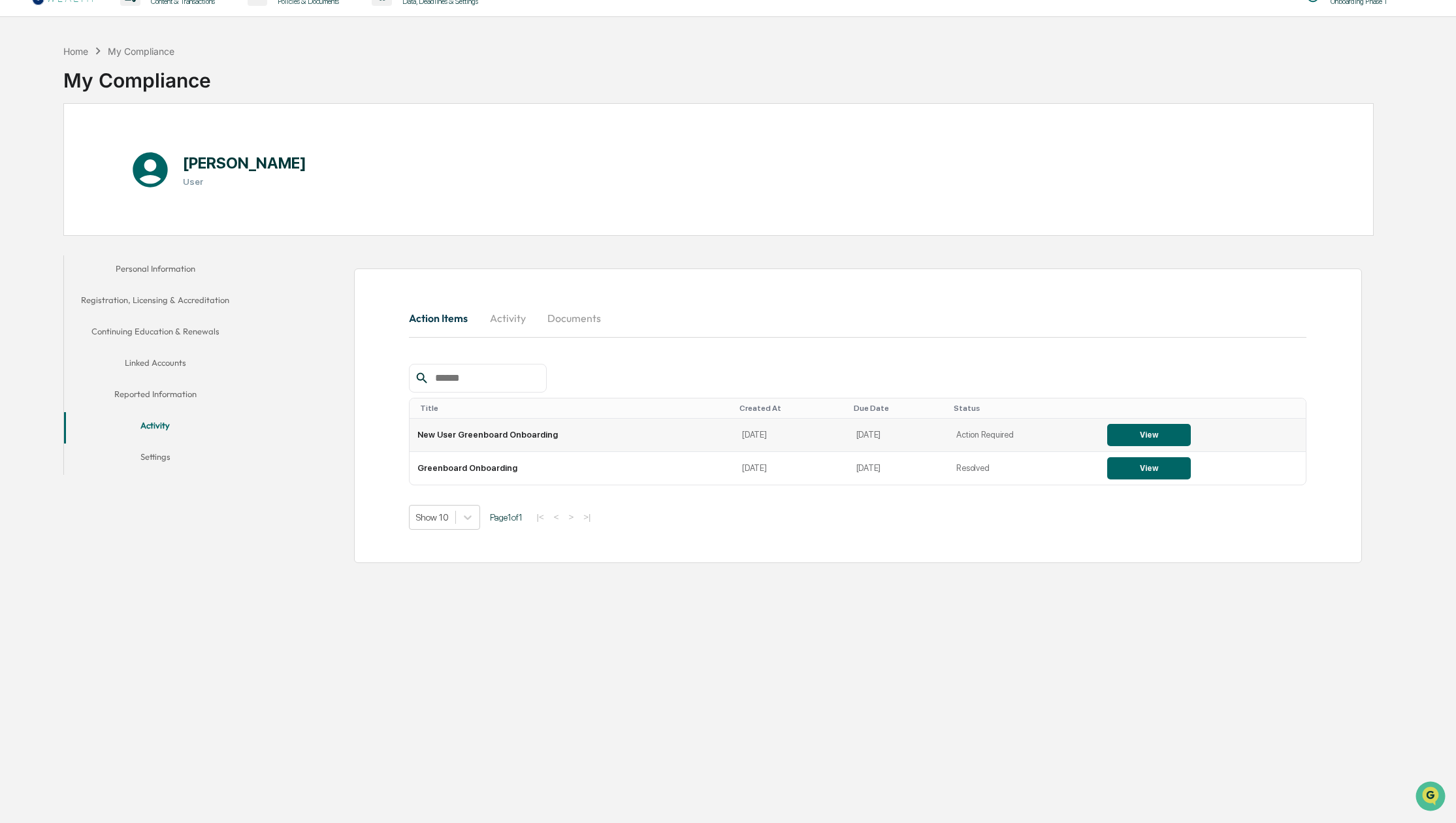
click at [1130, 435] on button "View" at bounding box center [1149, 435] width 84 height 22
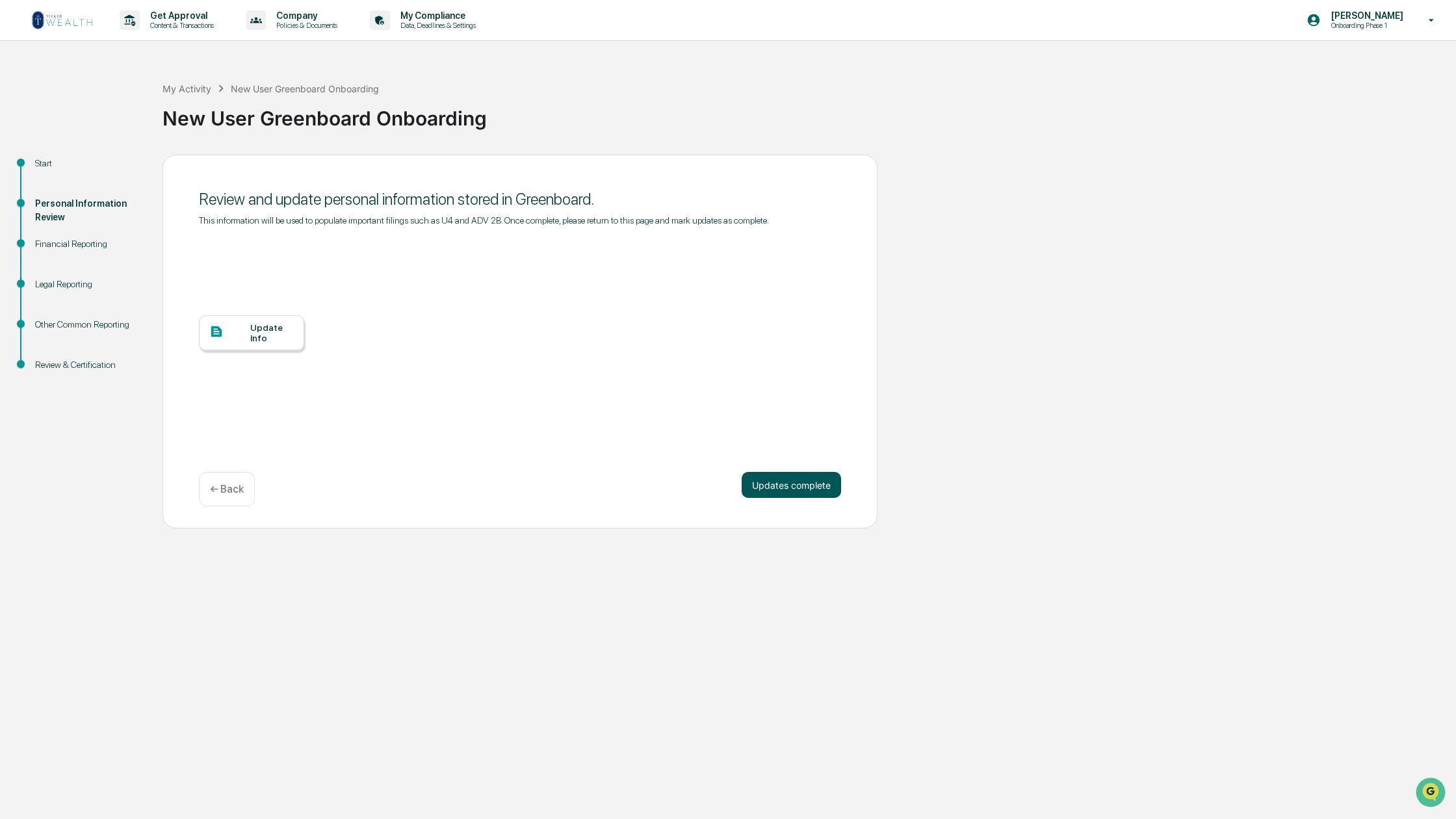
click at [772, 485] on button "Updates complete" at bounding box center [791, 485] width 99 height 26
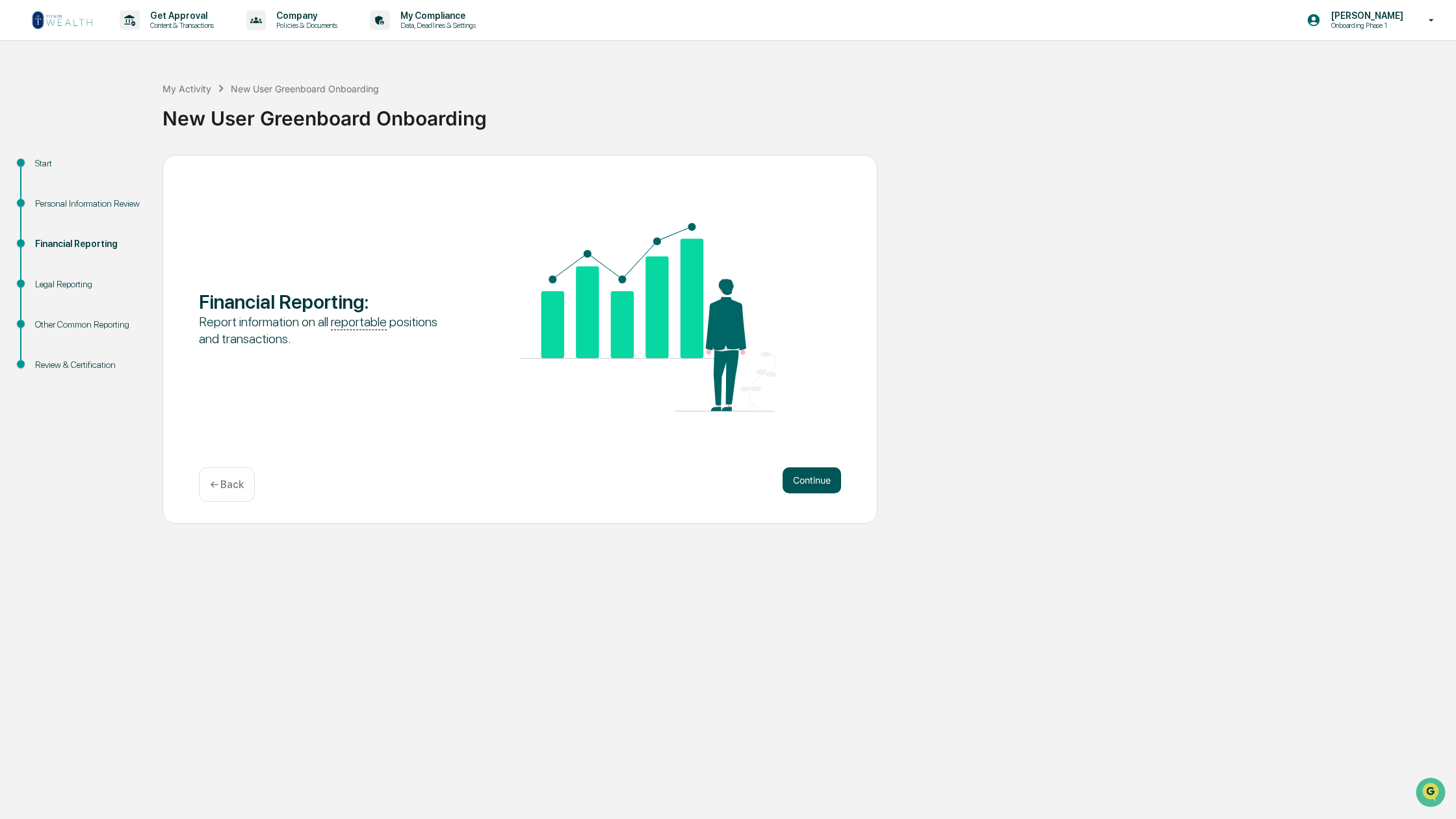
click at [825, 478] on button "Continue" at bounding box center [812, 480] width 59 height 26
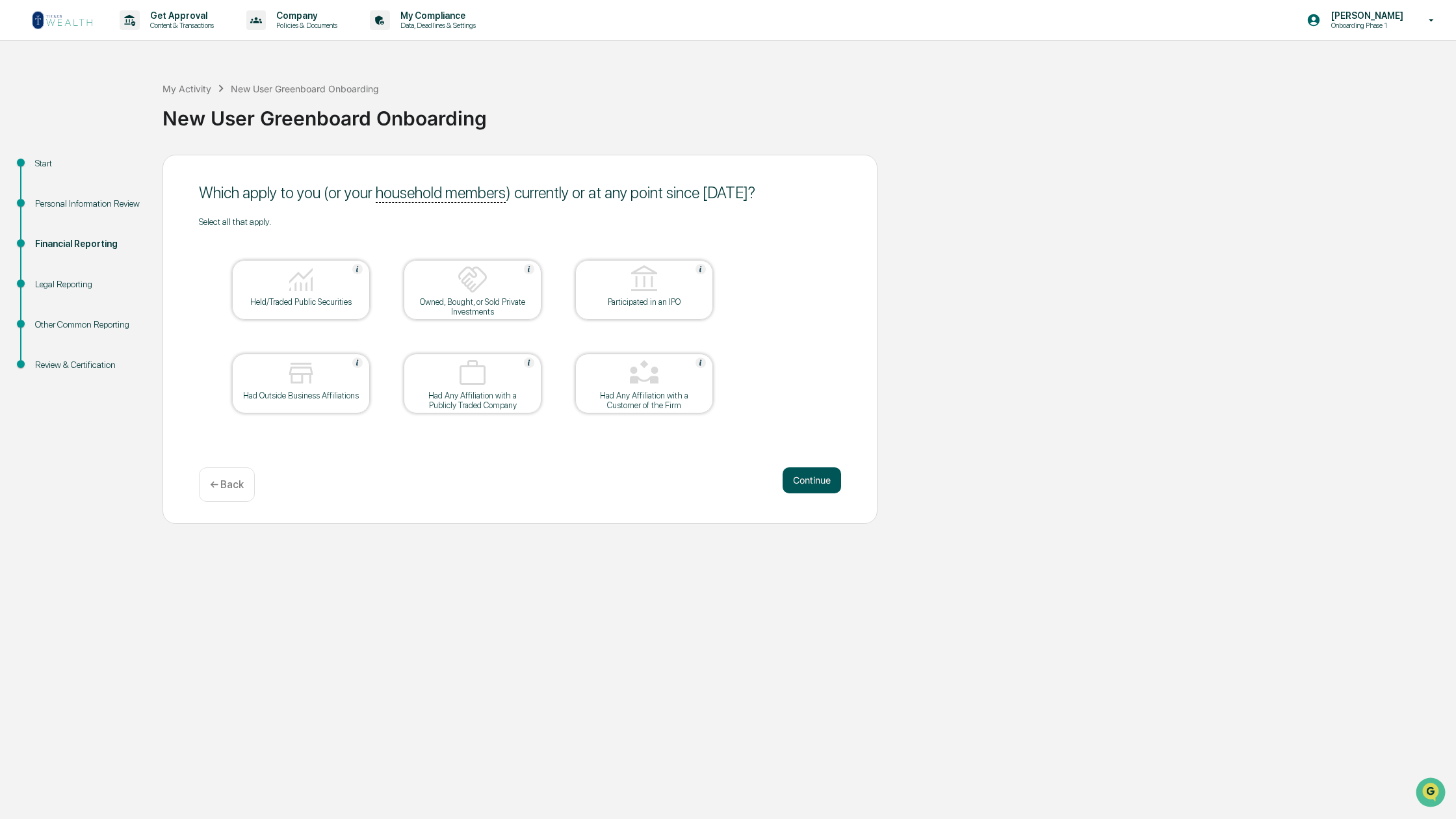
click at [812, 480] on button "Continue" at bounding box center [812, 480] width 59 height 26
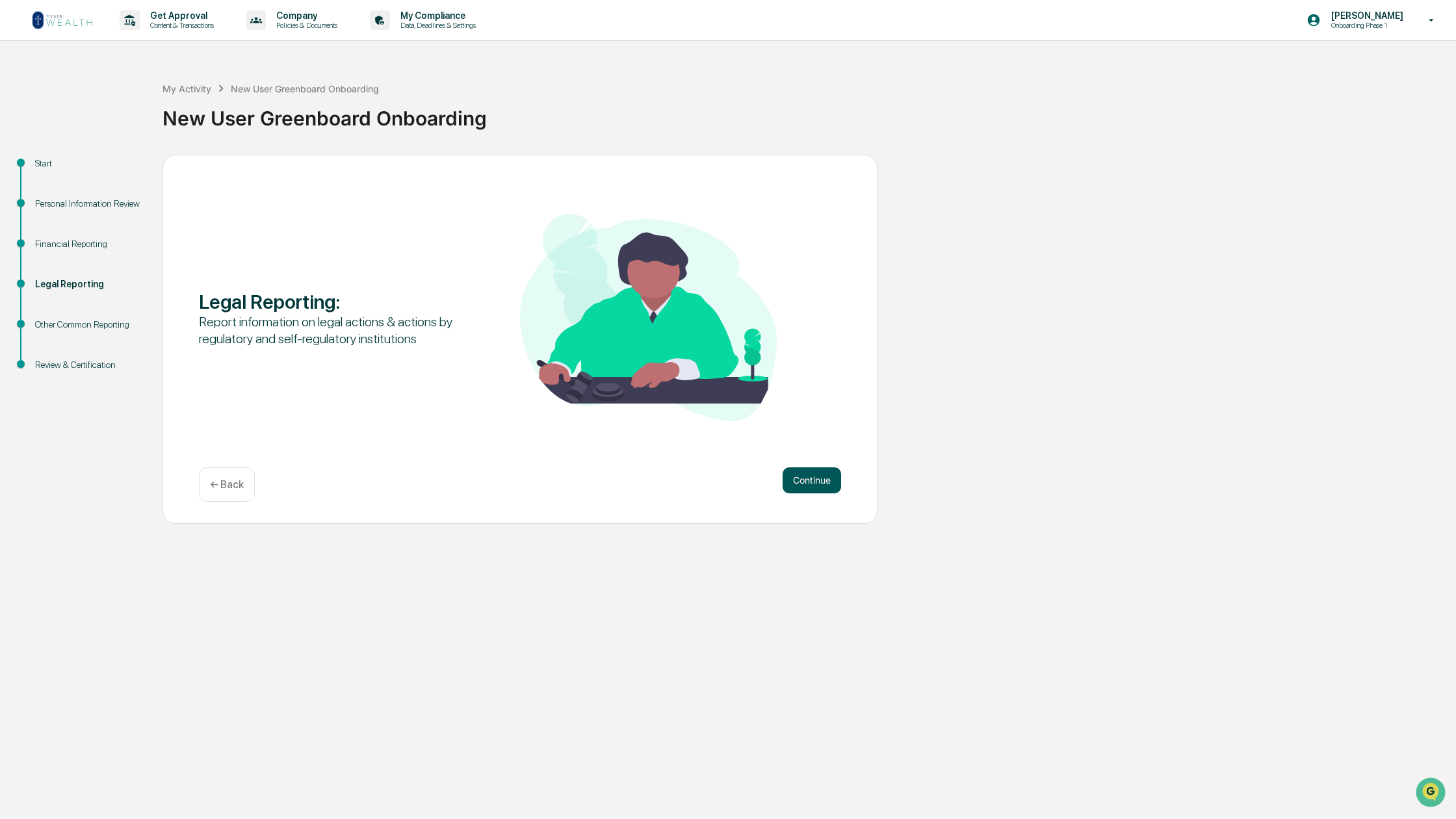
click at [811, 484] on button "Continue" at bounding box center [812, 480] width 59 height 26
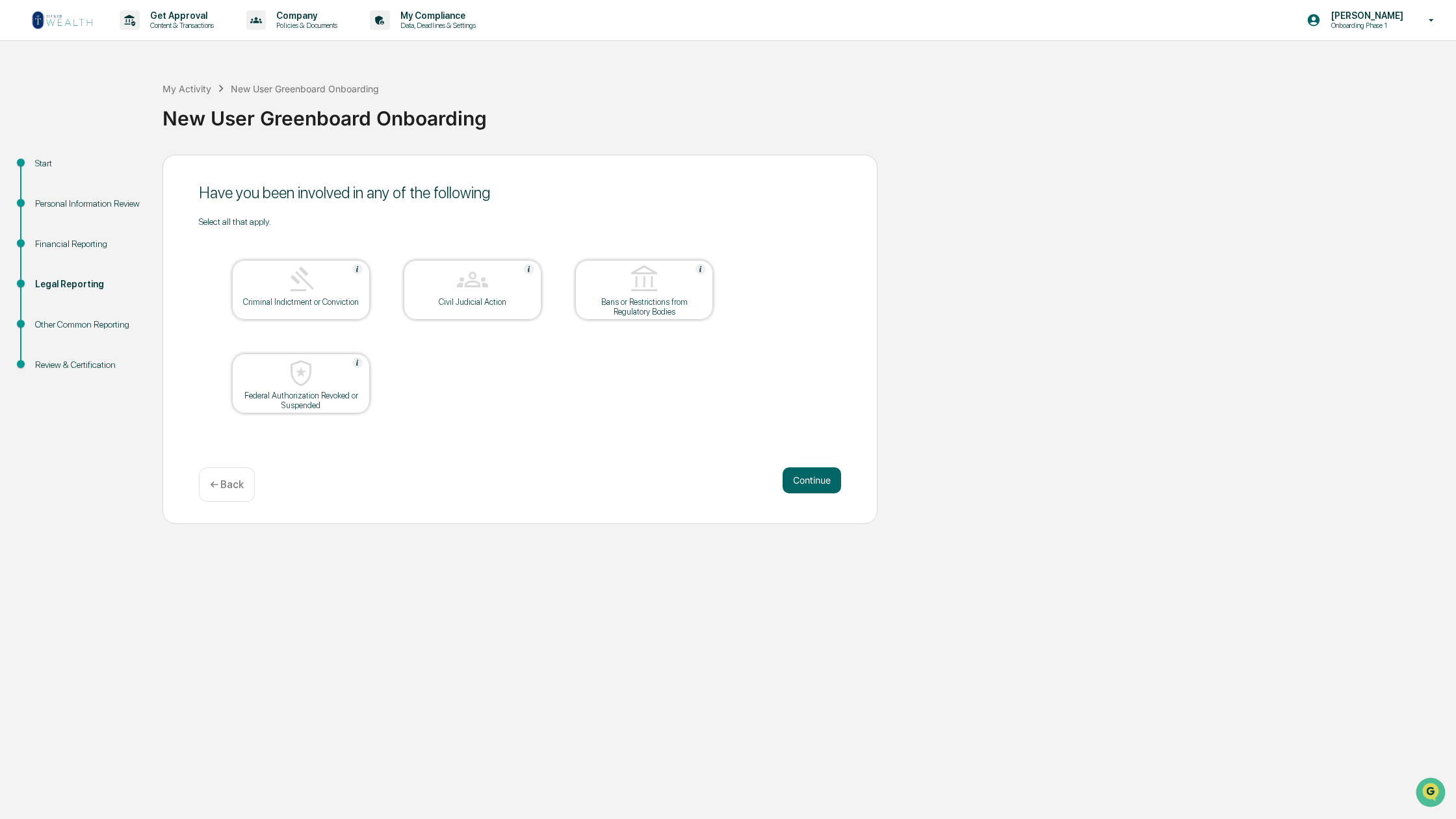
click at [811, 484] on button "Continue" at bounding box center [812, 480] width 59 height 26
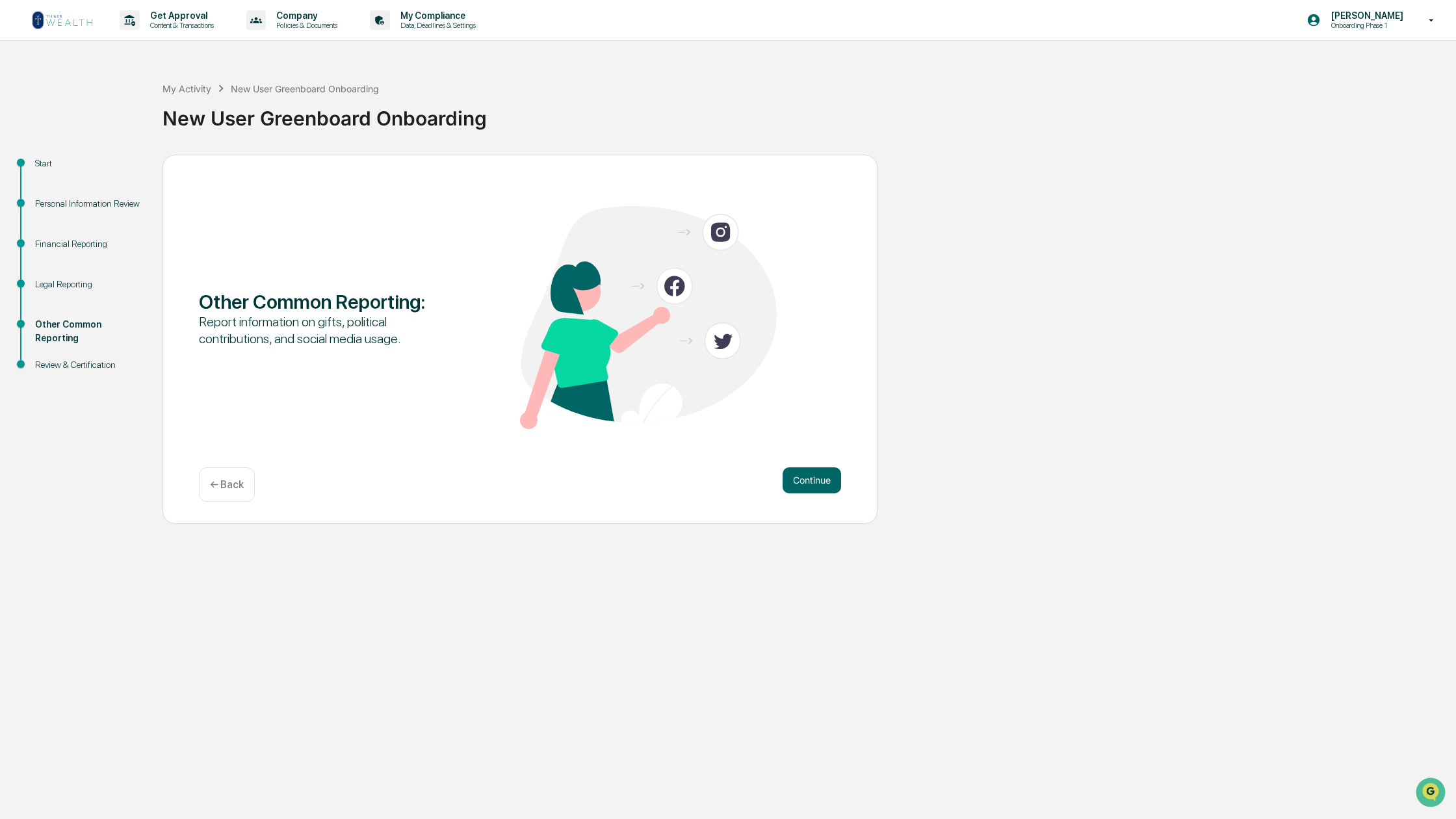
click at [811, 484] on button "Continue" at bounding box center [812, 480] width 59 height 26
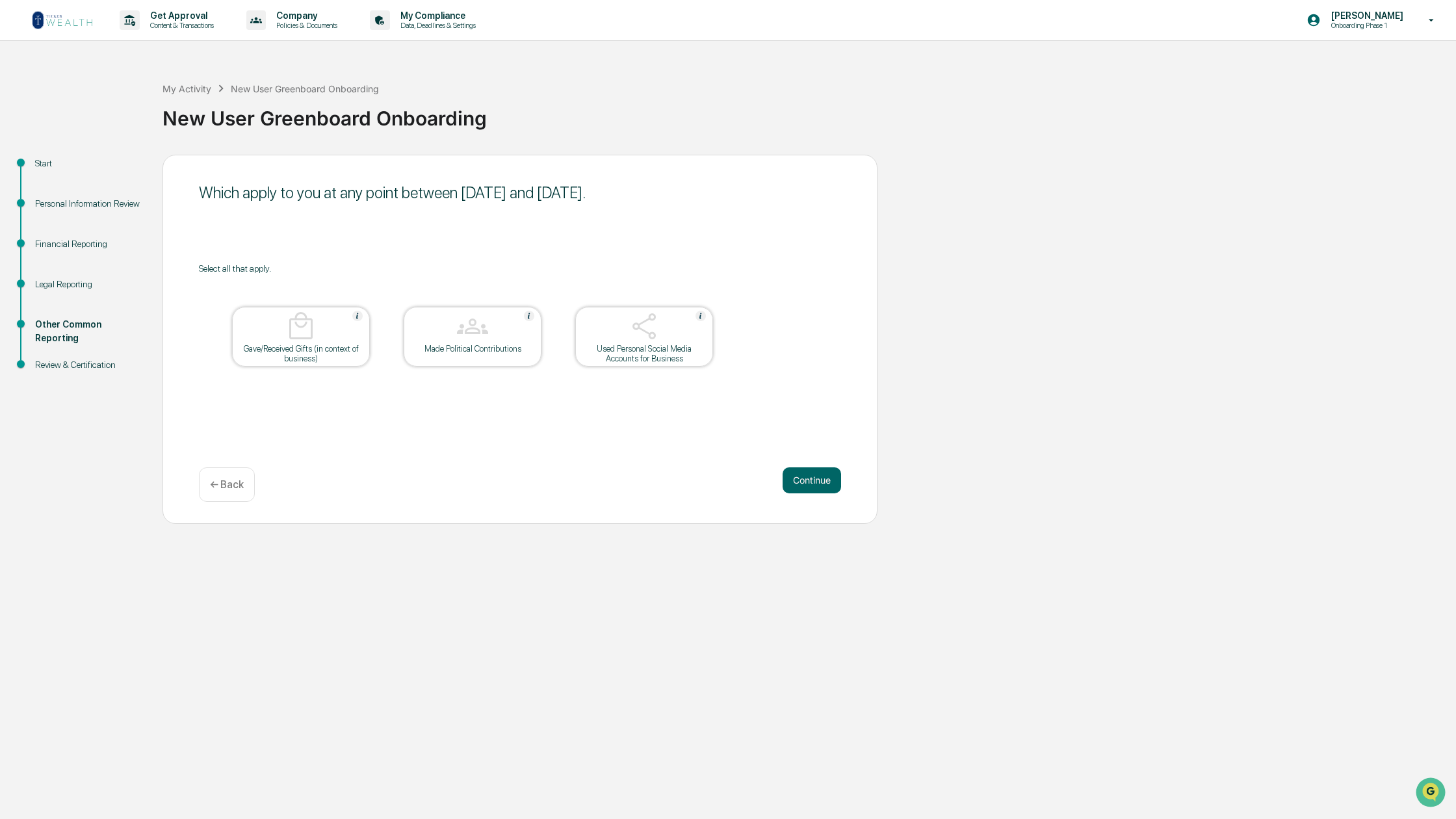
click at [811, 484] on button "Continue" at bounding box center [812, 480] width 59 height 26
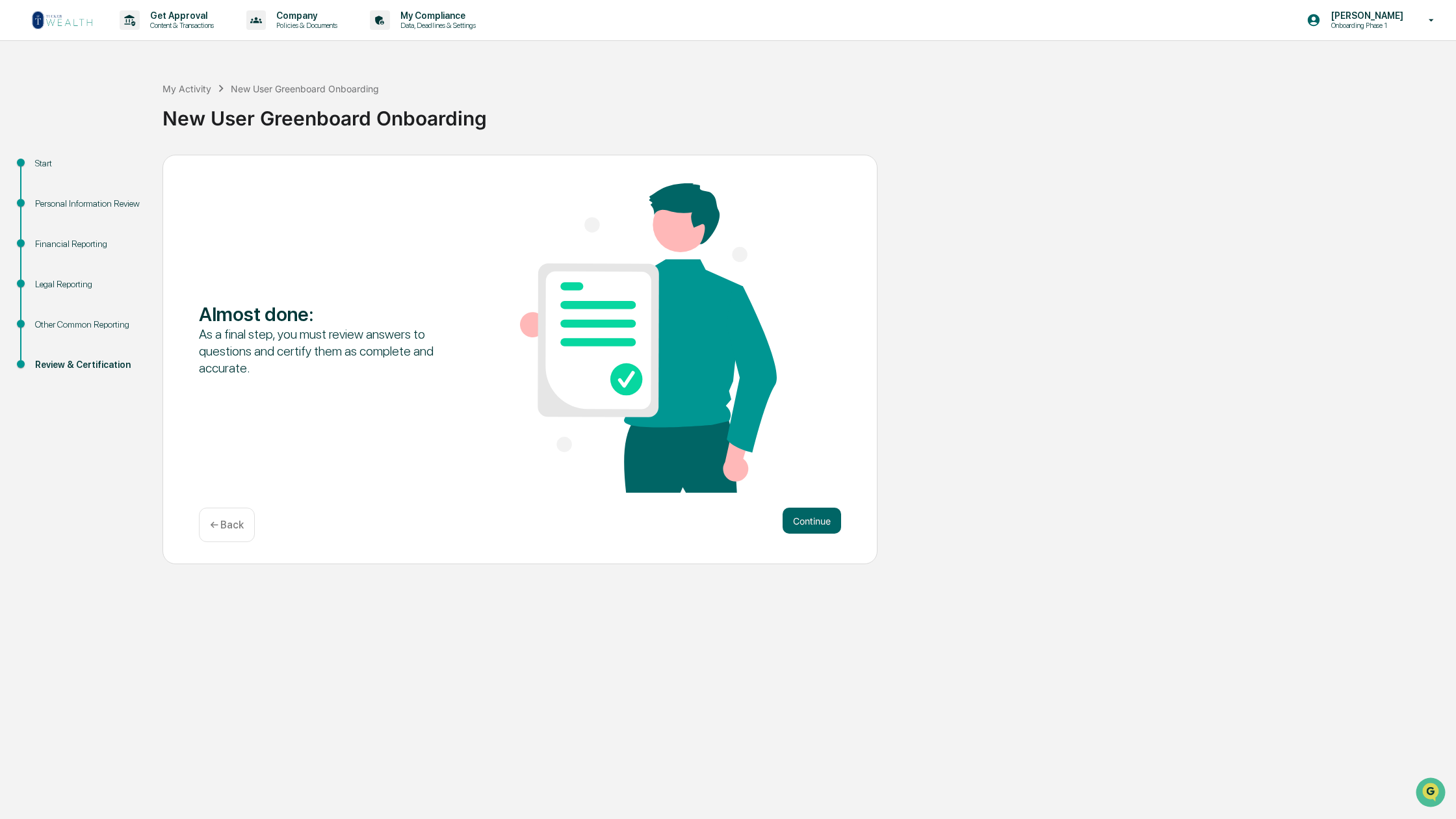
click at [811, 484] on div "Almost done : As a final step, you must review answers to questions and certify…" at bounding box center [519, 340] width 642 height 312
click at [812, 522] on button "Continue" at bounding box center [812, 521] width 59 height 26
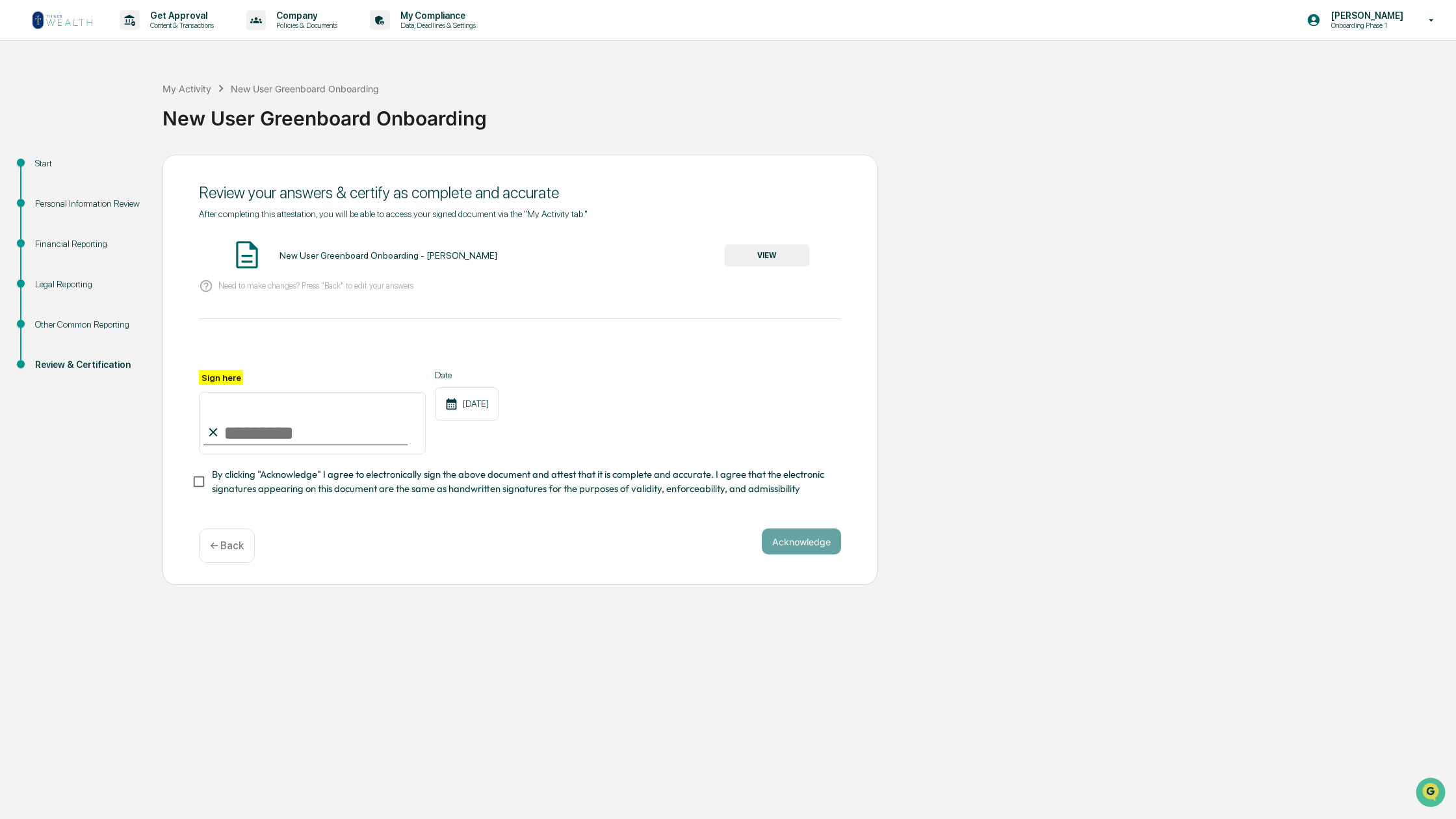
click at [766, 255] on button "VIEW" at bounding box center [766, 255] width 84 height 22
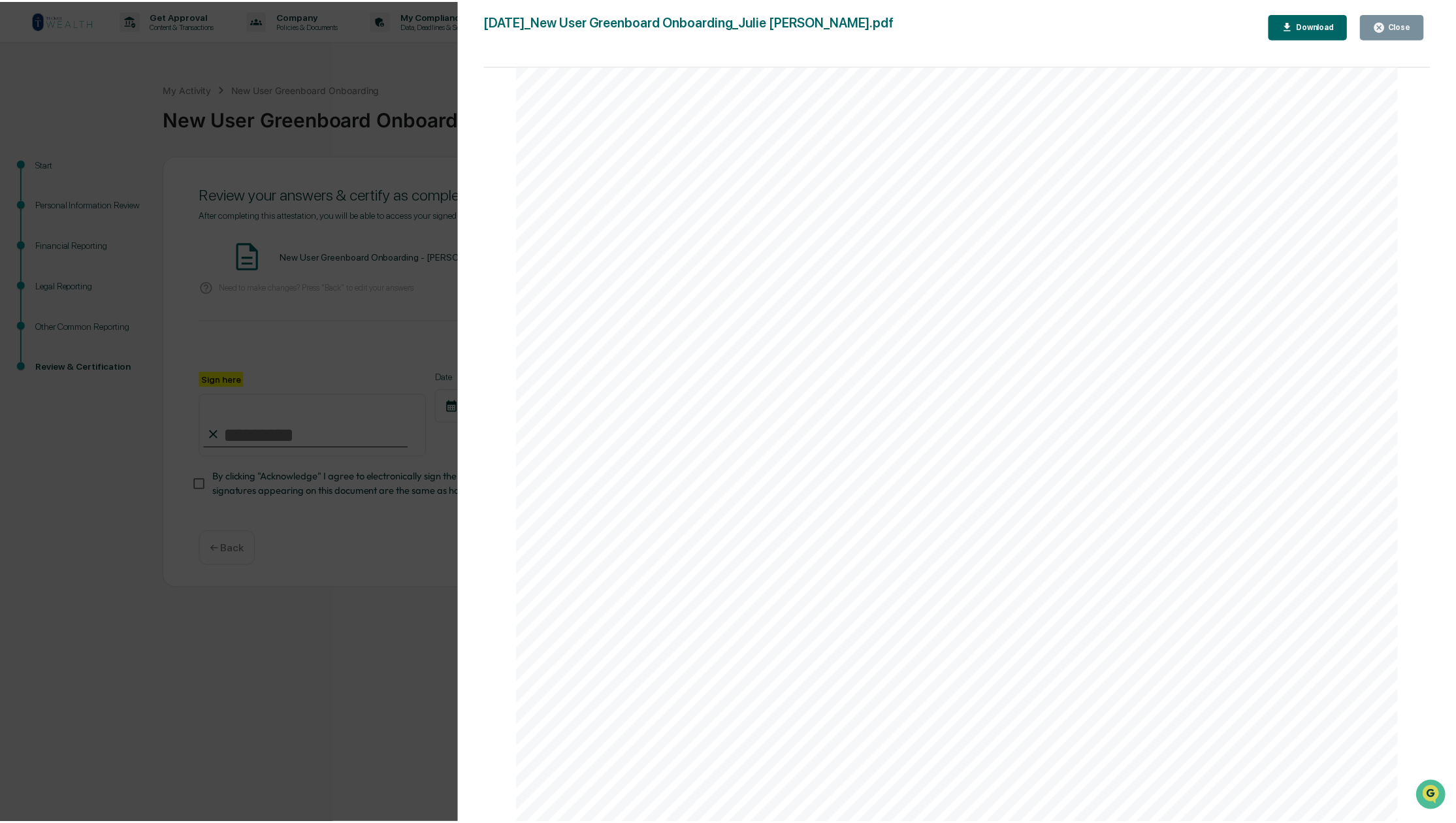
scroll to position [1348, 0]
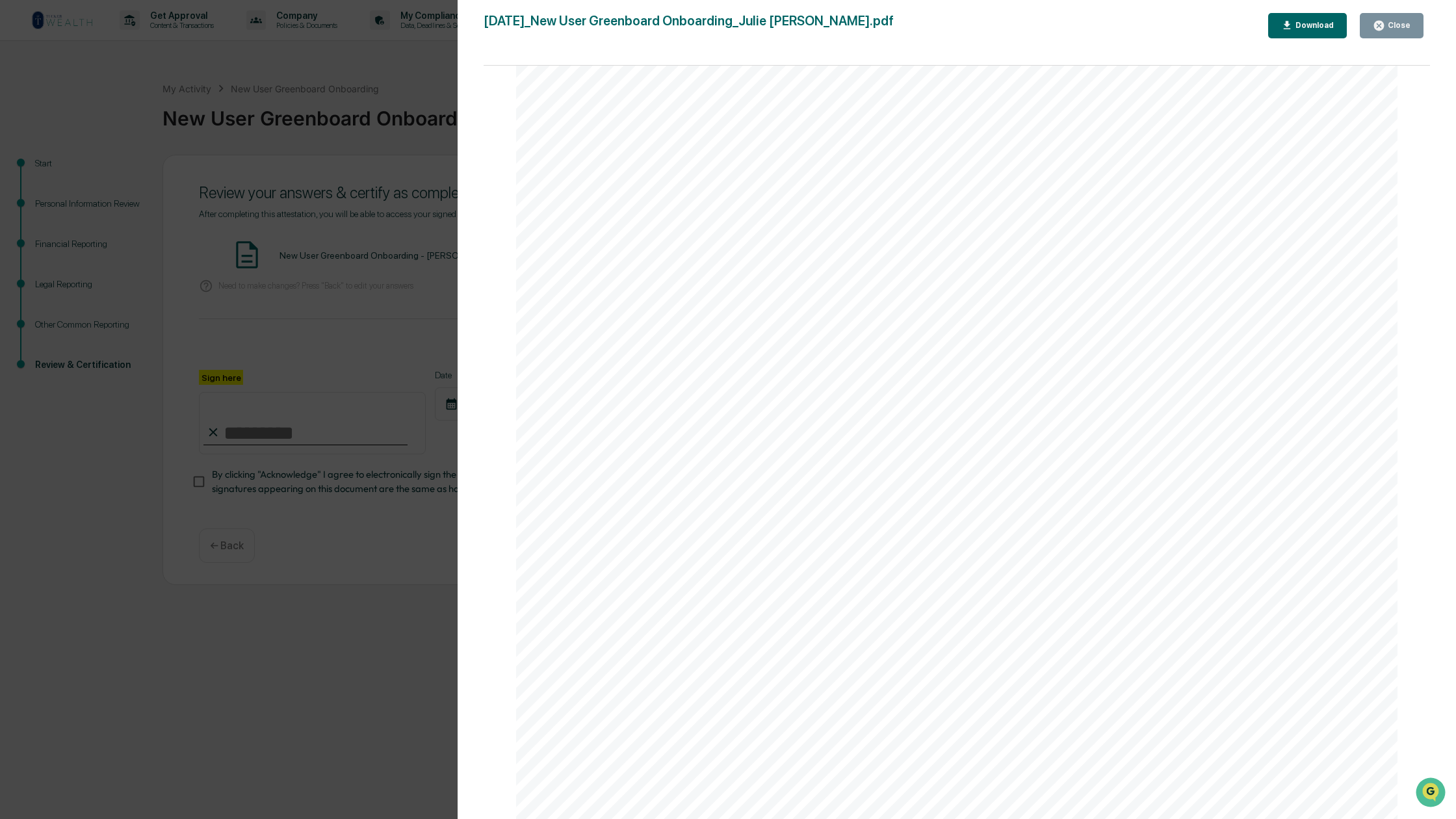
click at [1391, 20] on div "Close" at bounding box center [1391, 26] width 38 height 12
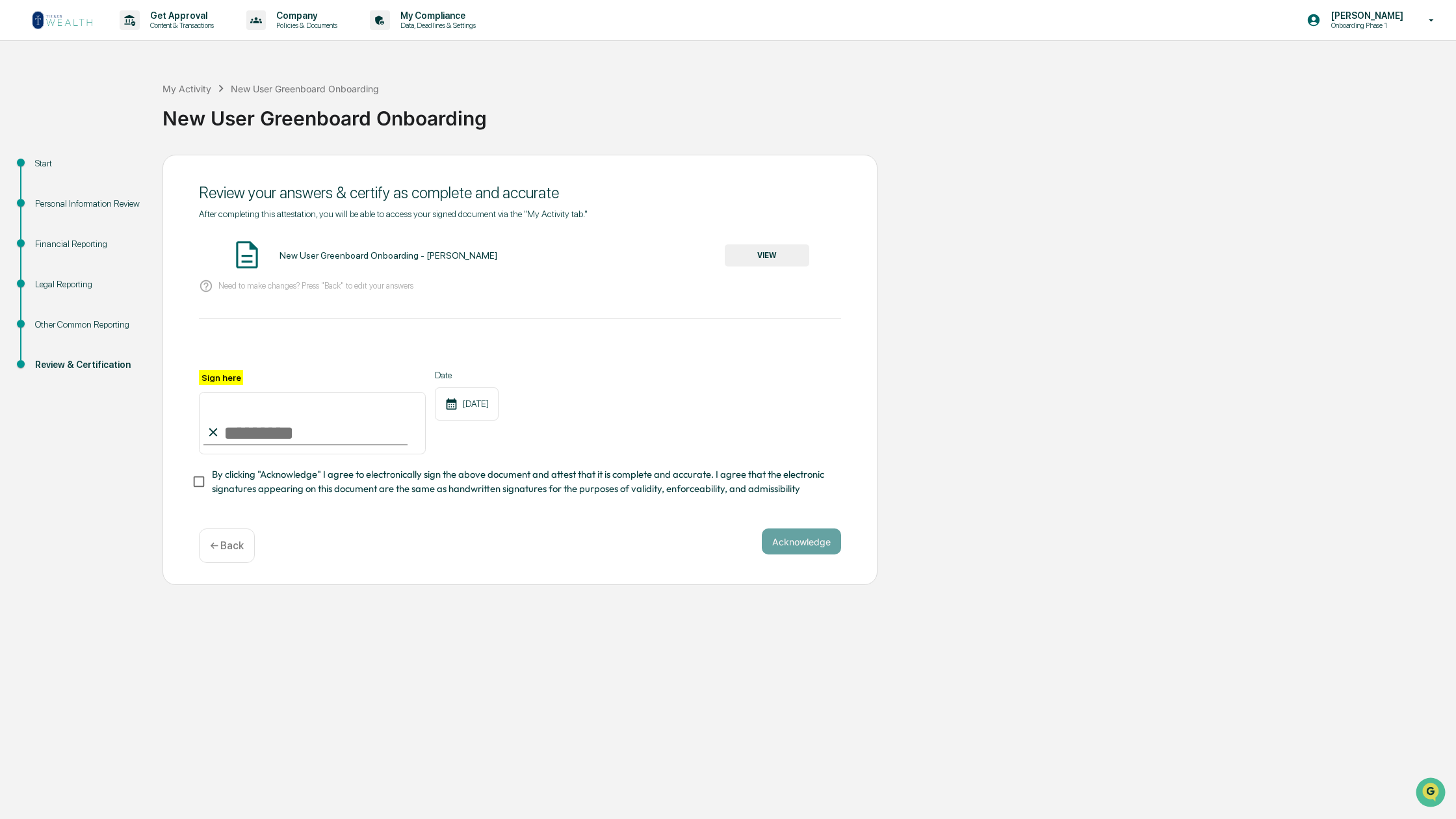
click at [246, 433] on input "Sign here" at bounding box center [312, 423] width 227 height 63
drag, startPoint x: 224, startPoint y: 431, endPoint x: 239, endPoint y: 423, distance: 17.0
click at [239, 423] on input "Sign here" at bounding box center [312, 423] width 227 height 63
type input "**********"
click at [815, 542] on button "Acknowledge" at bounding box center [802, 542] width 79 height 26
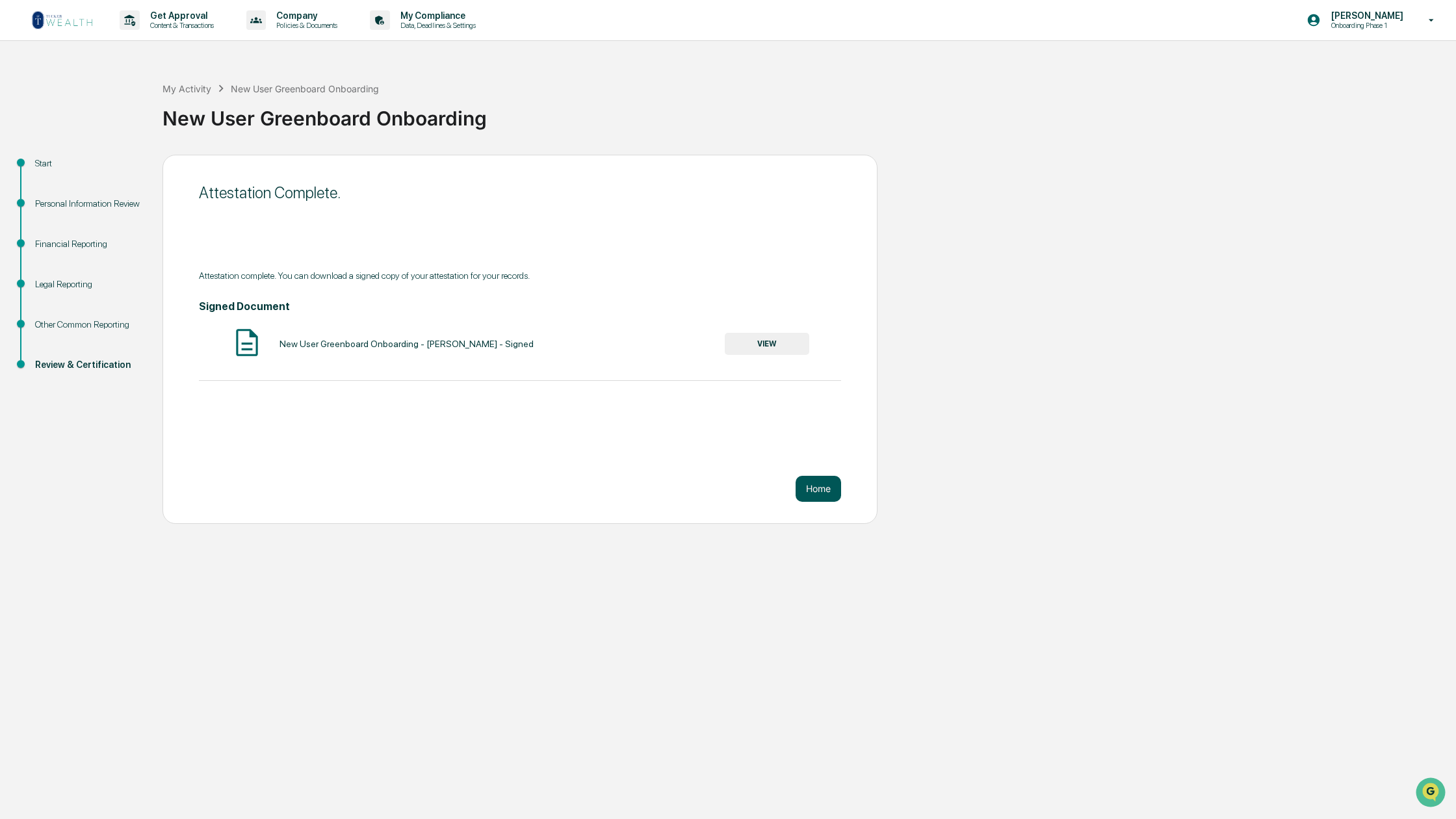
click at [811, 487] on button "Home" at bounding box center [819, 488] width 46 height 26
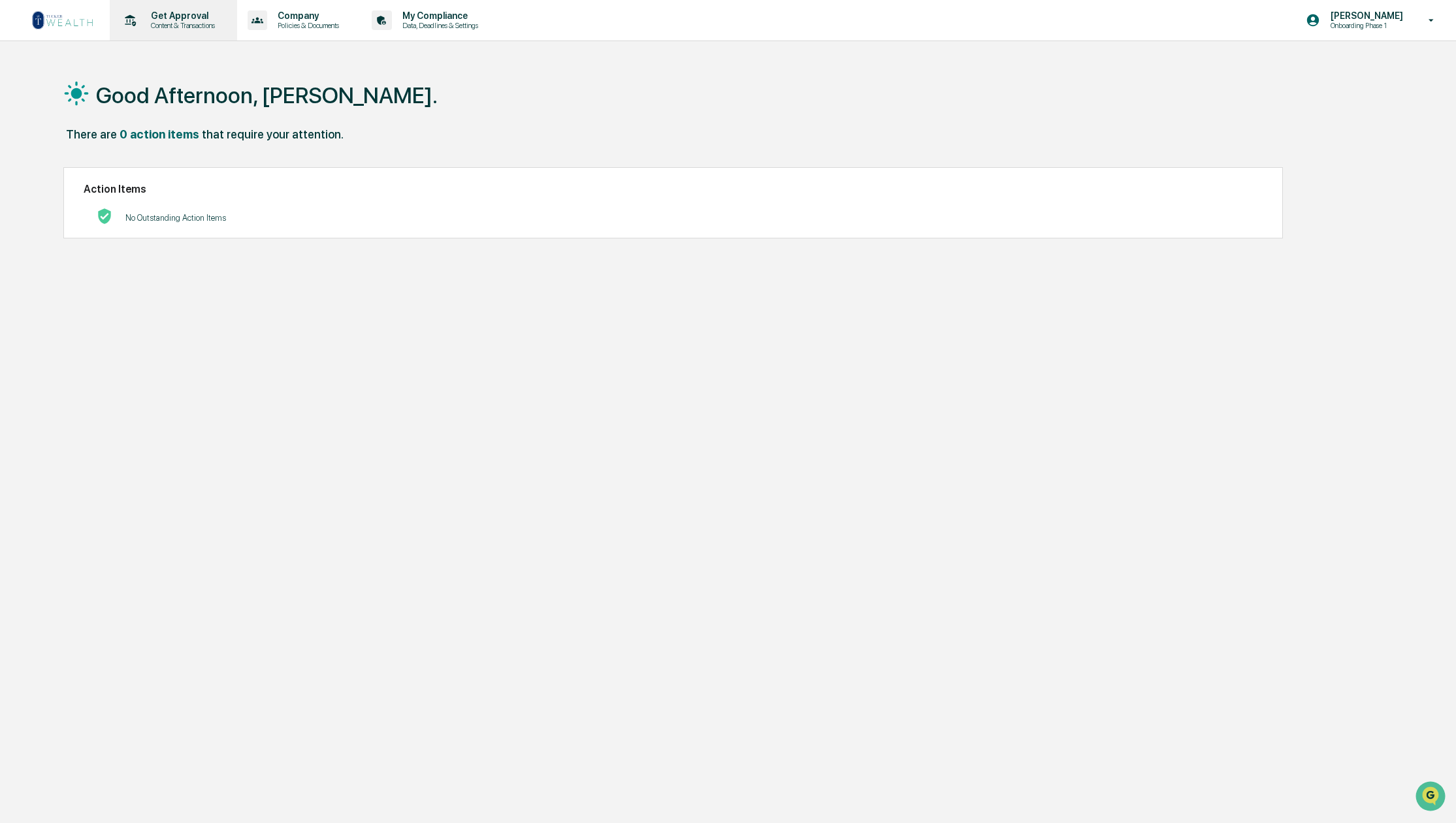
click at [178, 20] on p "Get Approval" at bounding box center [181, 15] width 81 height 10
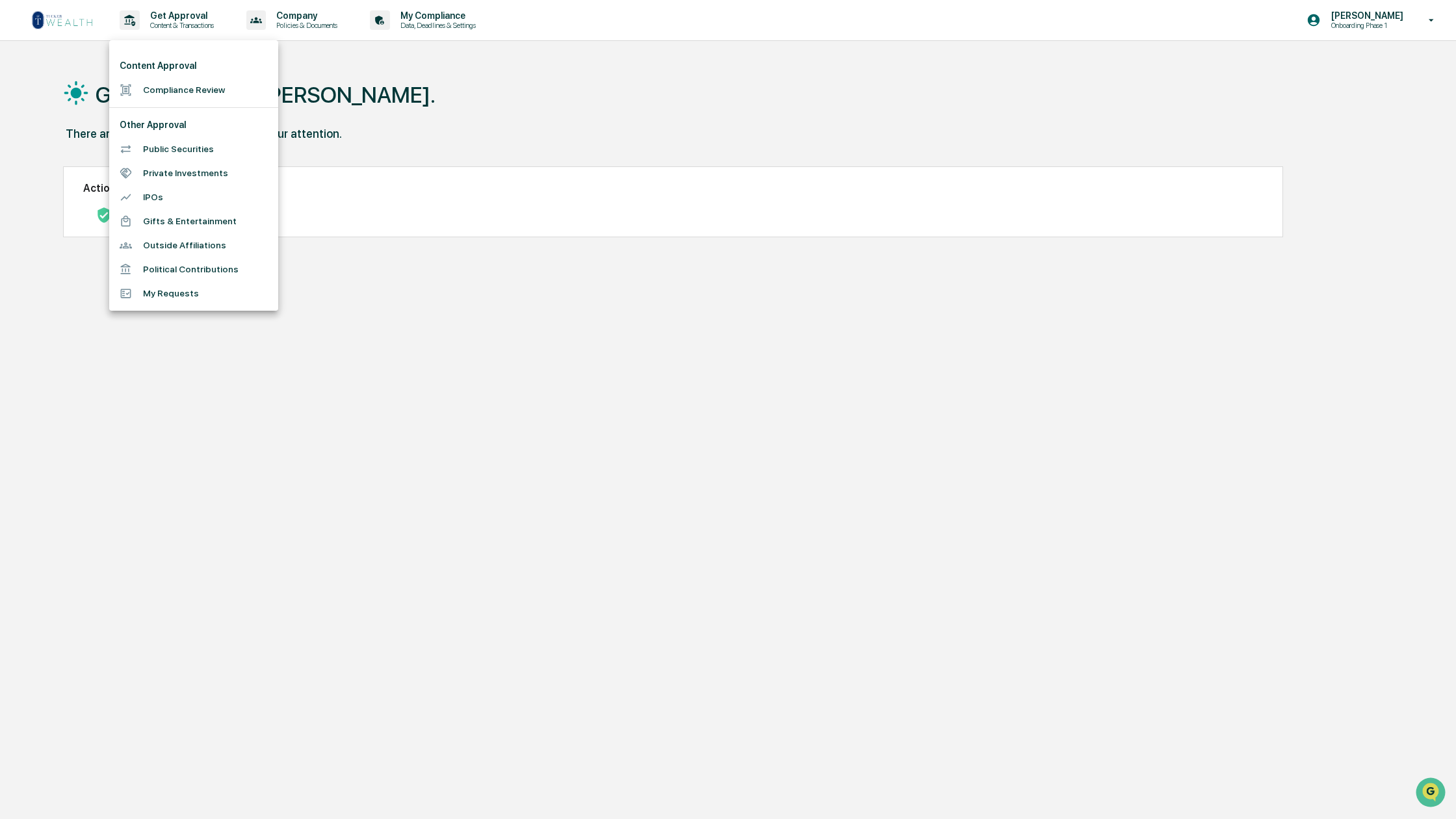
click at [295, 18] on div at bounding box center [728, 409] width 1456 height 819
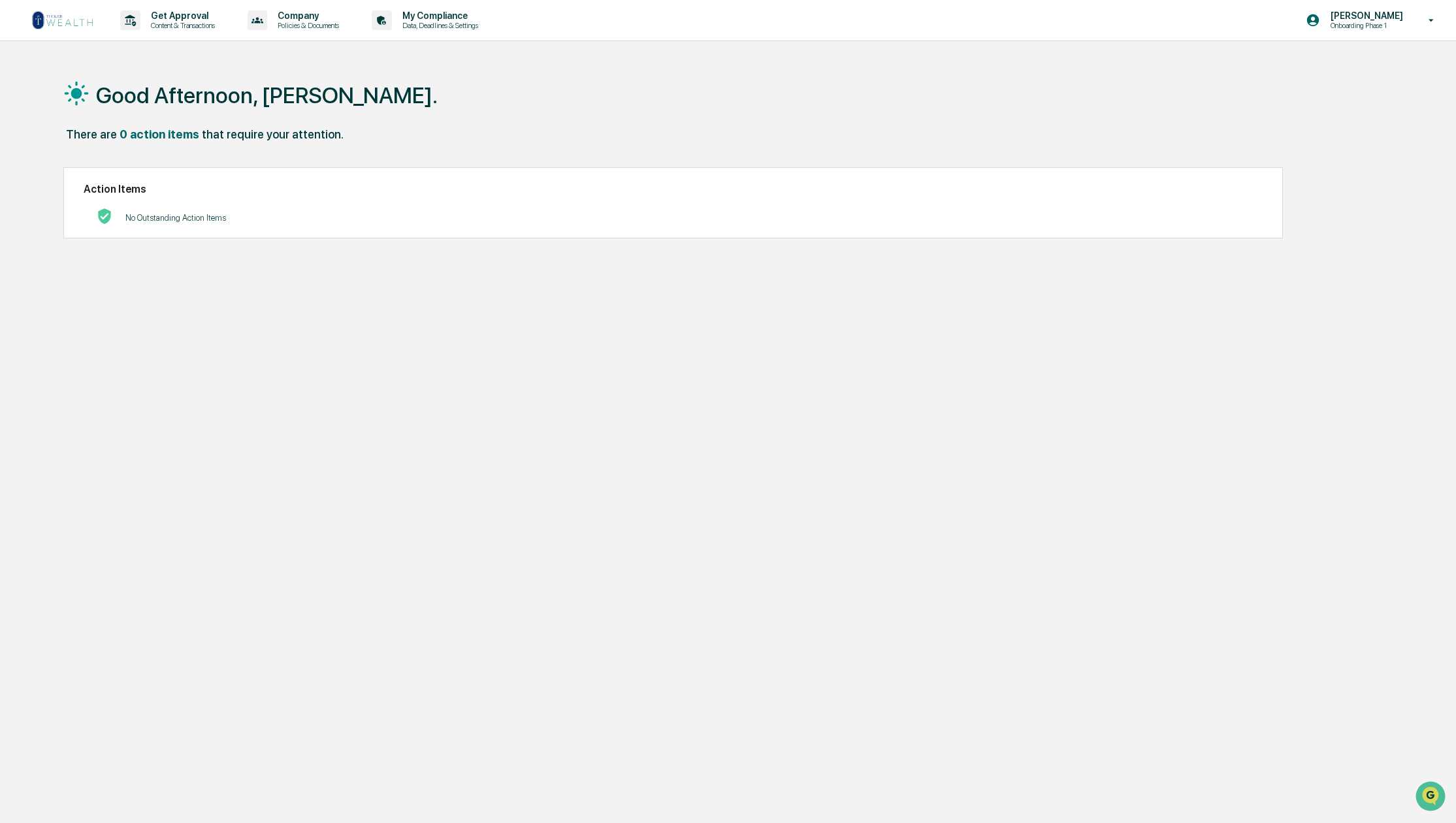
click at [296, 18] on p "Company" at bounding box center [306, 15] width 79 height 10
click at [437, 20] on div at bounding box center [731, 411] width 1463 height 823
click at [437, 20] on p "My Compliance" at bounding box center [438, 15] width 93 height 10
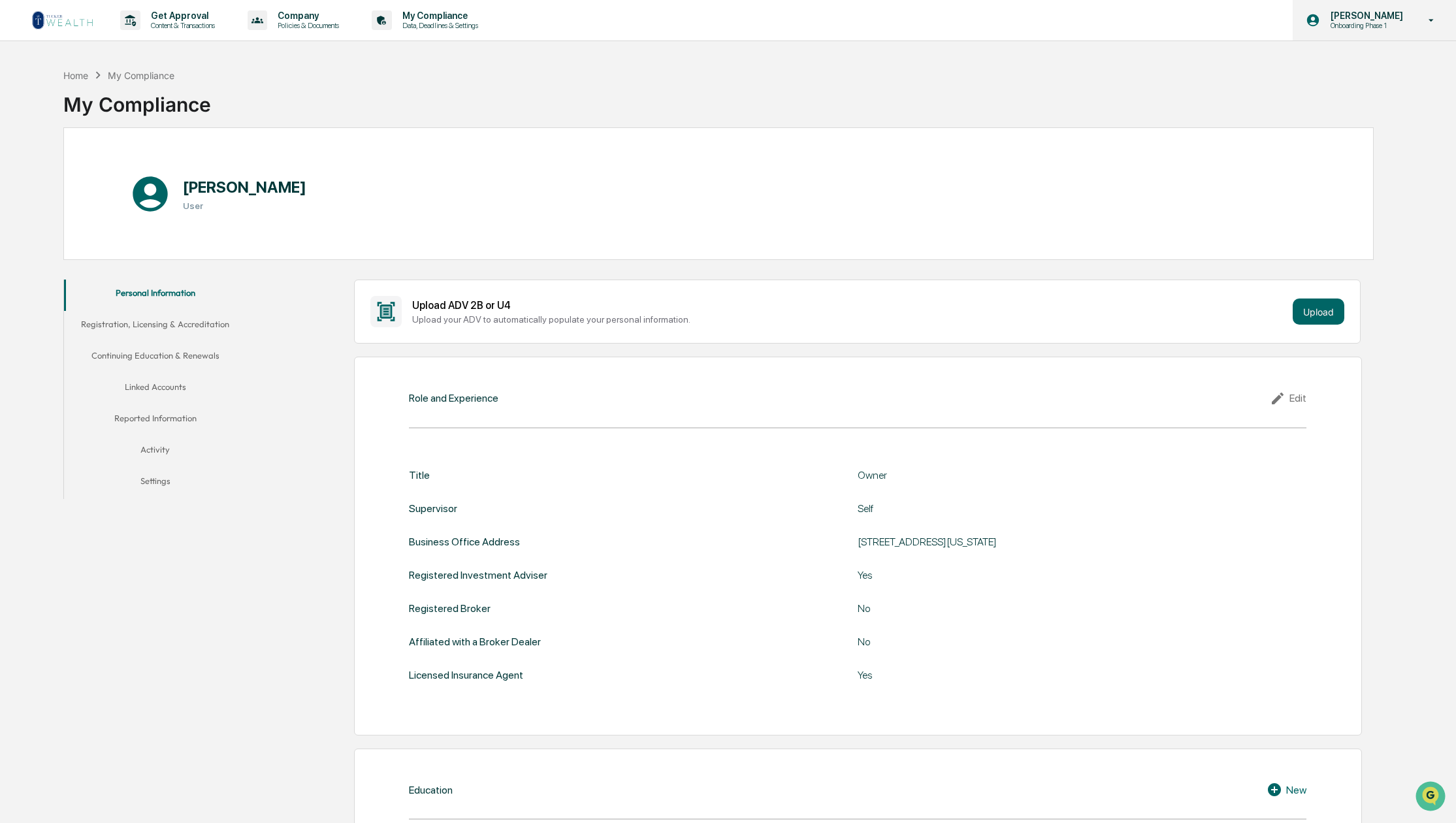
click at [1395, 21] on p "Onboarding Phase 1" at bounding box center [1365, 25] width 90 height 9
click at [1321, 60] on li "Logout" at bounding box center [1360, 66] width 182 height 24
